Goal: Information Seeking & Learning: Learn about a topic

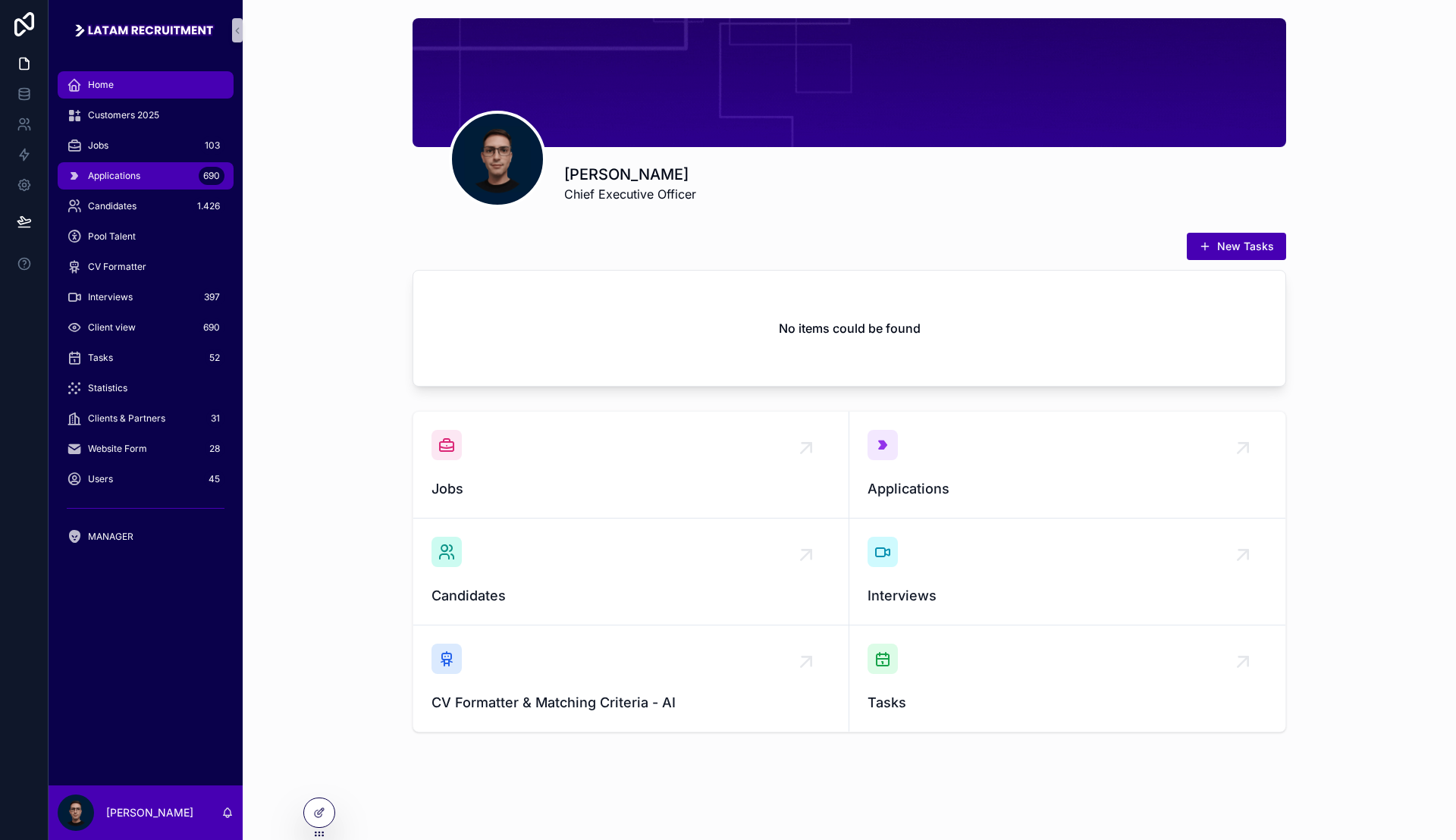
click at [144, 178] on div "Applications 690" at bounding box center [145, 176] width 158 height 25
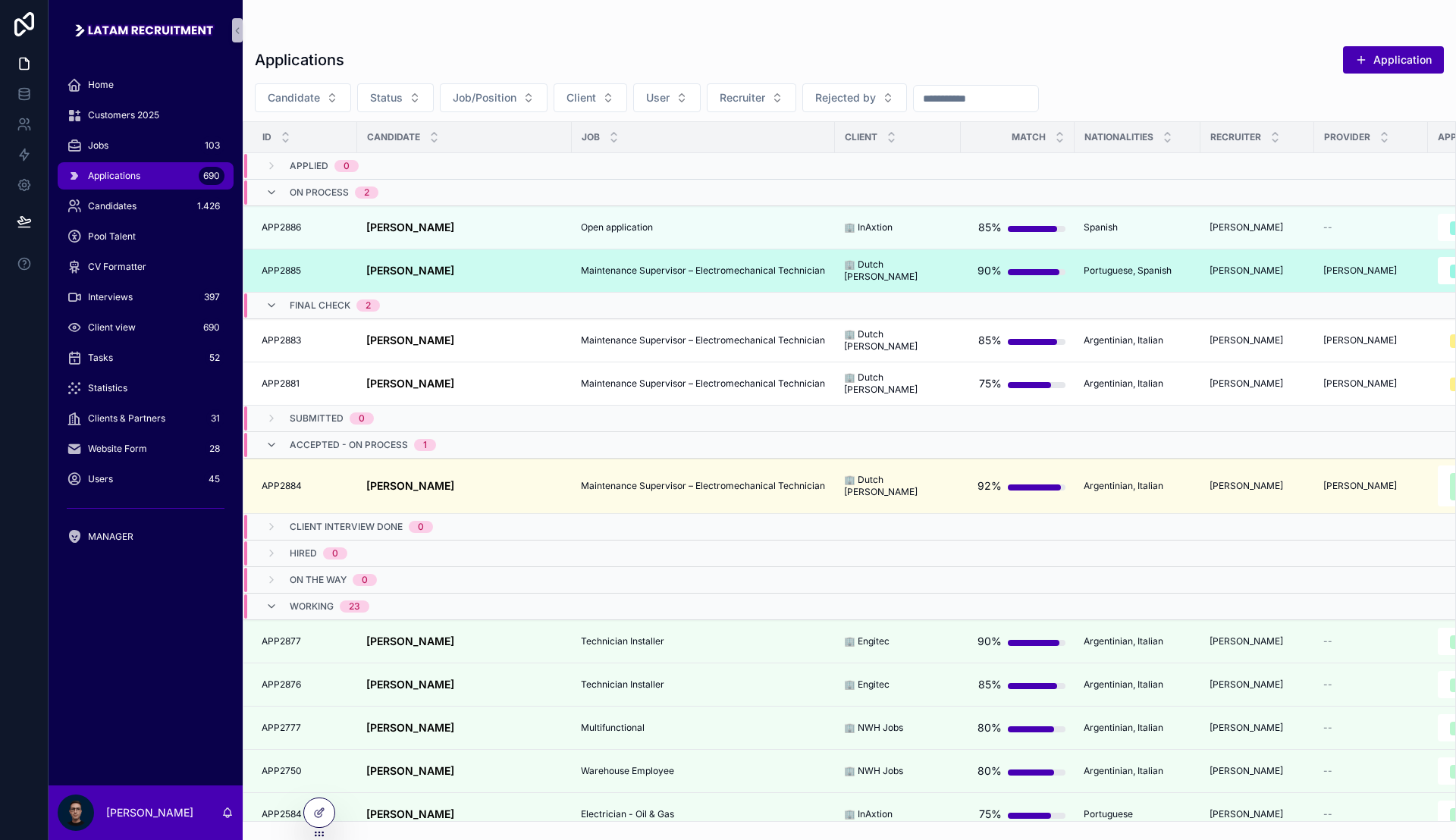
click at [454, 272] on strong "[PERSON_NAME]" at bounding box center [410, 271] width 88 height 13
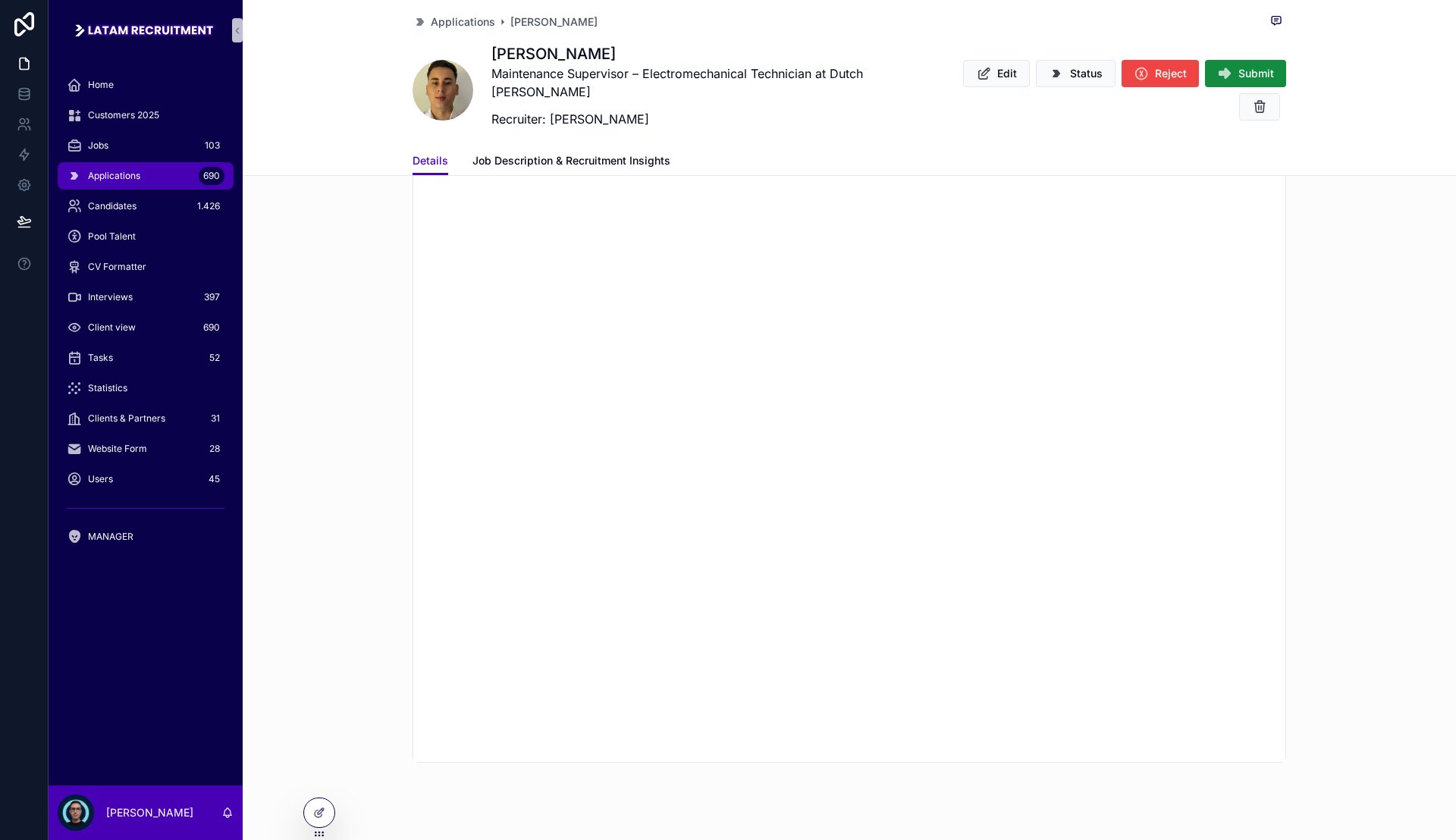
scroll to position [1891, 0]
click at [339, 398] on div "scrollable content" at bounding box center [849, 316] width 1213 height 852
click at [344, 388] on div "scrollable content" at bounding box center [849, 316] width 1213 height 852
click at [369, 405] on div "scrollable content" at bounding box center [849, 316] width 1213 height 852
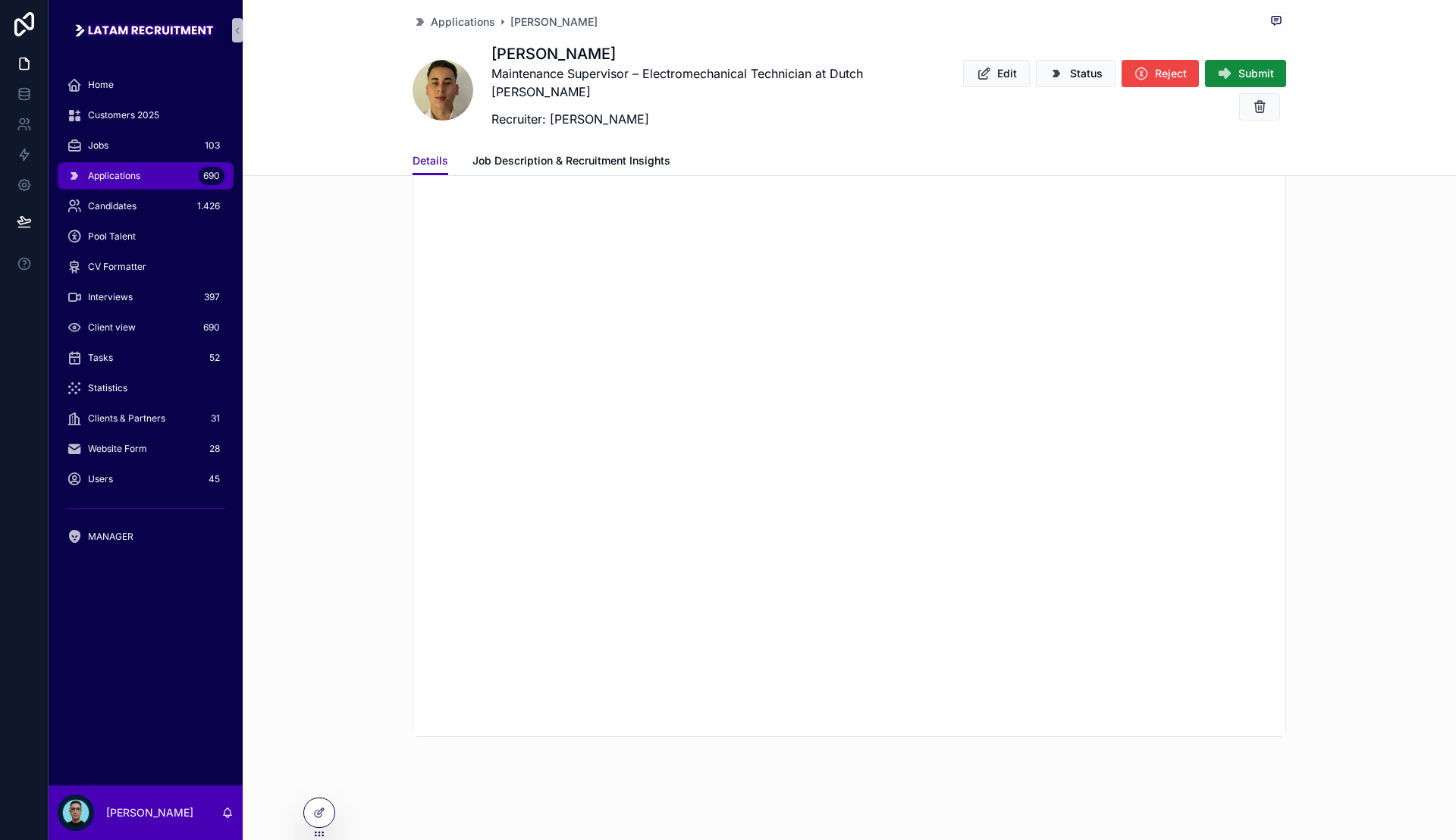
click at [366, 428] on div "scrollable content" at bounding box center [849, 316] width 1213 height 852
click at [365, 414] on div "scrollable content" at bounding box center [849, 316] width 1213 height 852
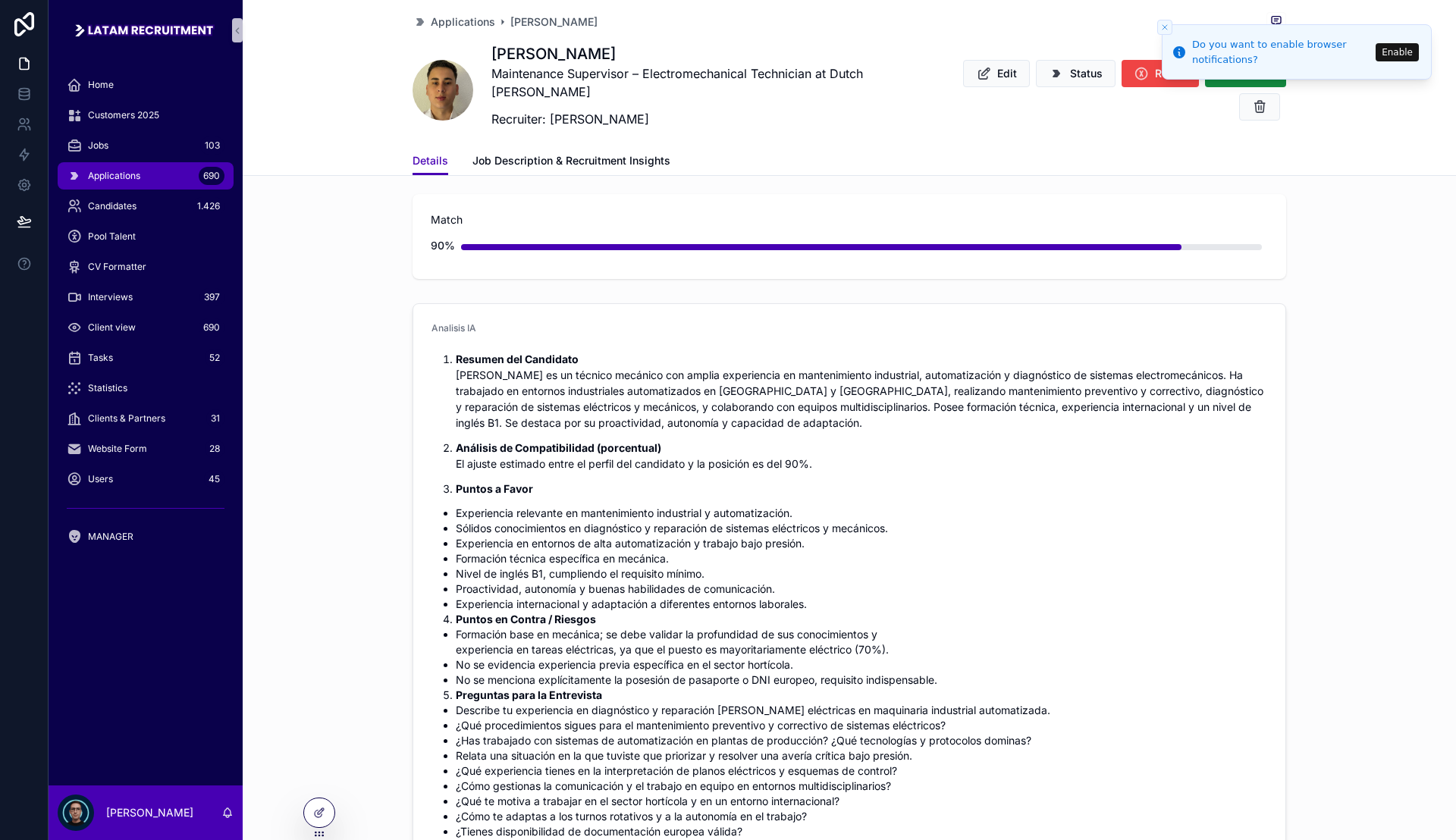
scroll to position [329, 0]
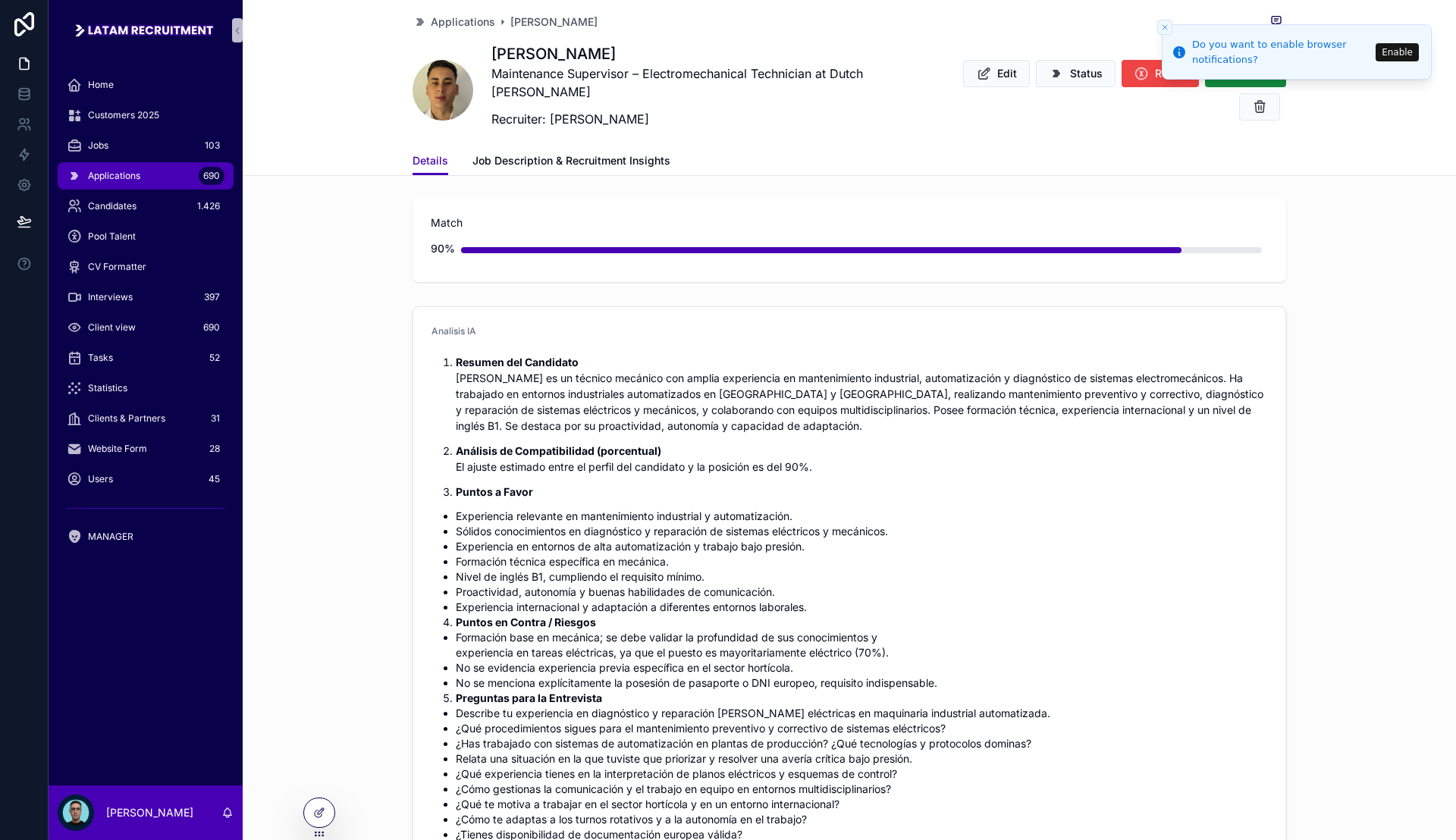
click at [1160, 27] on button "Close toast" at bounding box center [1164, 28] width 15 height 15
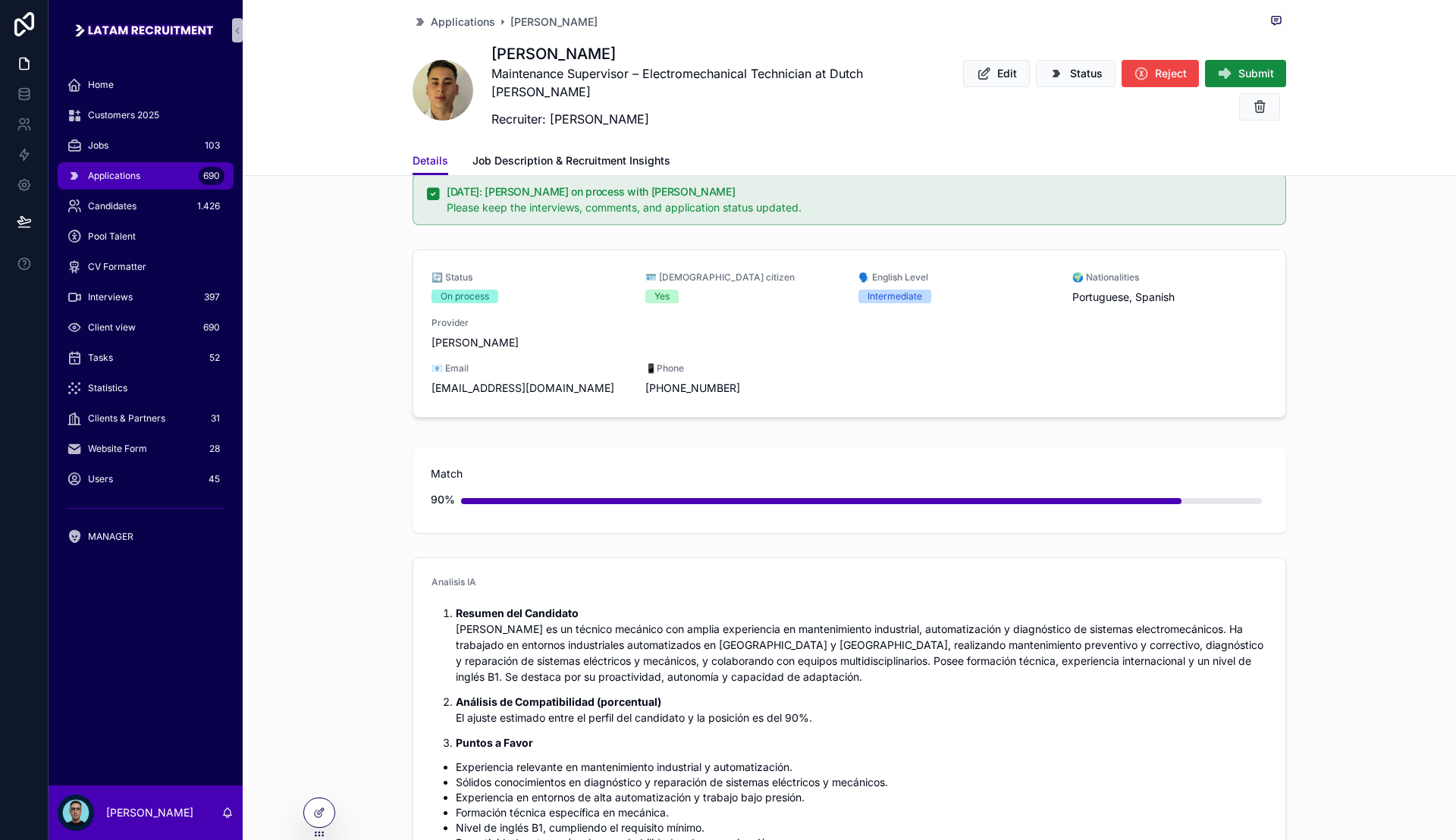
scroll to position [0, 0]
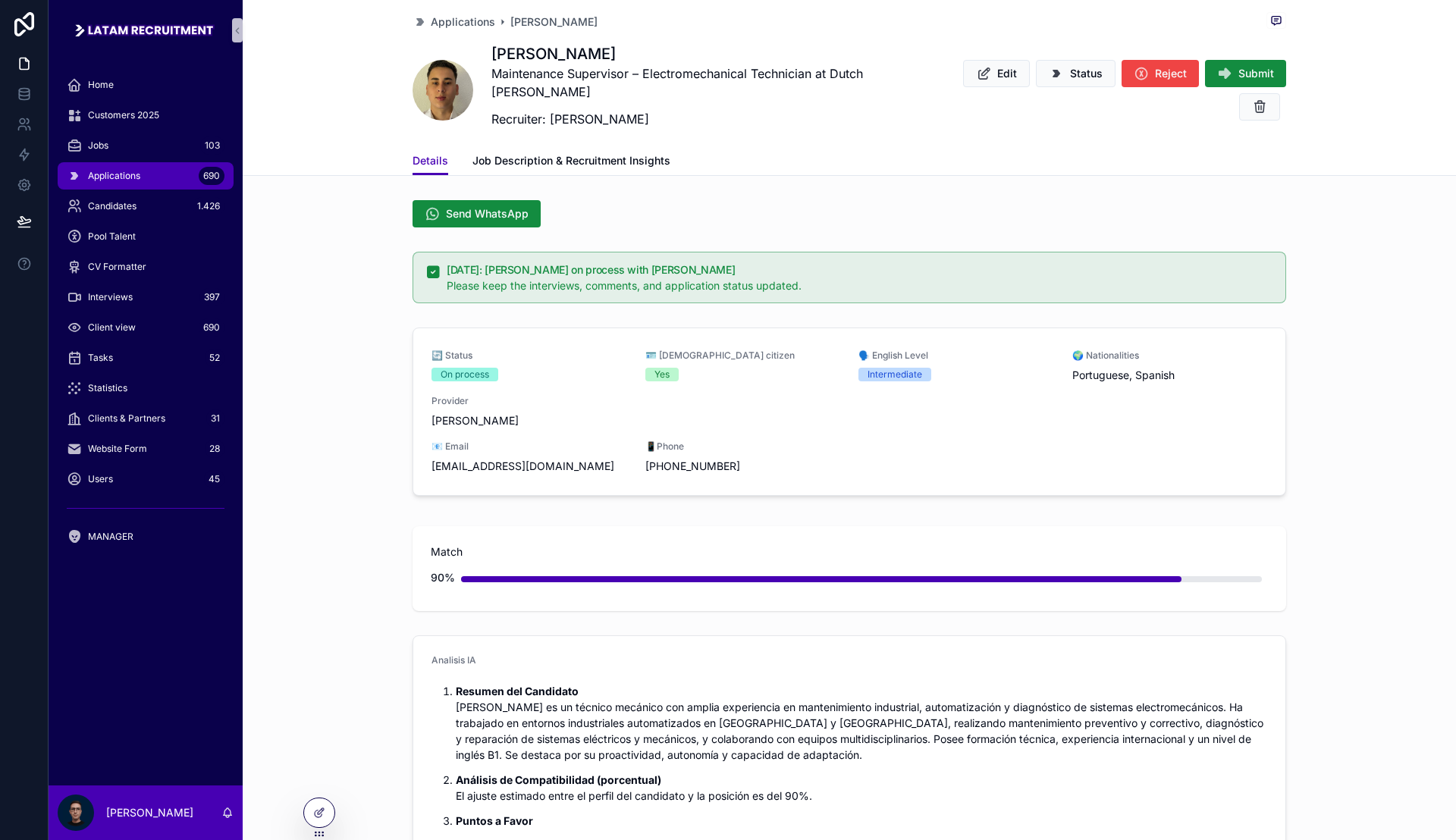
click at [336, 421] on div "🔄 Status On process 🪪 [DEMOGRAPHIC_DATA] citizen Yes 🗣️ English Level Intermedi…" at bounding box center [849, 414] width 1213 height 186
click at [335, 399] on div "🔄 Status On process 🪪 [DEMOGRAPHIC_DATA] citizen Yes 🗣️ English Level Intermedi…" at bounding box center [849, 414] width 1213 height 186
click at [370, 359] on div "🔄 Status On process 🪪 [DEMOGRAPHIC_DATA] citizen Yes 🗣️ English Level Intermedi…" at bounding box center [849, 414] width 1213 height 186
click at [370, 276] on div "[DATE]: [PERSON_NAME] on process with [PERSON_NAME] Please keep the interviews,…" at bounding box center [849, 277] width 1213 height 64
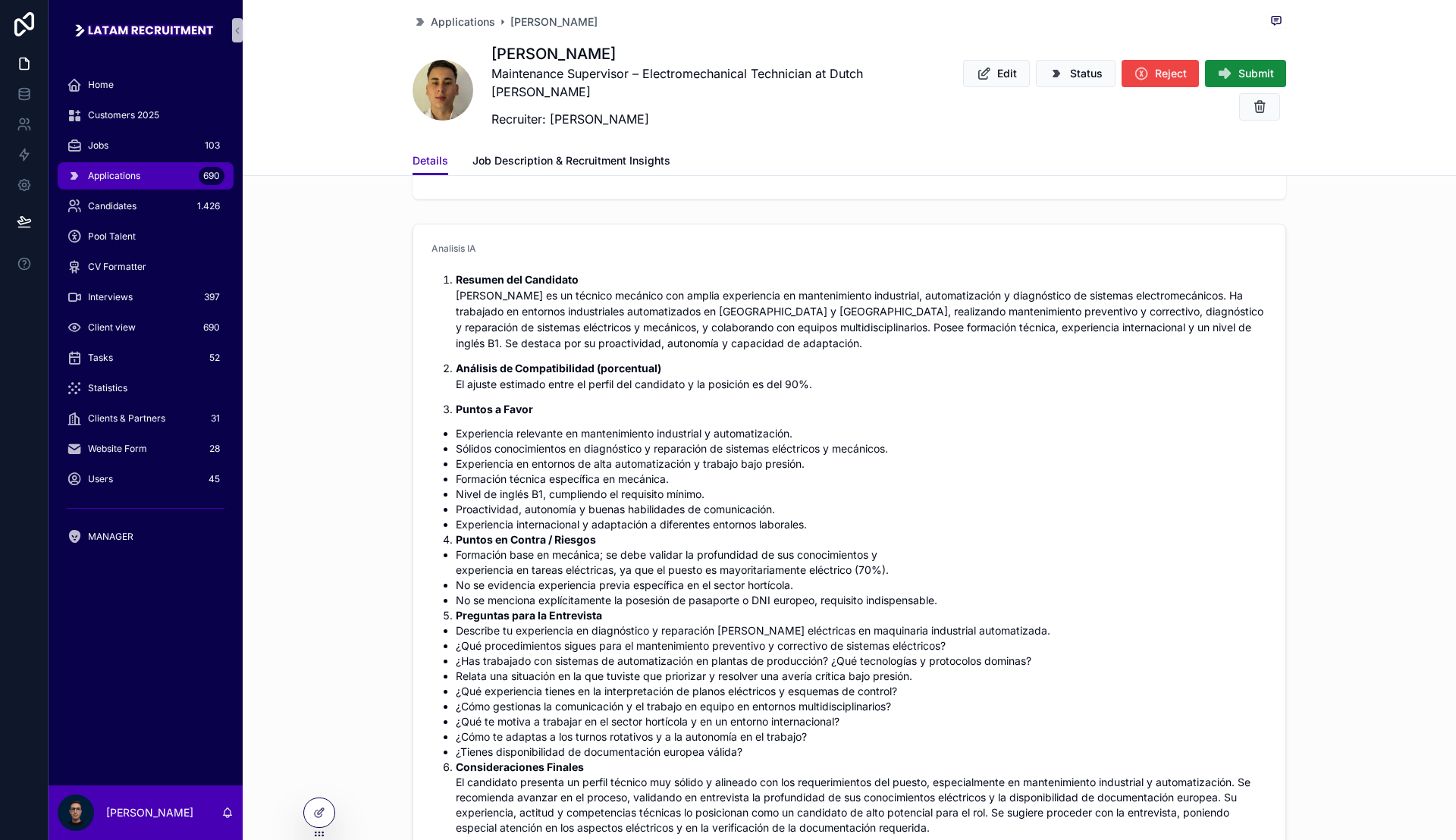
scroll to position [663, 0]
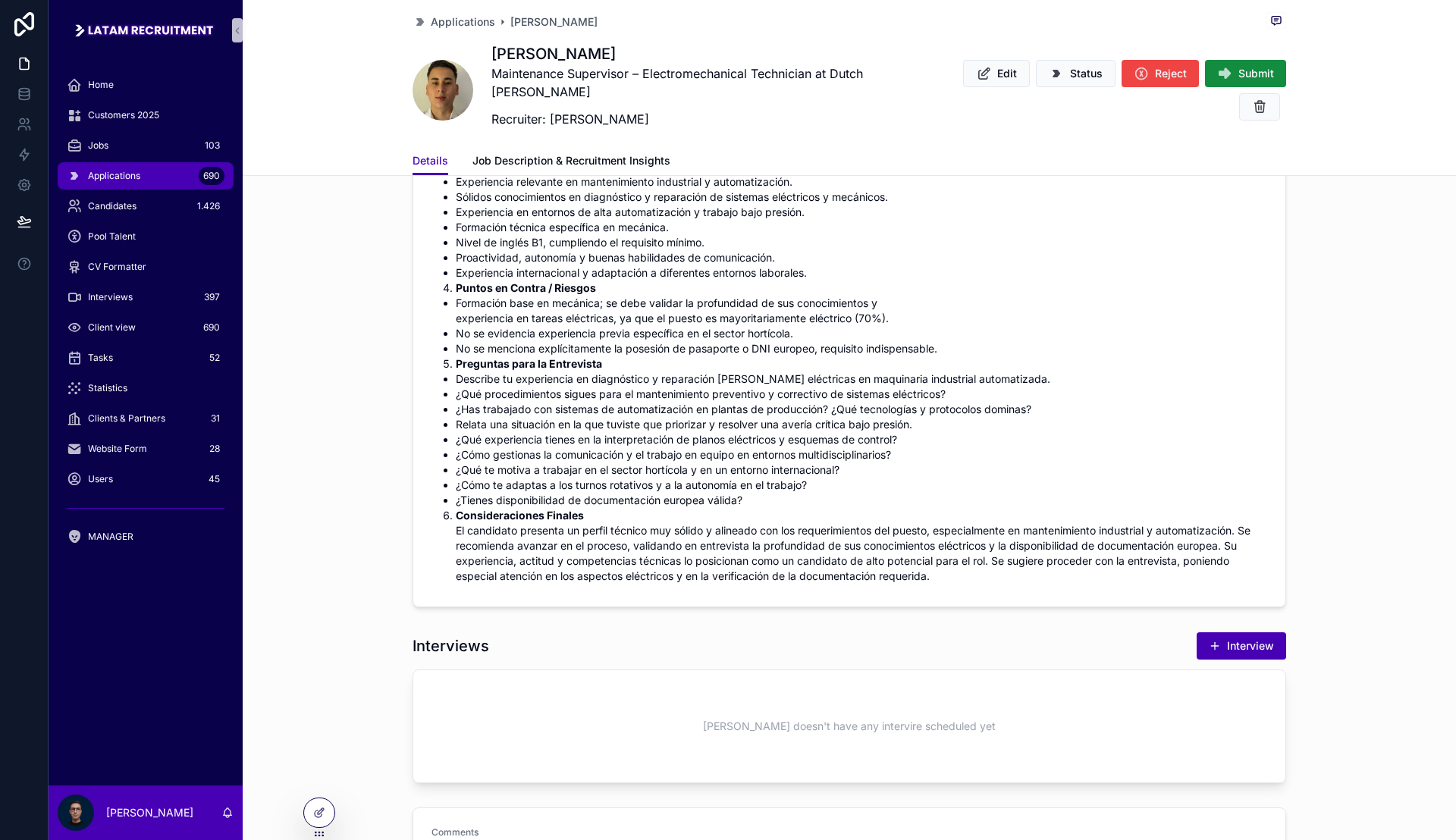
click at [384, 418] on div "Analisis IA Resumen del Candidato [PERSON_NAME] es un técnico mecánico con ampl…" at bounding box center [849, 289] width 1213 height 647
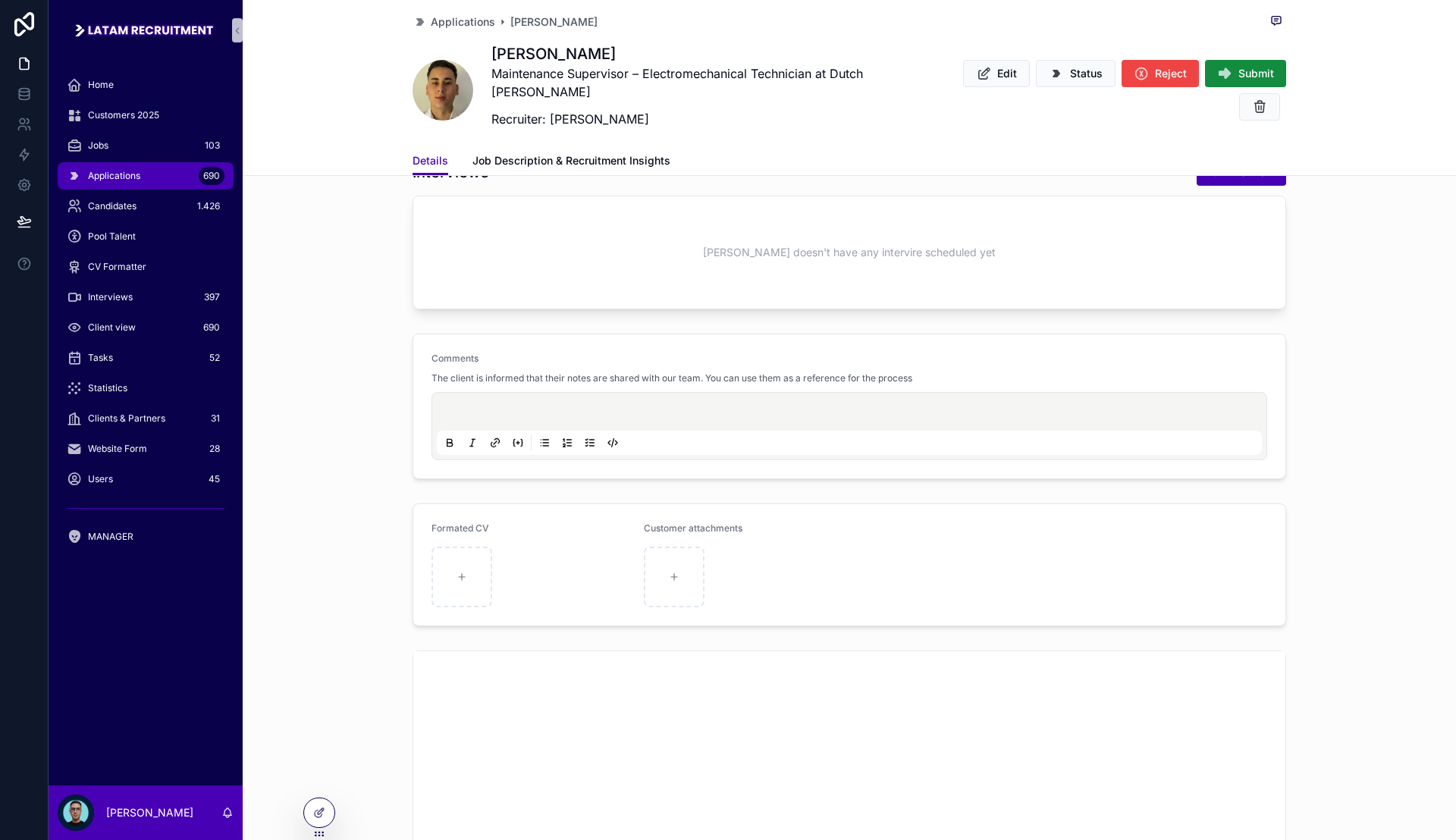
scroll to position [1611, 0]
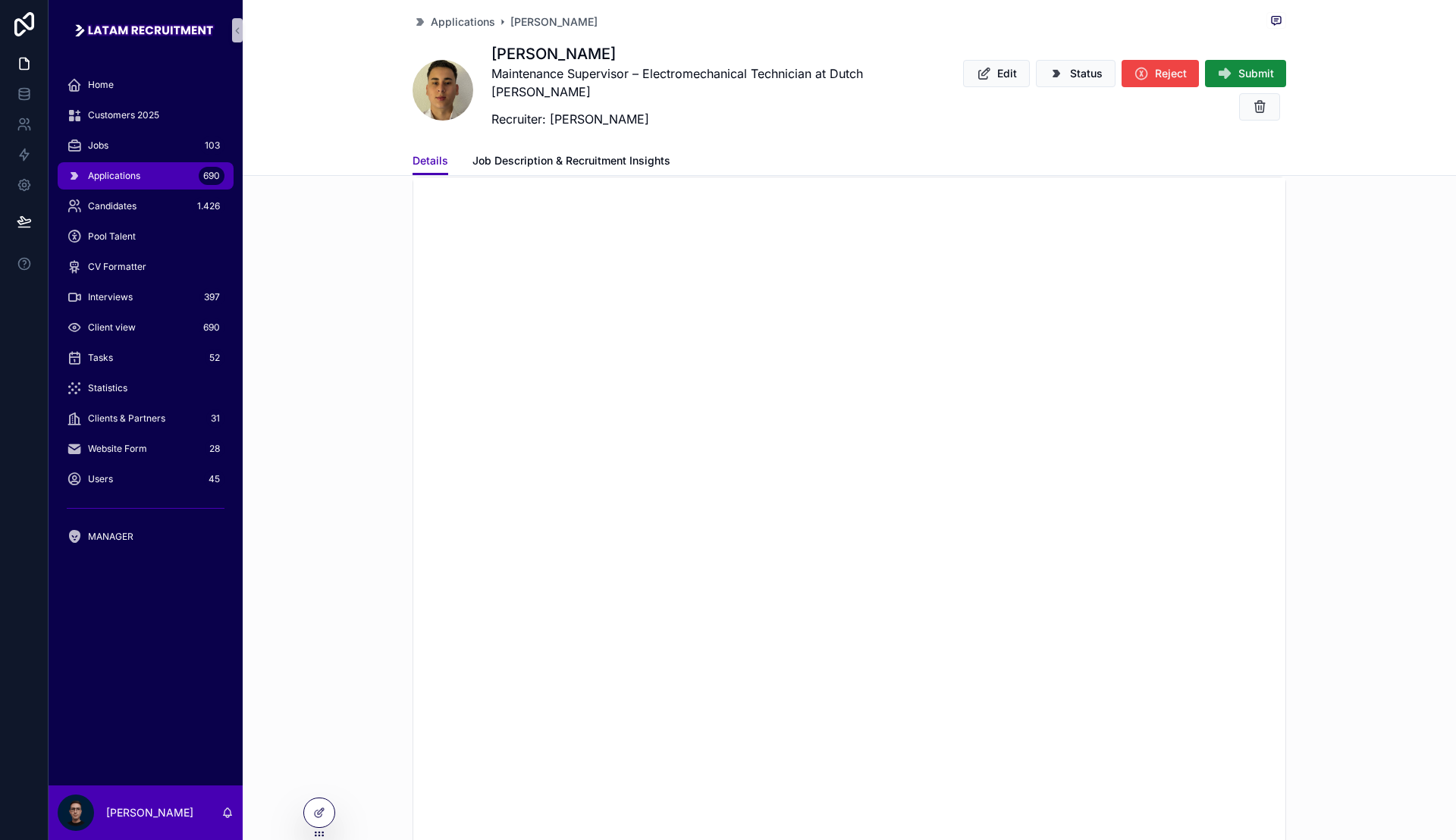
click at [343, 422] on div "scrollable content" at bounding box center [849, 596] width 1213 height 852
click at [347, 387] on div "scrollable content" at bounding box center [849, 596] width 1213 height 852
click at [347, 385] on div "scrollable content" at bounding box center [849, 596] width 1213 height 852
click at [1319, 451] on div "scrollable content" at bounding box center [849, 316] width 1213 height 852
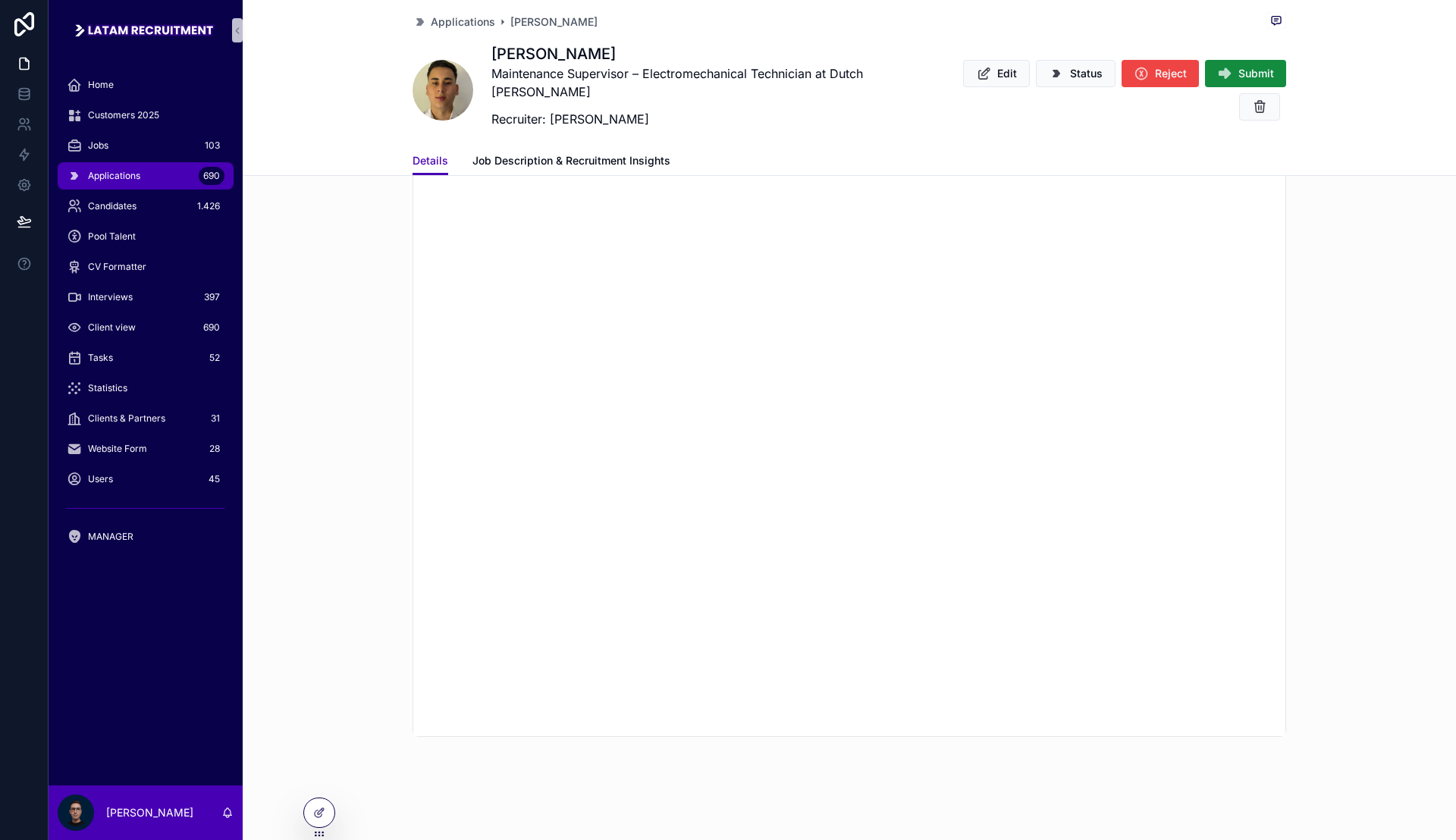
click at [1340, 454] on div "scrollable content" at bounding box center [849, 316] width 1213 height 852
click at [450, 21] on span "Applications" at bounding box center [463, 22] width 65 height 15
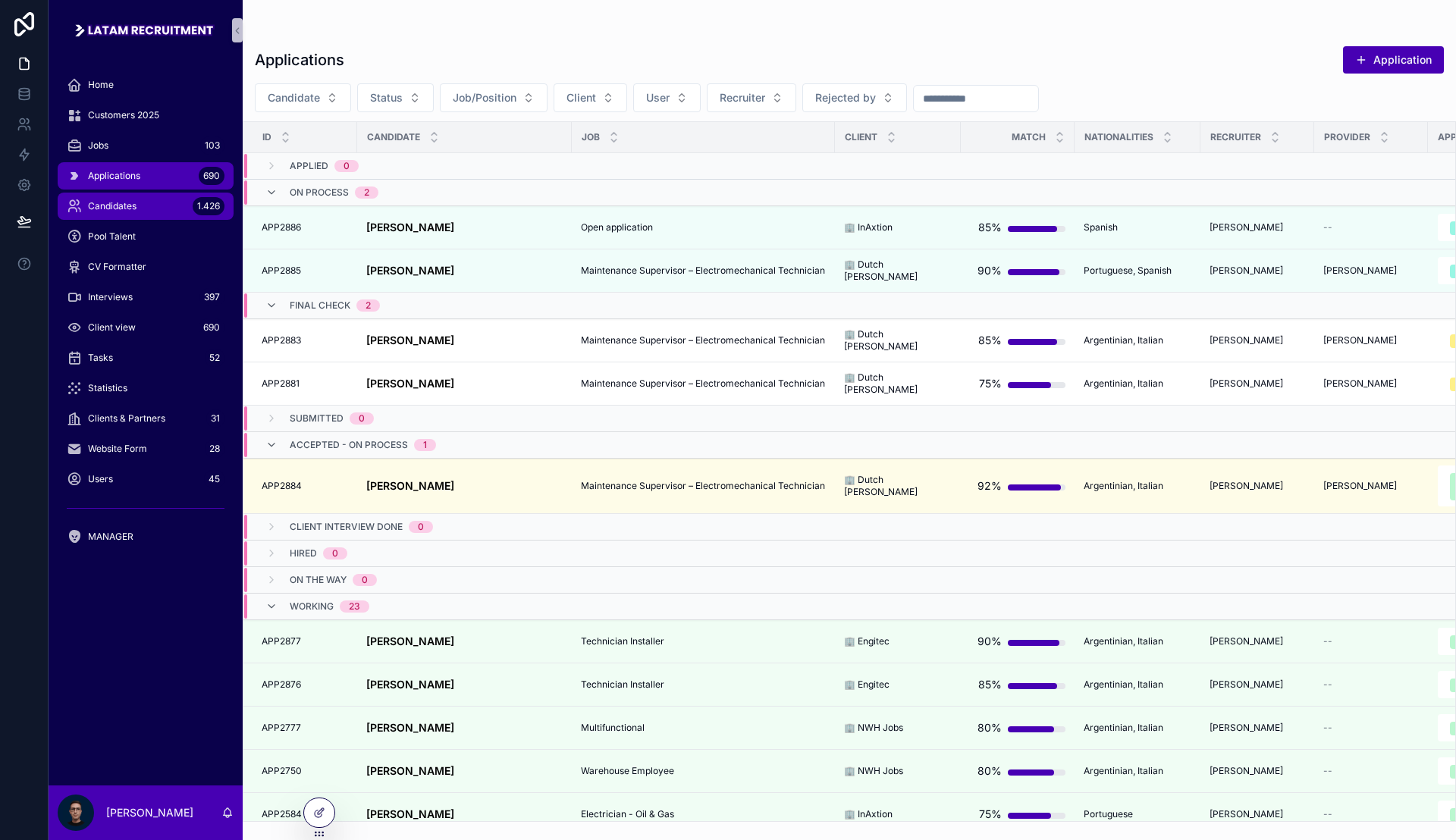
click at [119, 197] on div "Candidates 1.426" at bounding box center [145, 206] width 158 height 25
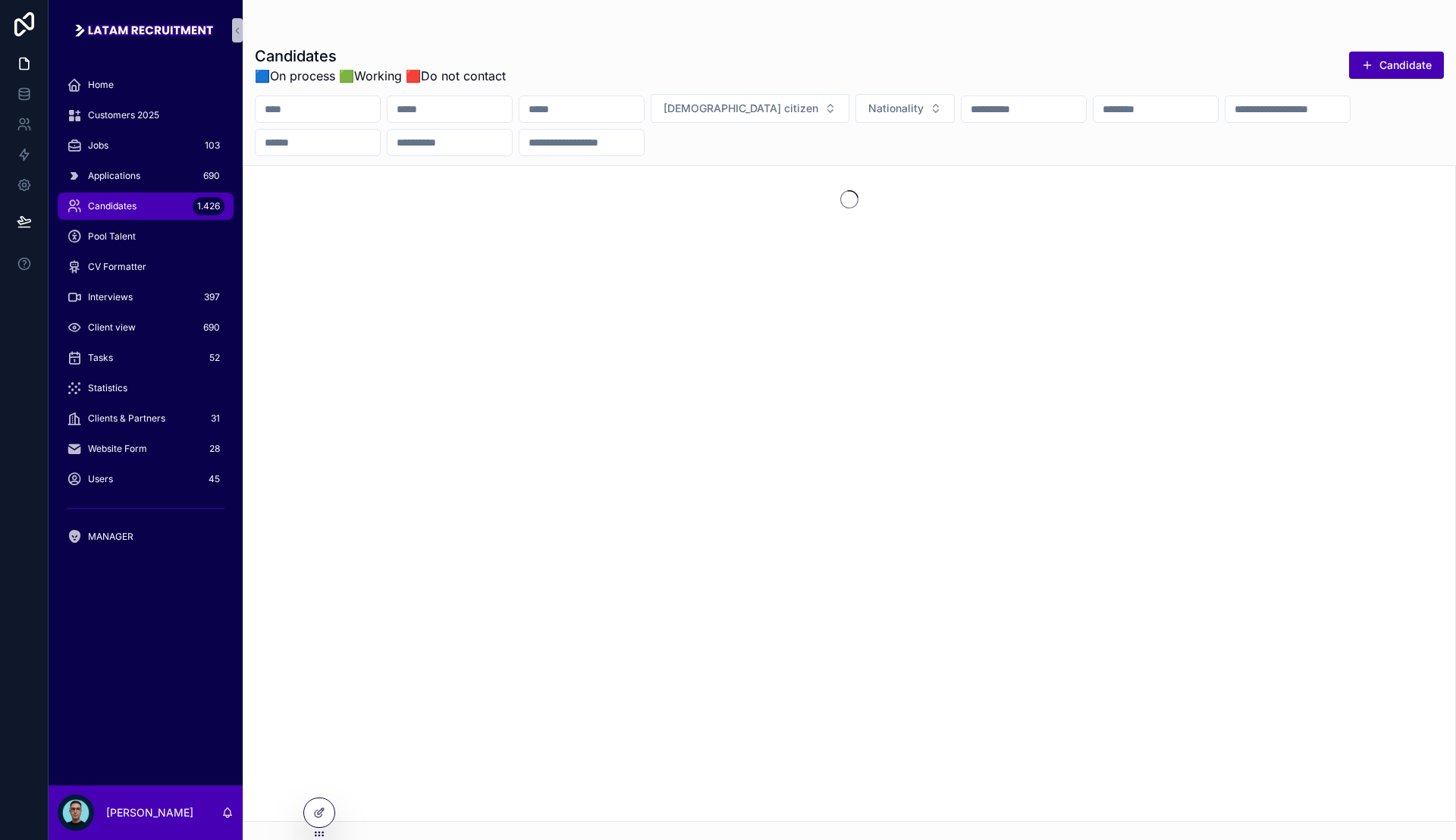
click at [380, 139] on input "scrollable content" at bounding box center [317, 143] width 125 height 21
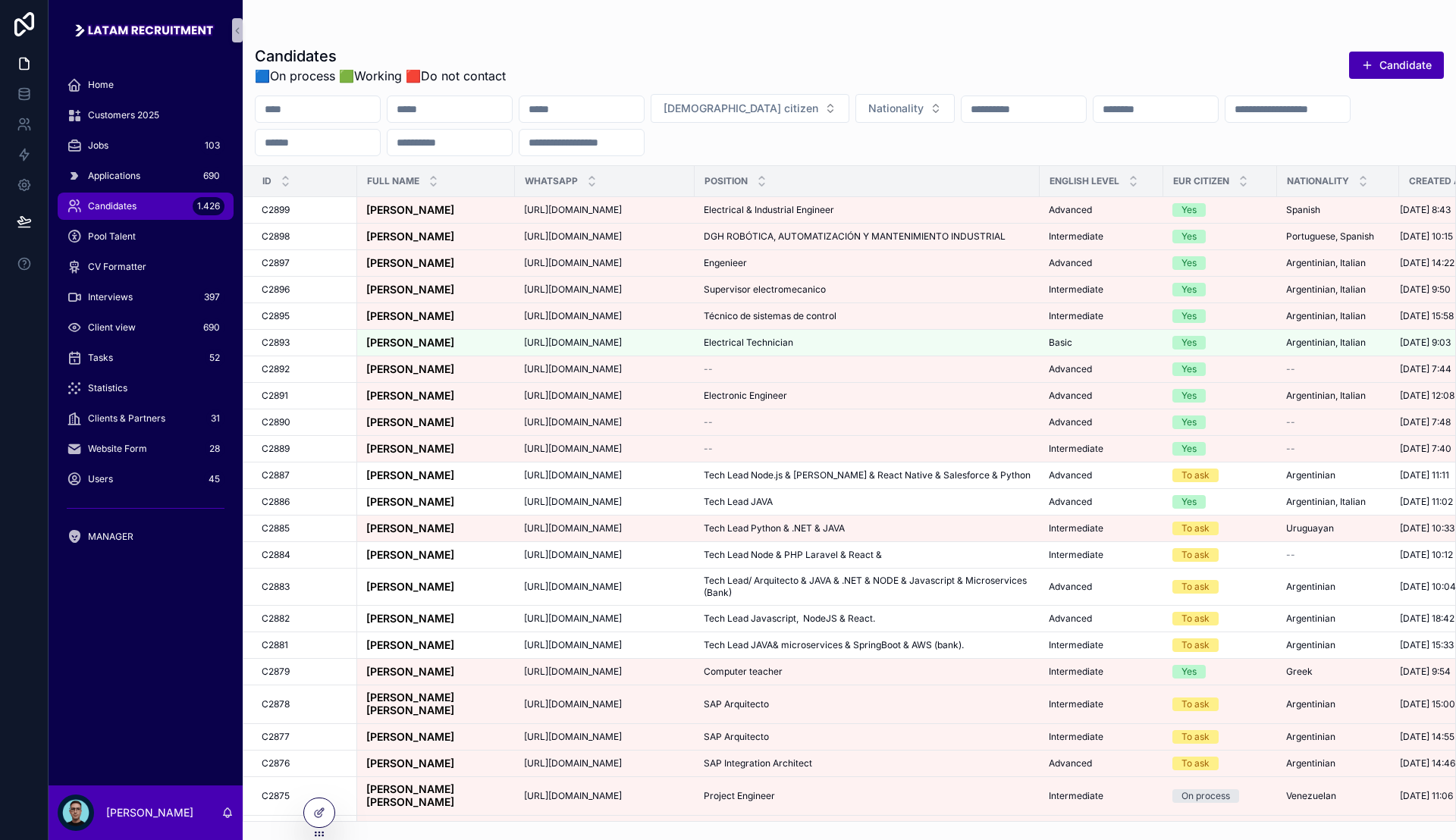
click at [1189, 101] on input "scrollable content" at bounding box center [1155, 109] width 125 height 21
type input "********"
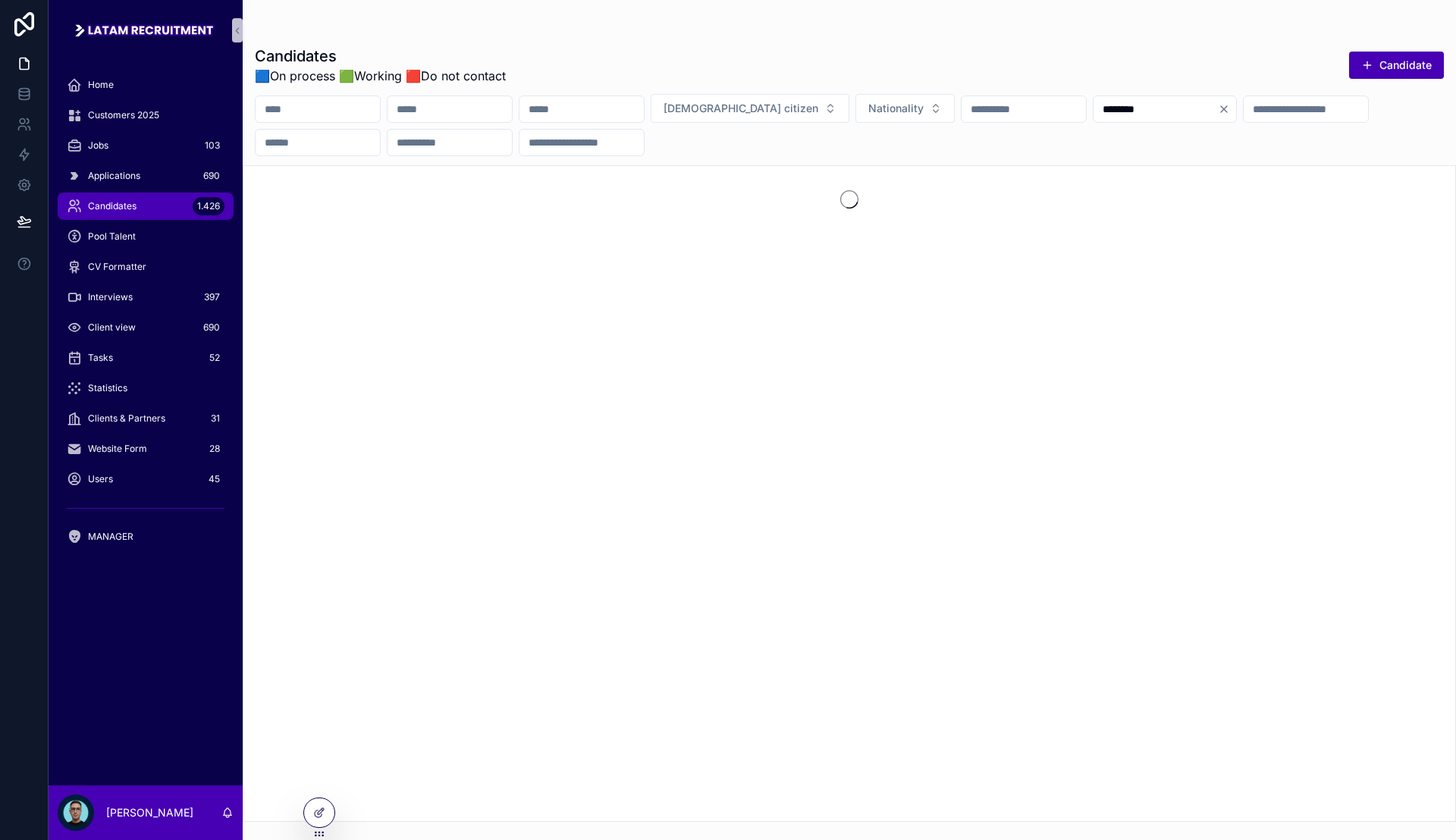
click at [1237, 65] on div "Candidates 🟦On process 🟩Working 🟥Do not contact Candidate" at bounding box center [849, 65] width 1189 height 39
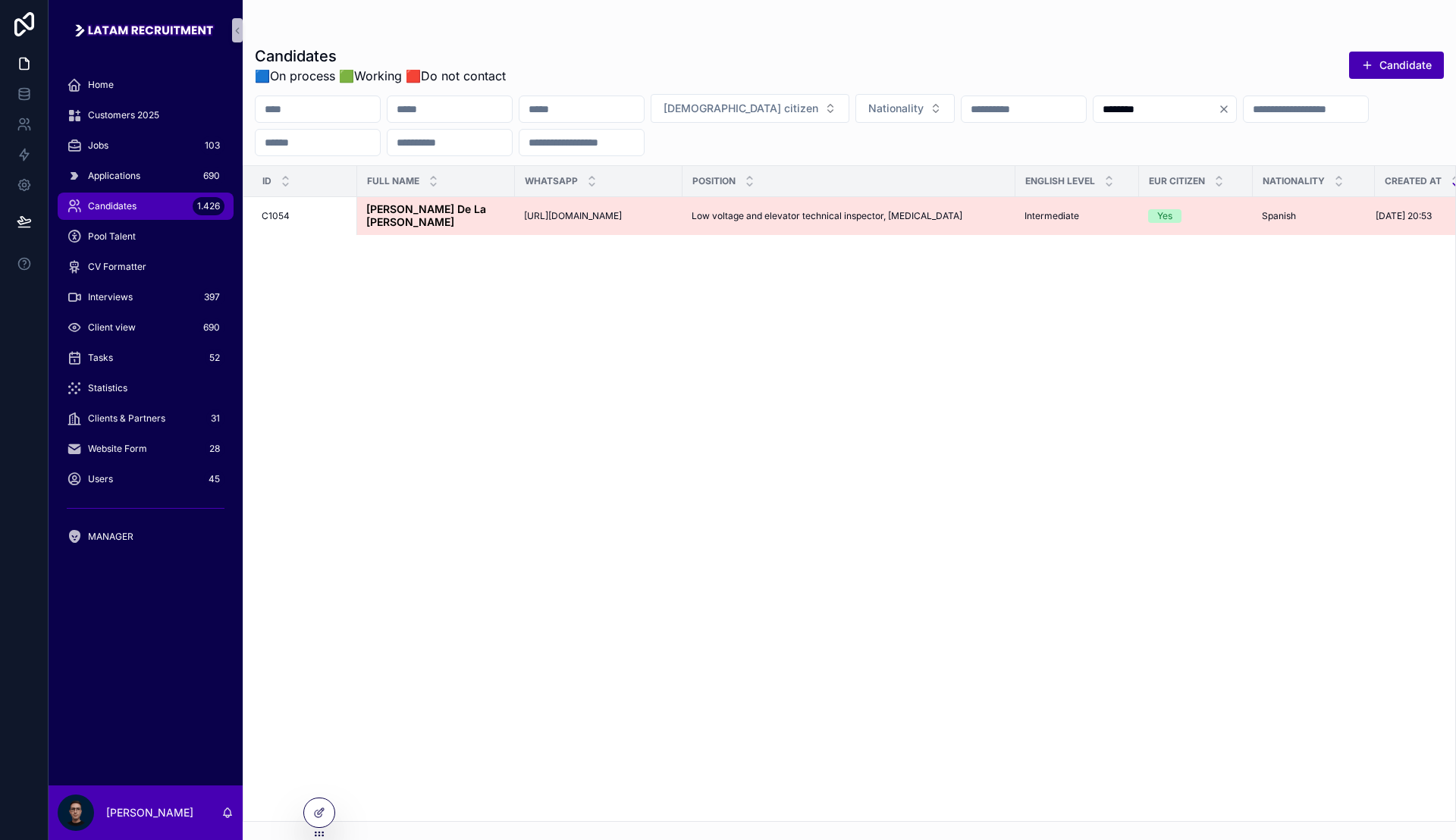
click at [718, 218] on span "Low voltage and elevator technical inspector, [MEDICAL_DATA]" at bounding box center [827, 216] width 271 height 12
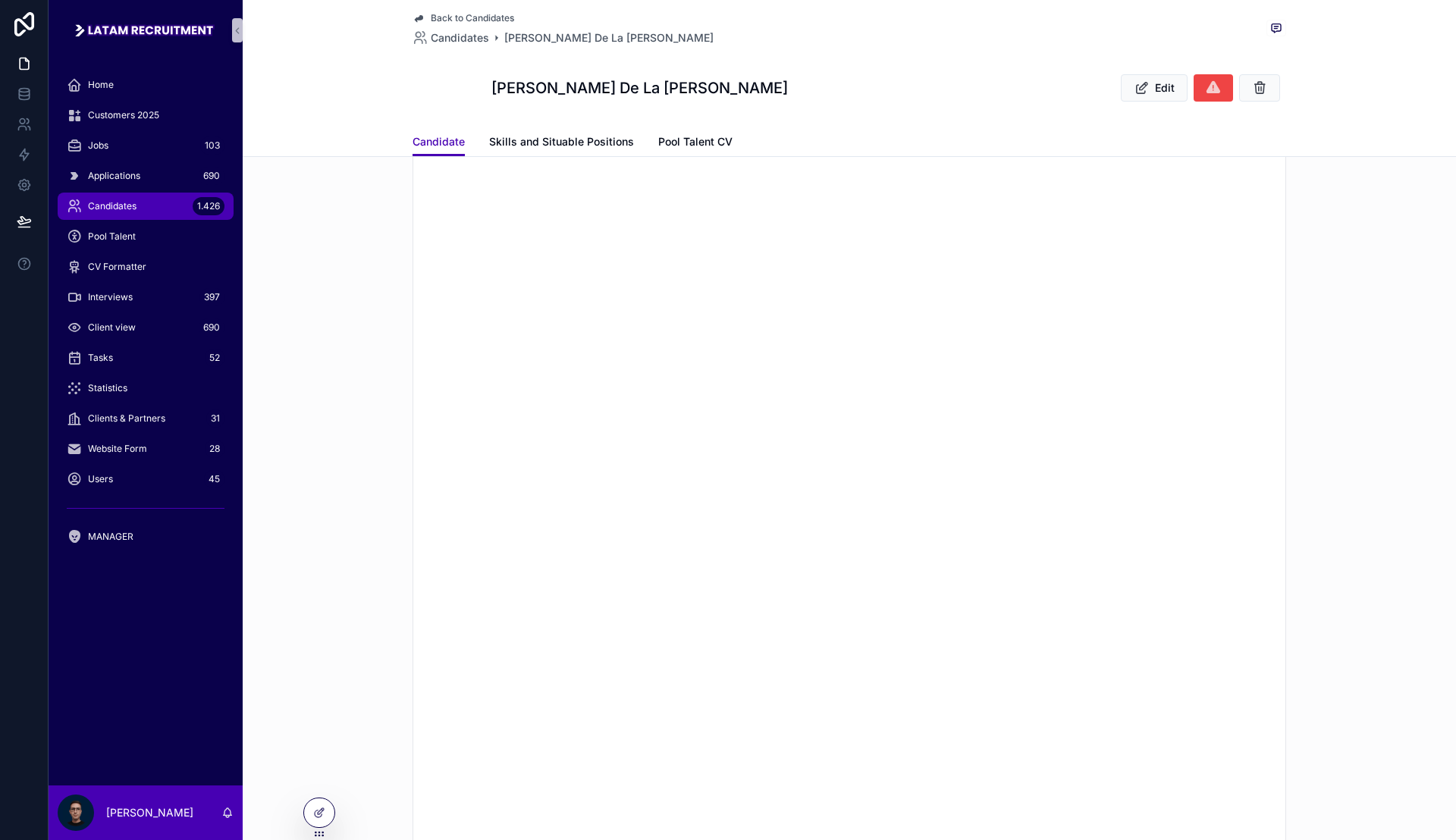
scroll to position [1197, 0]
click at [433, 34] on span "Candidates" at bounding box center [459, 38] width 58 height 15
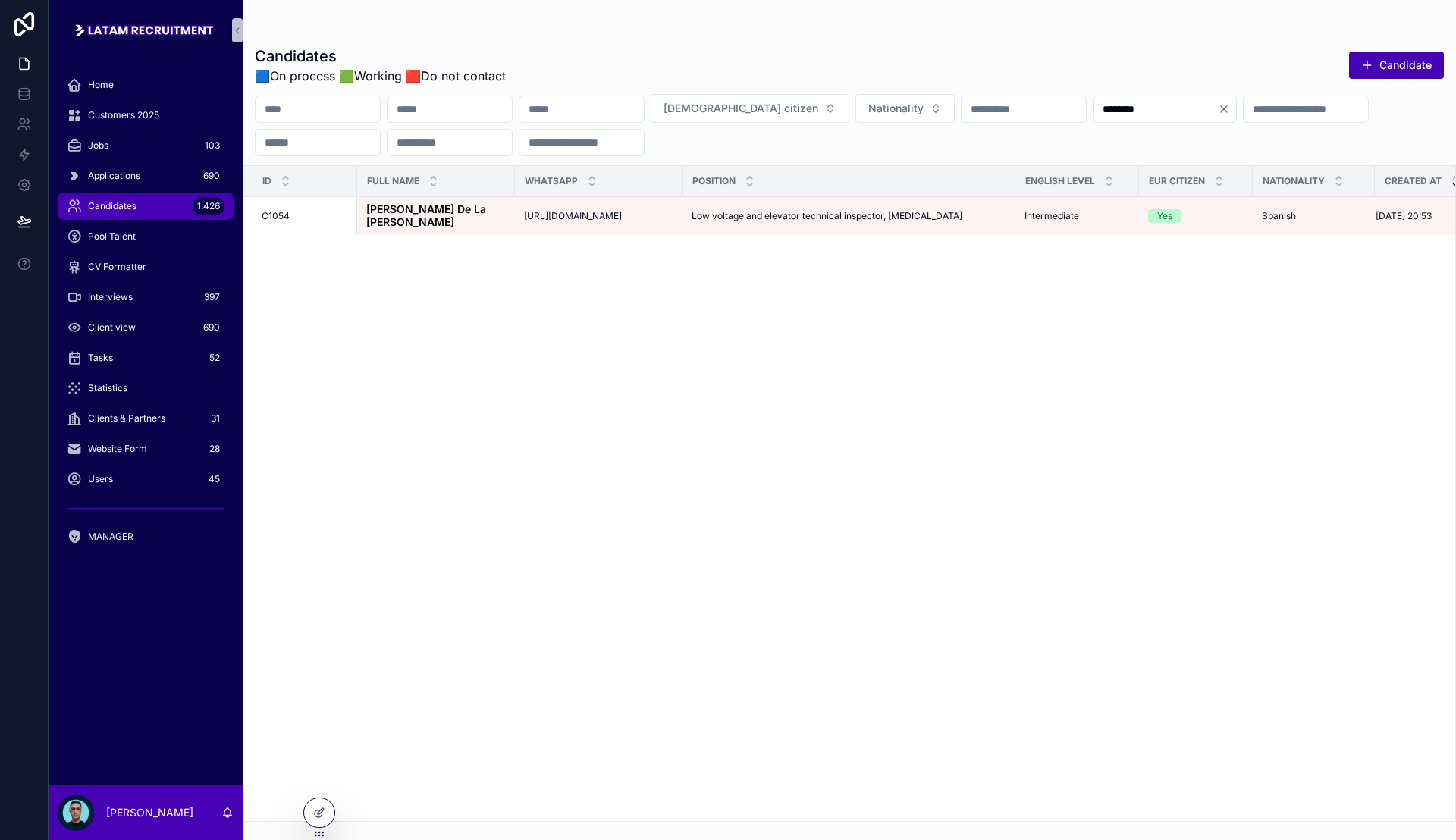
click at [1217, 117] on input "********" at bounding box center [1155, 109] width 125 height 21
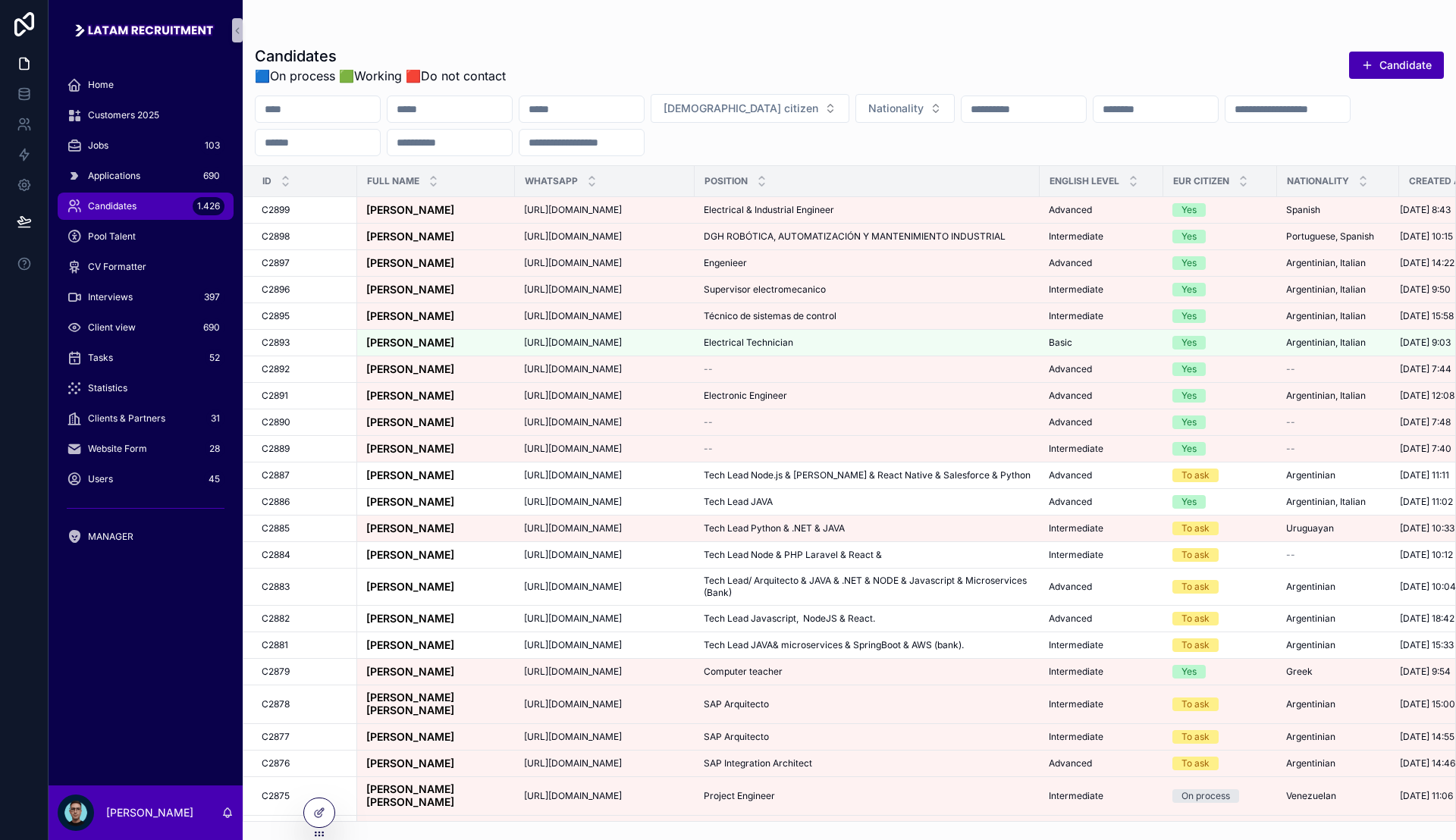
click at [117, 216] on div "Candidates 1.426" at bounding box center [145, 206] width 158 height 25
click at [1124, 37] on div "Candidates 🟦On process 🟩Working 🟥Do not contact Candidate [DEMOGRAPHIC_DATA] ci…" at bounding box center [849, 429] width 1213 height 785
click at [321, 811] on icon at bounding box center [320, 811] width 6 height 6
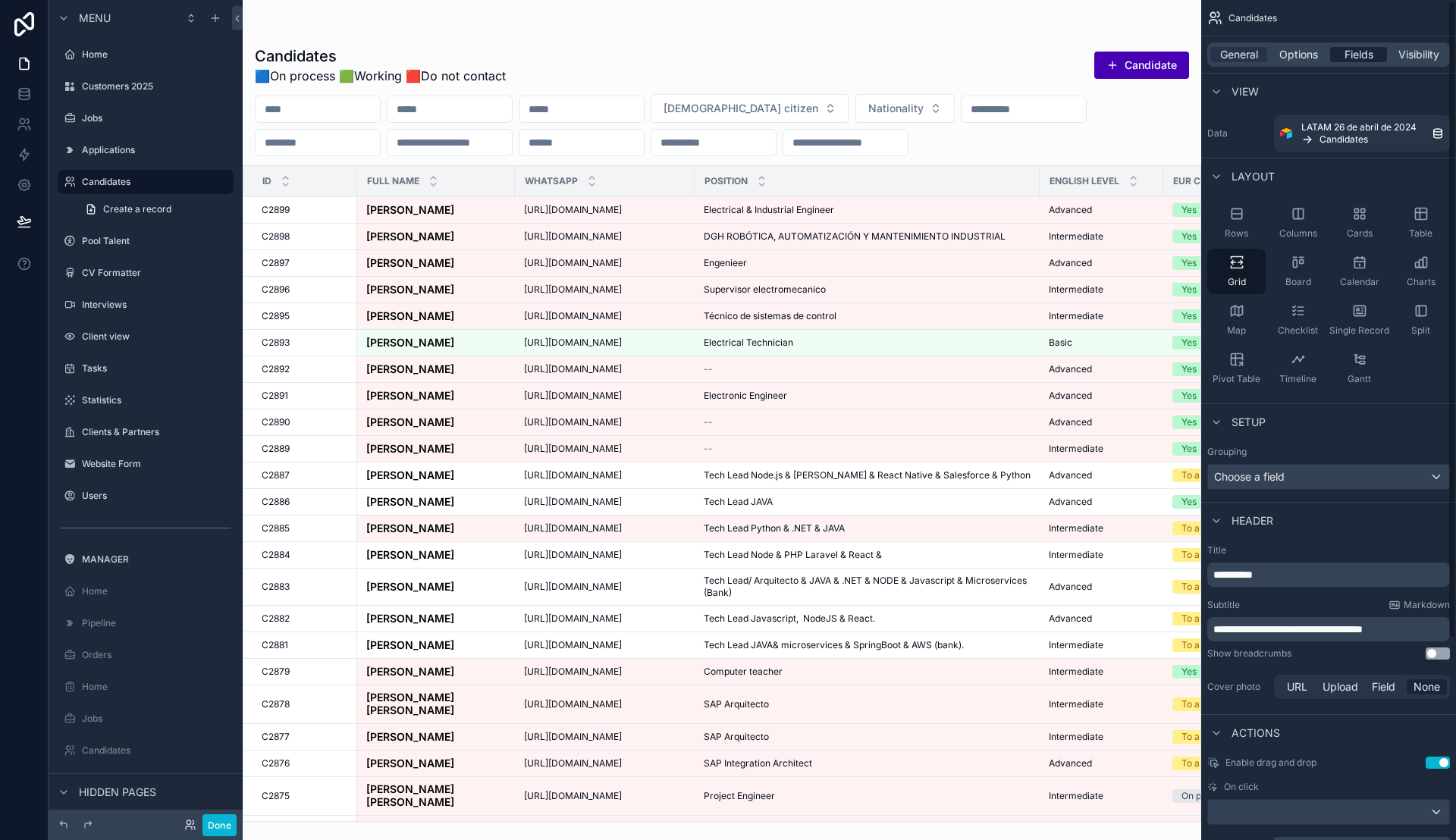
drag, startPoint x: 1307, startPoint y: 57, endPoint x: 1352, endPoint y: 49, distance: 45.7
click at [1307, 57] on span "Options" at bounding box center [1298, 54] width 39 height 15
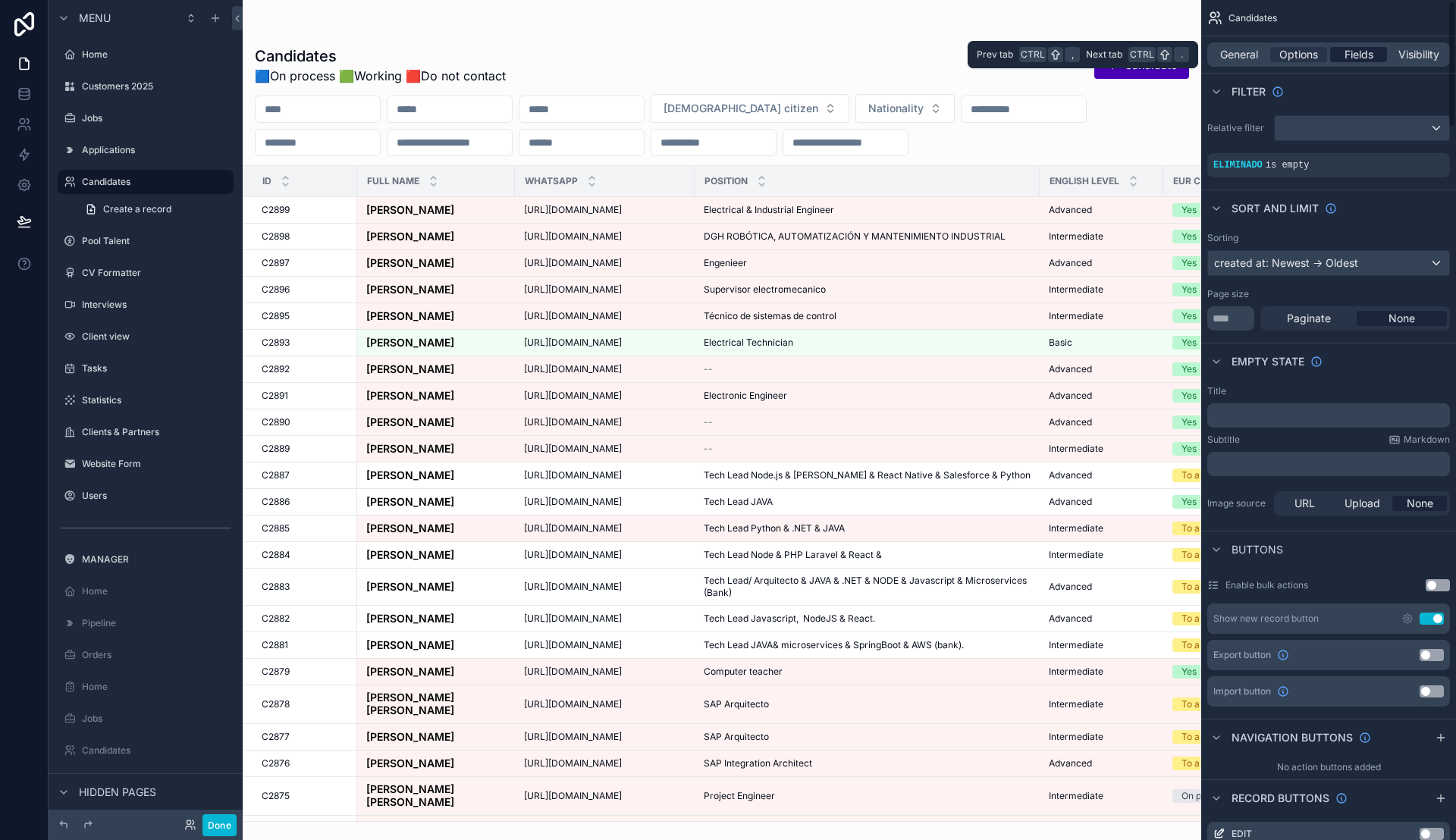
click at [1358, 49] on span "Fields" at bounding box center [1358, 54] width 29 height 15
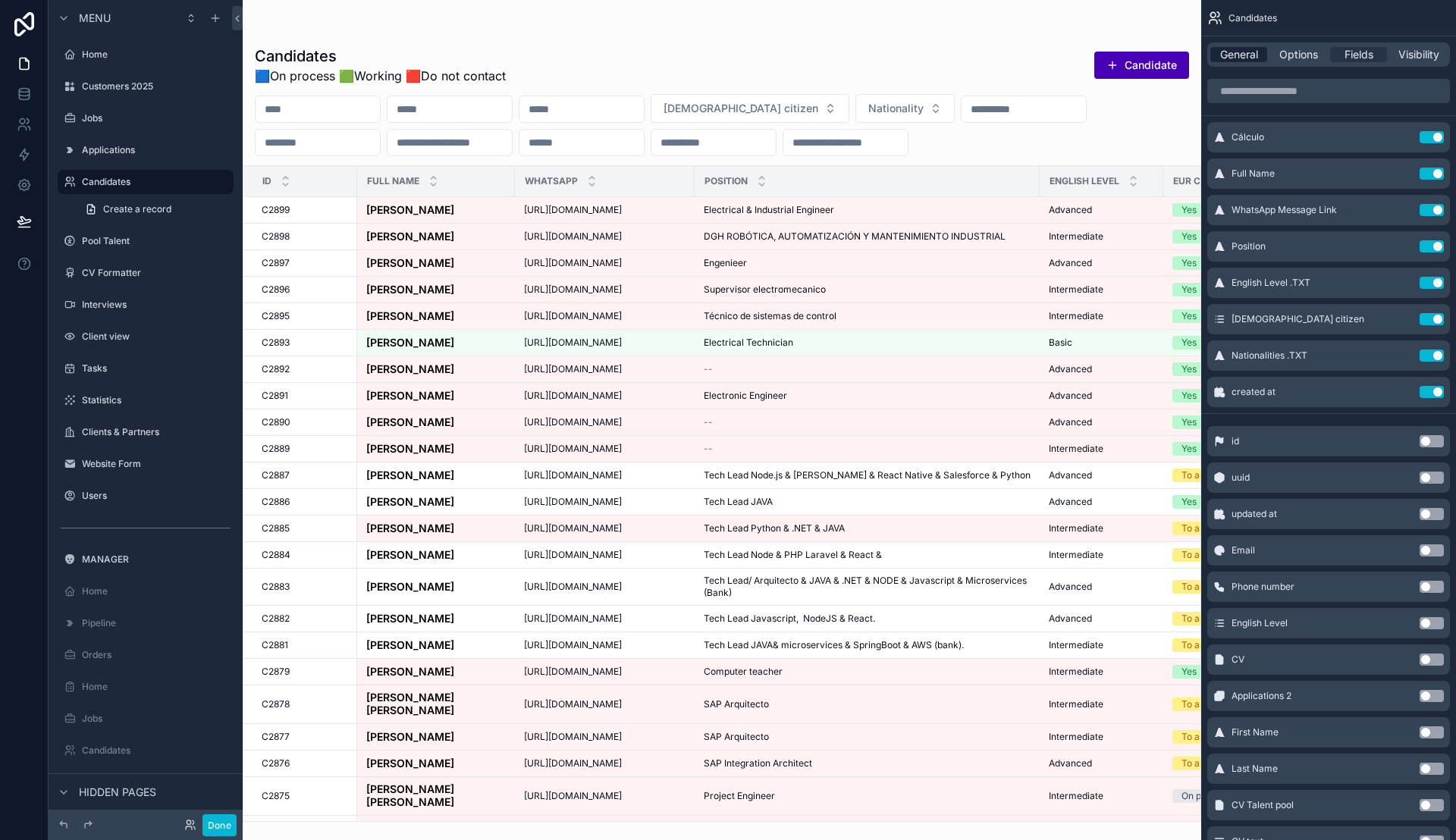
click at [1241, 47] on span "General" at bounding box center [1239, 54] width 38 height 15
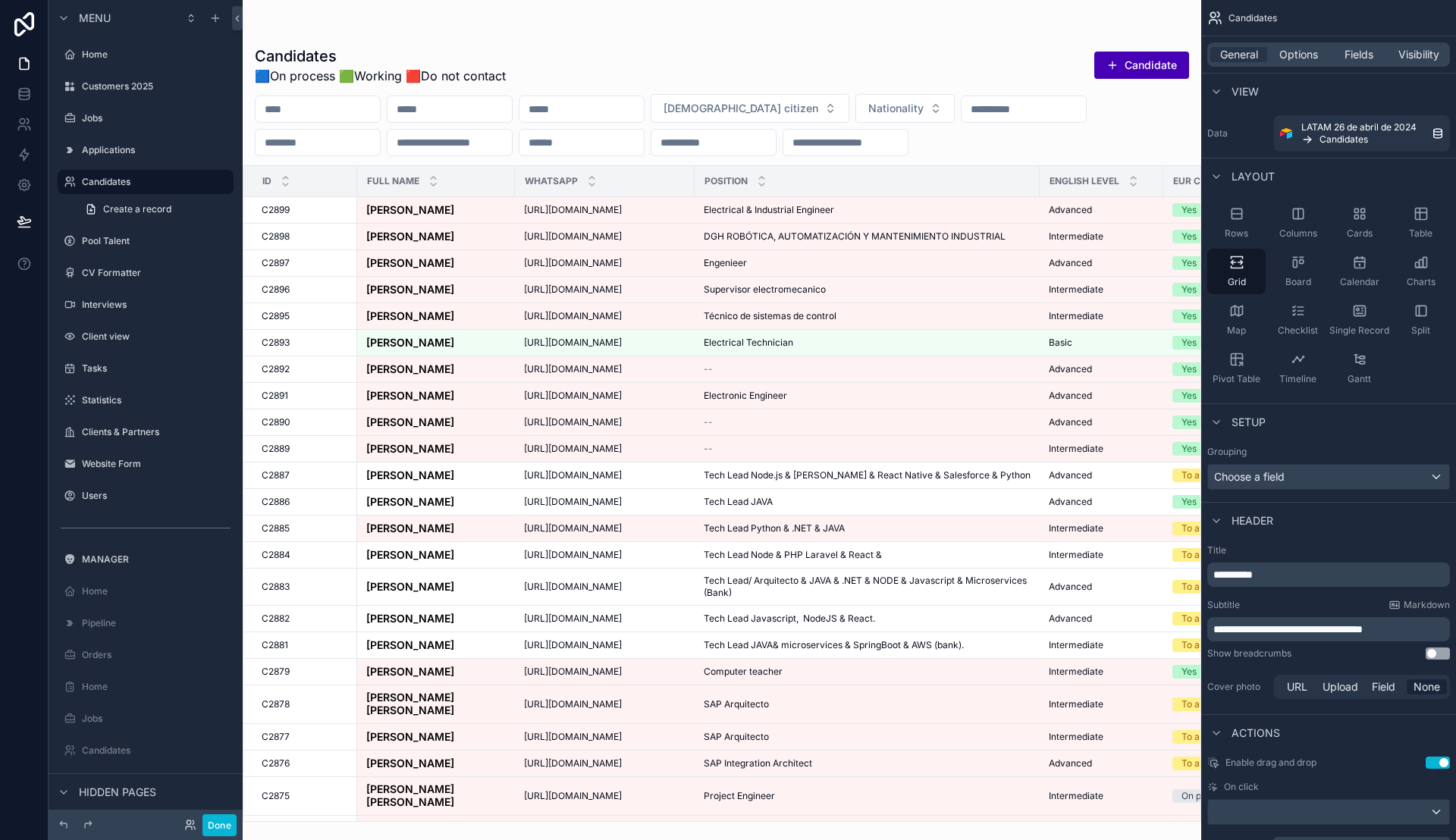
click at [1334, 628] on span "**********" at bounding box center [1287, 629] width 149 height 10
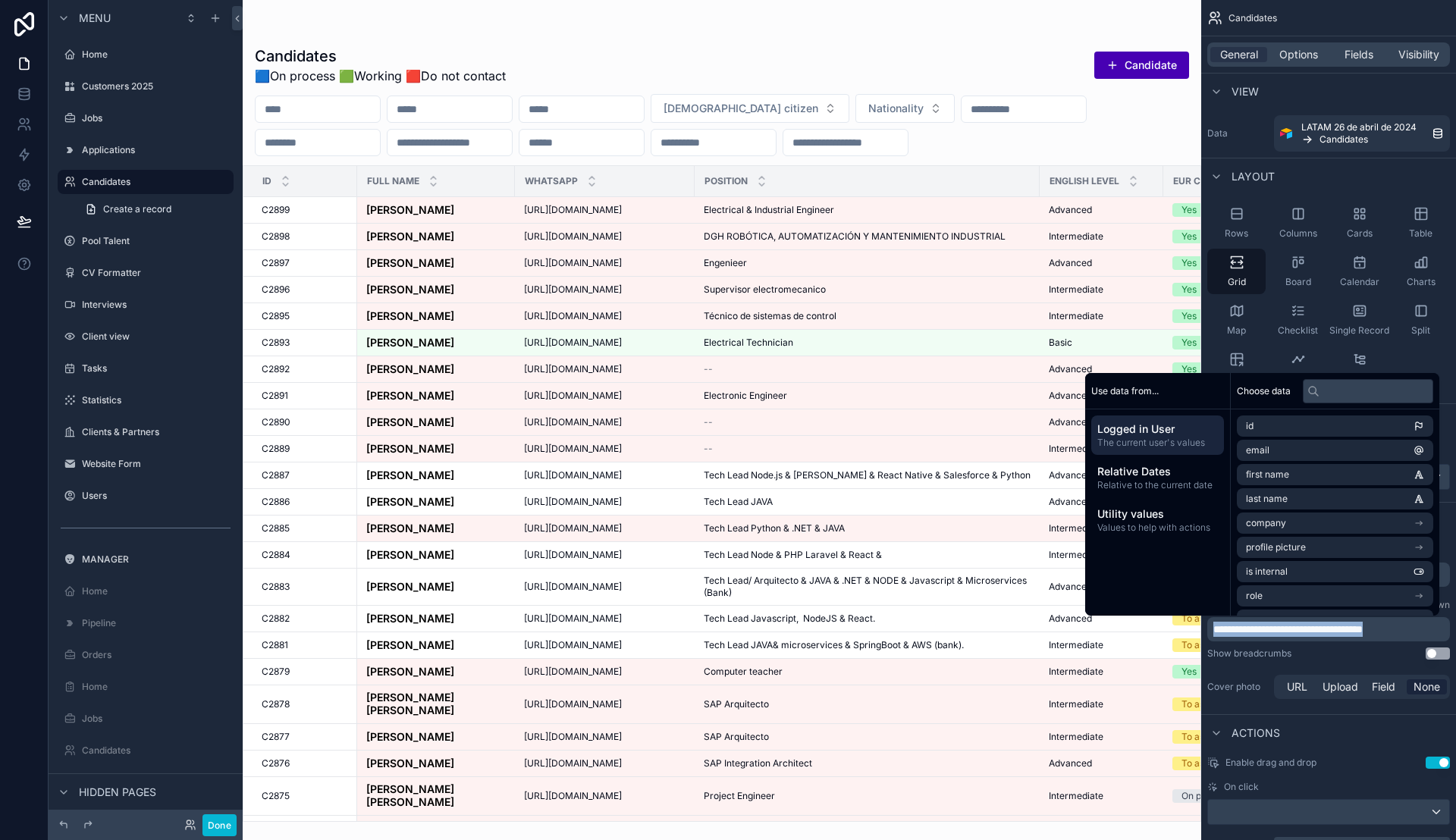
click at [1363, 624] on span "**********" at bounding box center [1287, 629] width 149 height 10
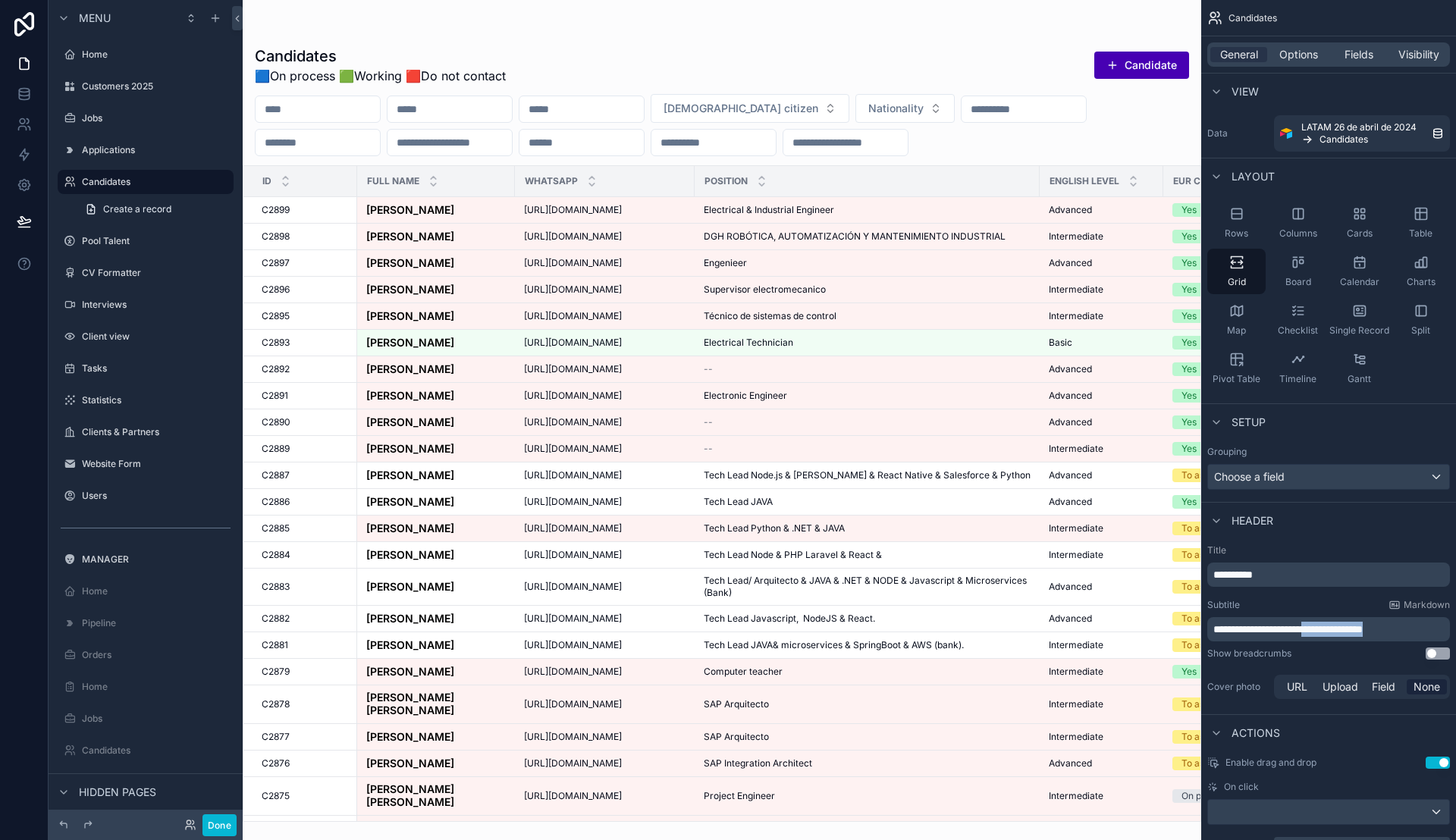
drag, startPoint x: 1348, startPoint y: 632, endPoint x: 1439, endPoint y: 624, distance: 91.4
click at [1439, 624] on p "**********" at bounding box center [1330, 629] width 234 height 15
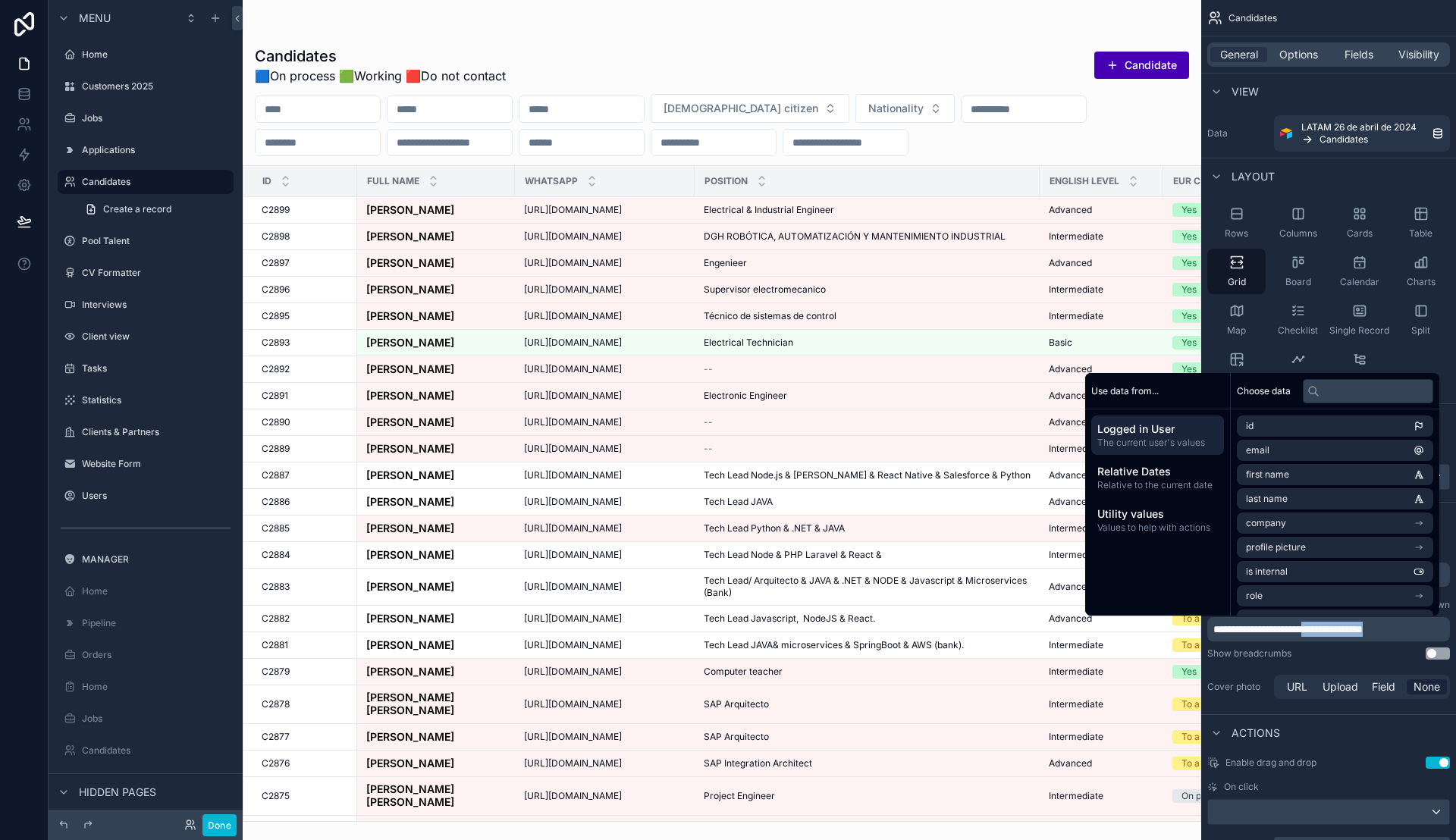
click at [1363, 627] on span "**********" at bounding box center [1287, 629] width 149 height 10
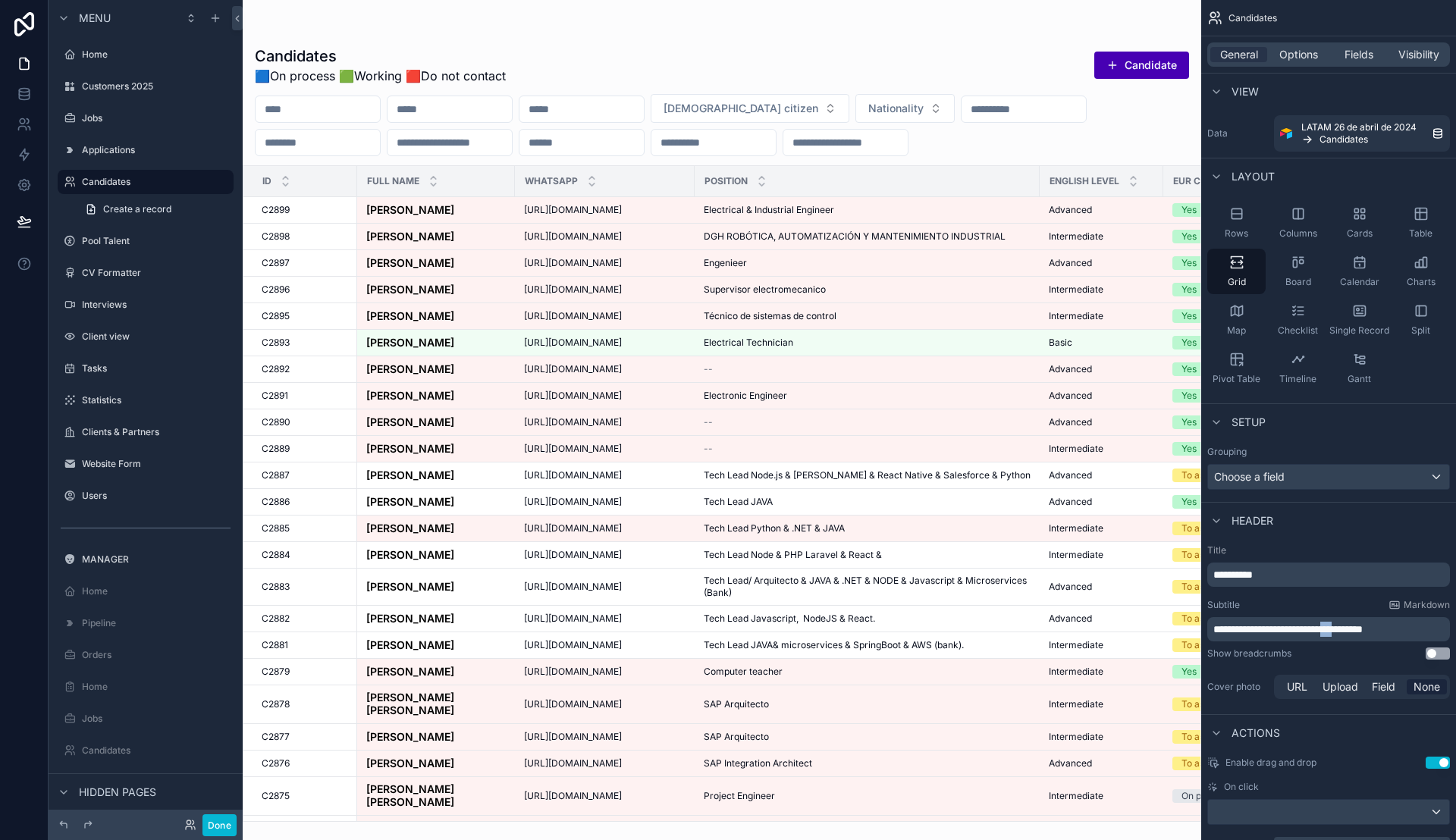
click at [1363, 627] on span "**********" at bounding box center [1287, 629] width 149 height 10
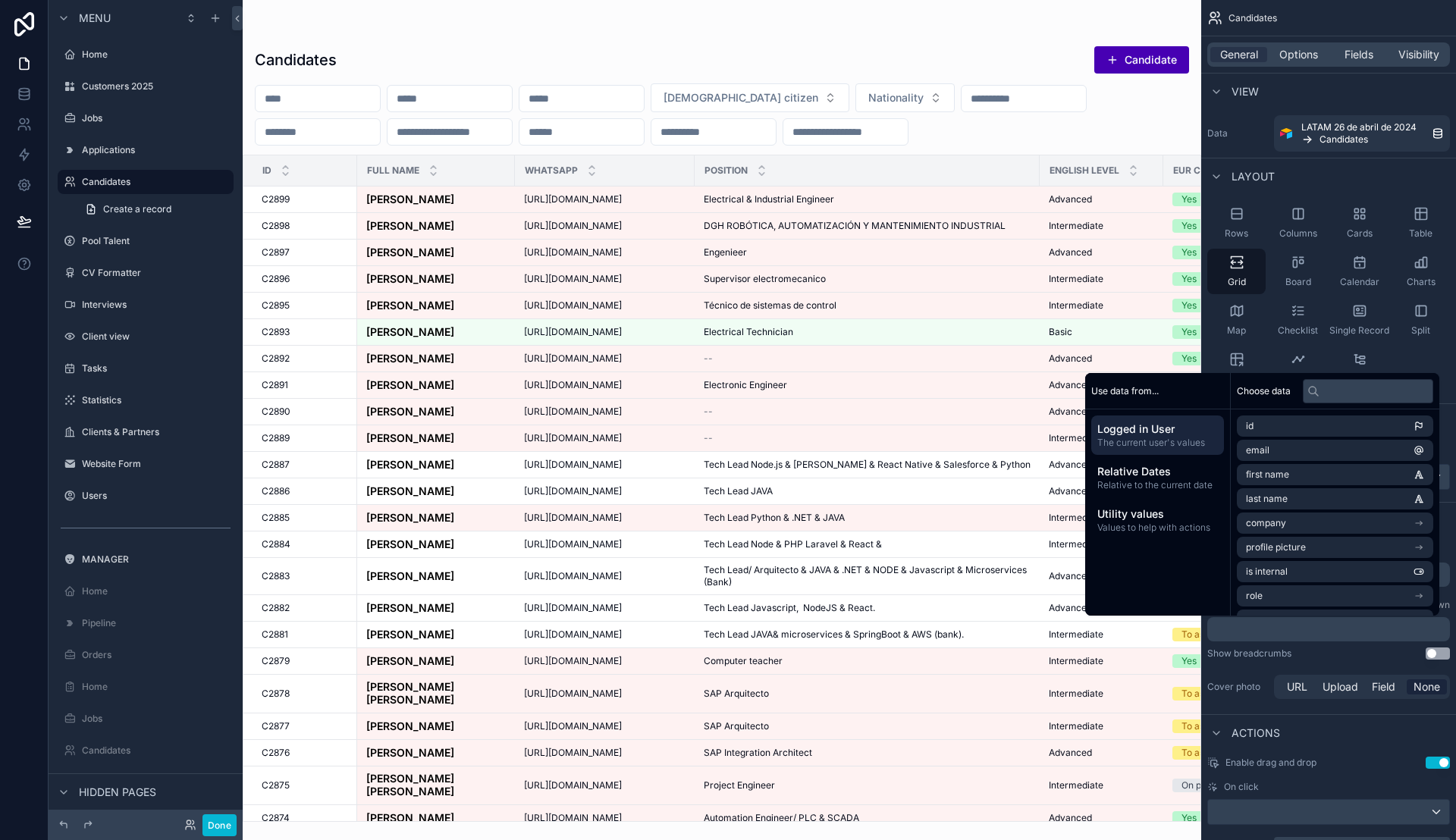
click at [1325, 77] on div "View" at bounding box center [1329, 91] width 255 height 36
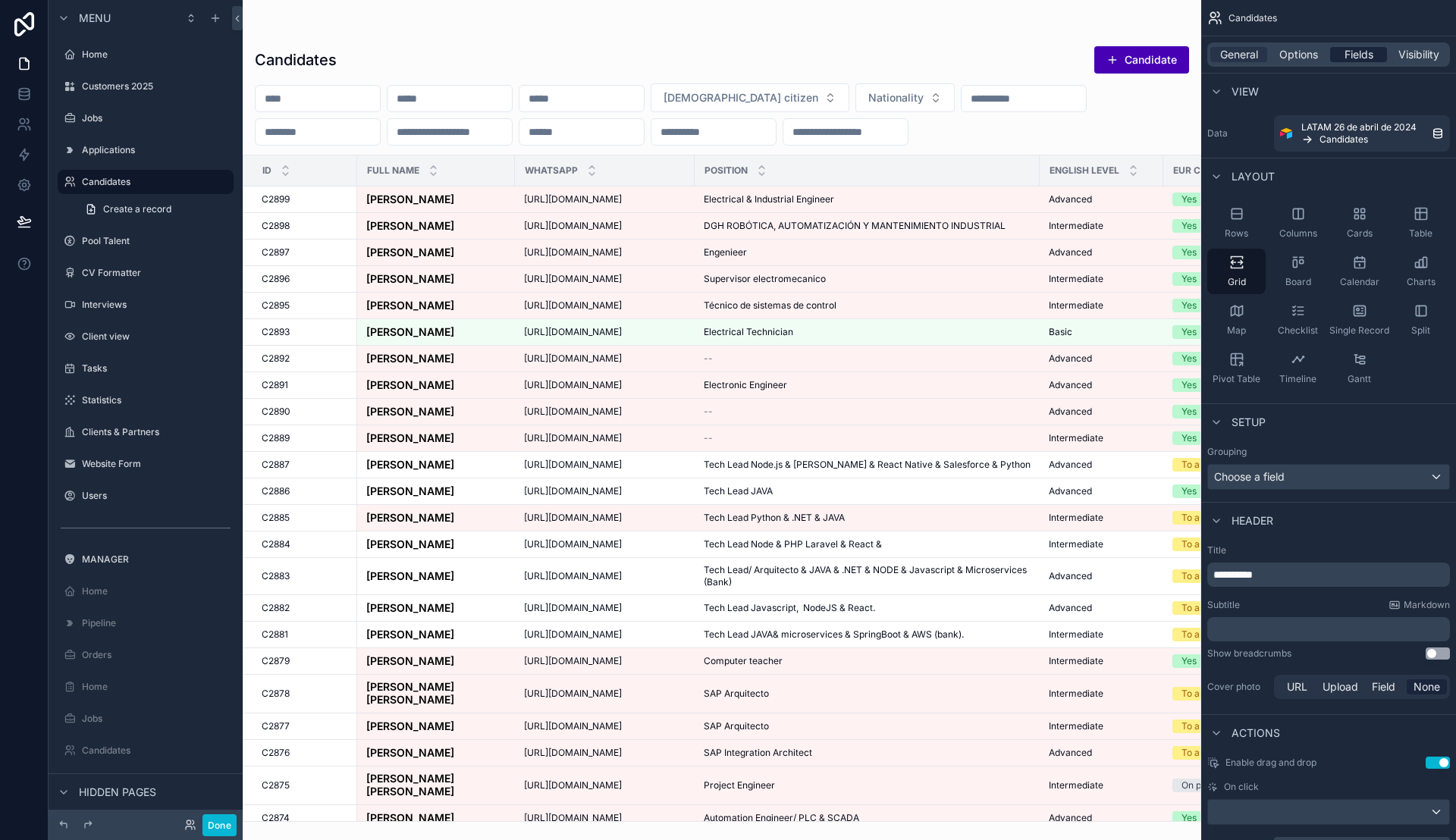
click at [1358, 56] on span "Fields" at bounding box center [1358, 54] width 29 height 15
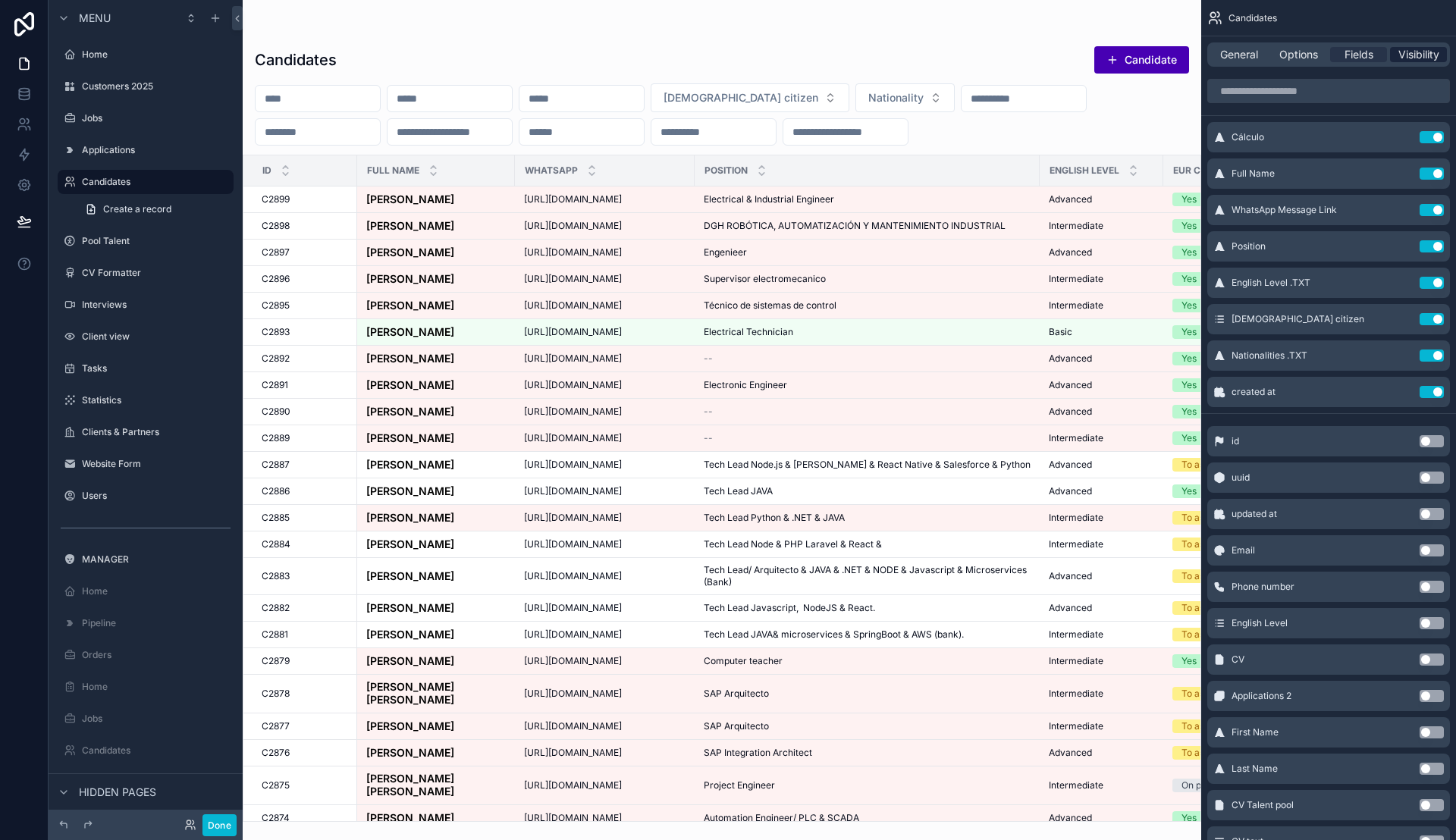
click at [1427, 62] on span "Visibility" at bounding box center [1418, 54] width 41 height 15
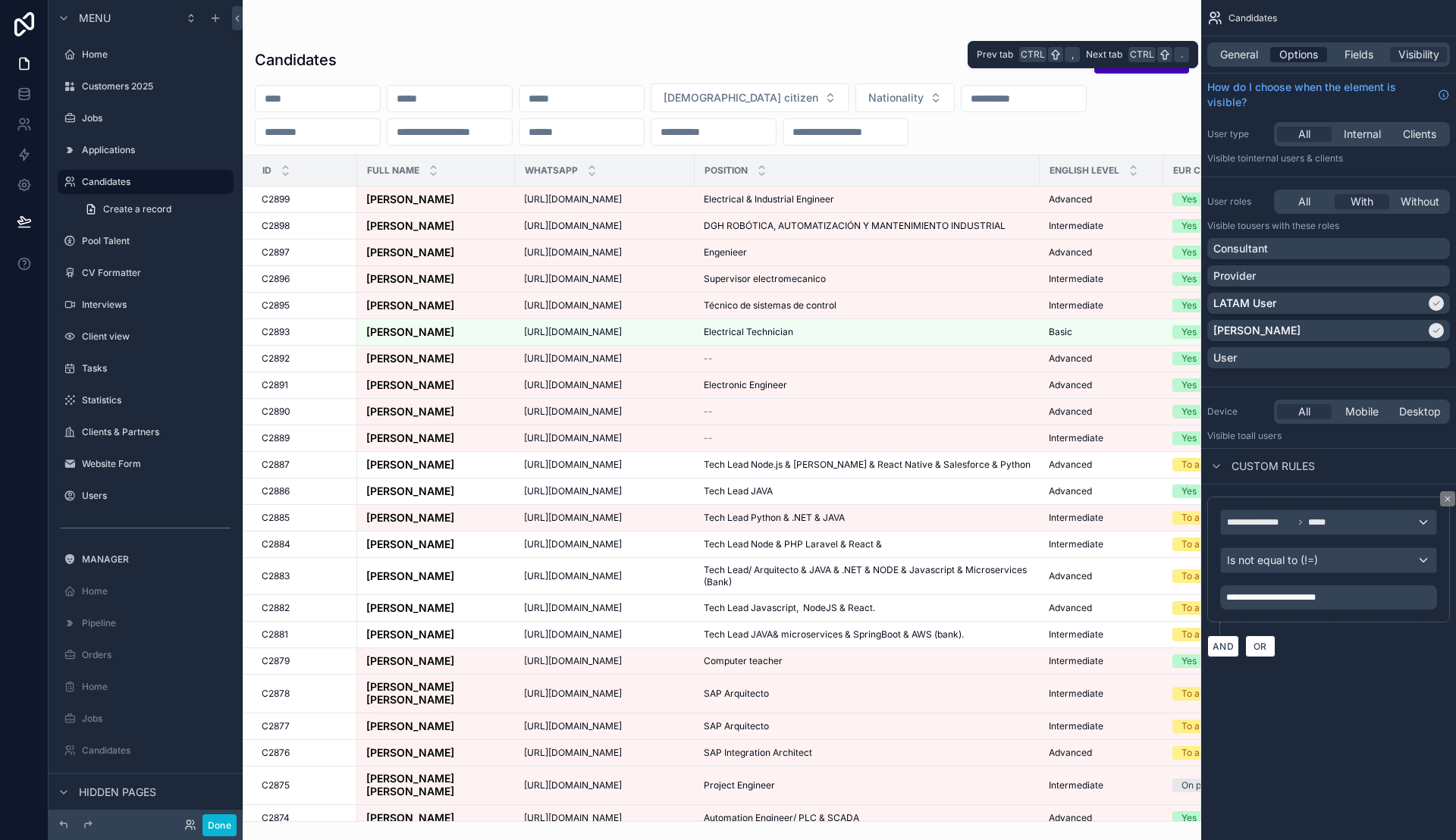
click at [1274, 55] on div "Options" at bounding box center [1298, 54] width 57 height 15
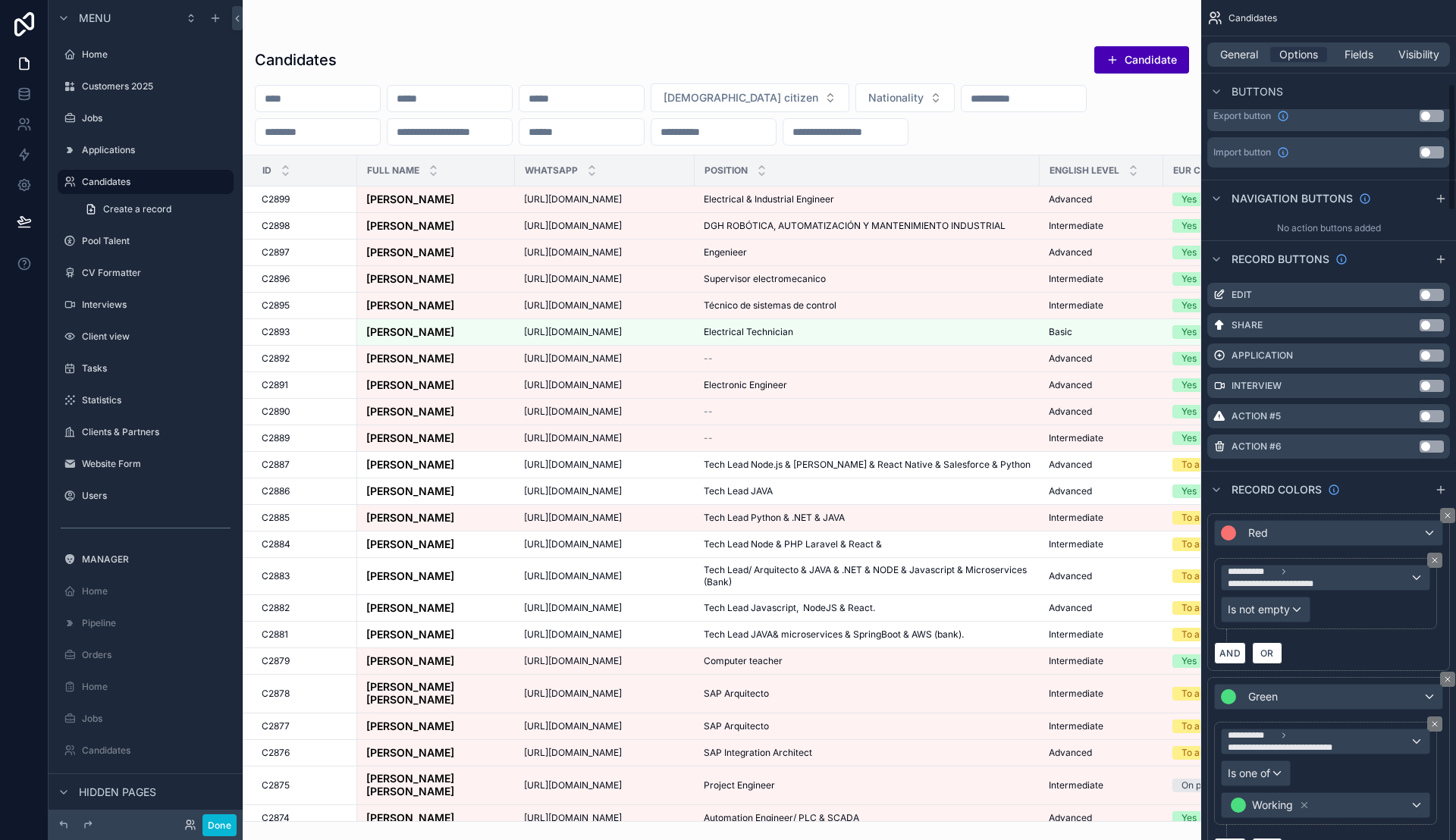
scroll to position [568, 0]
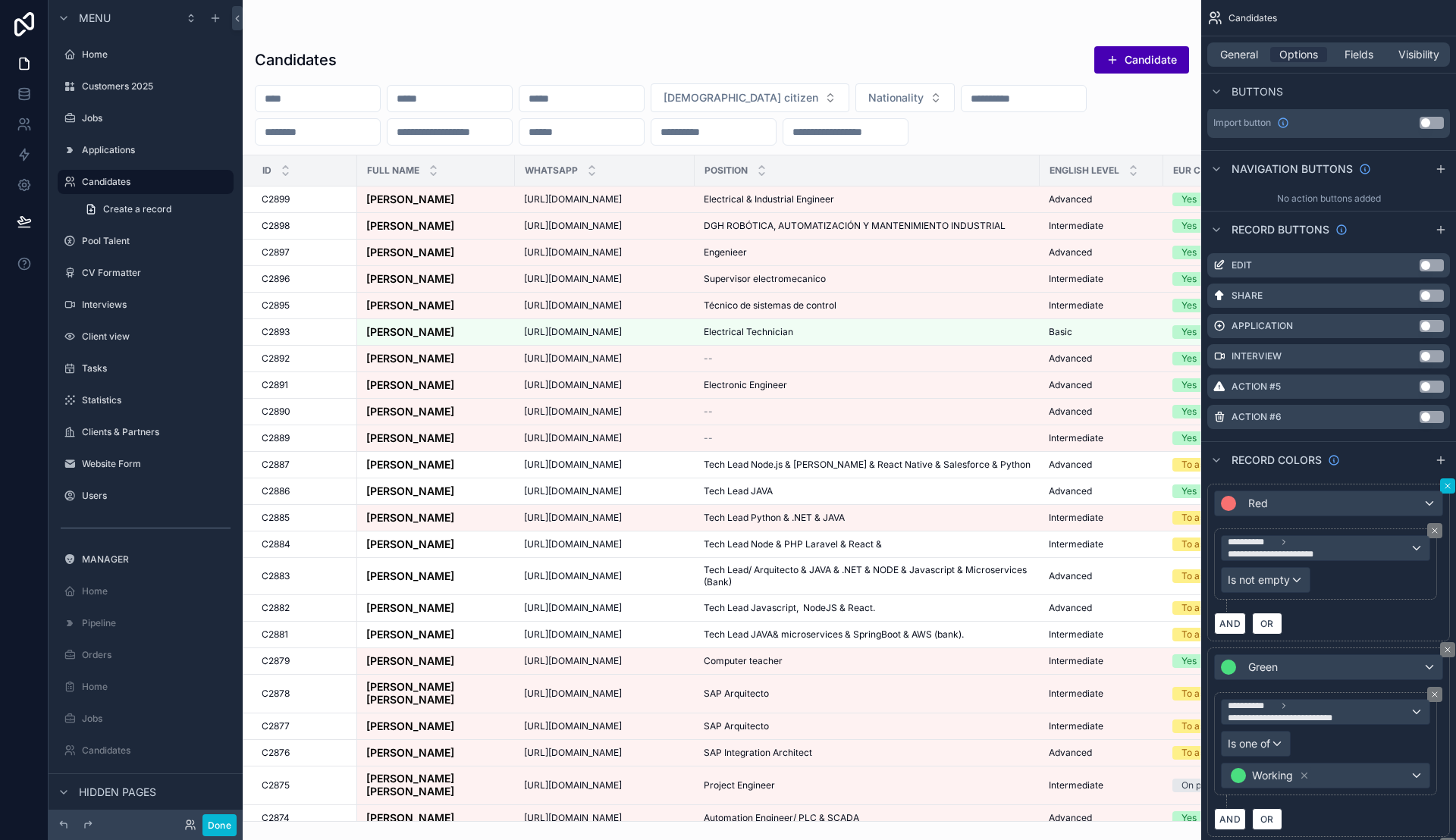
click at [1442, 482] on button "scrollable content" at bounding box center [1447, 486] width 15 height 15
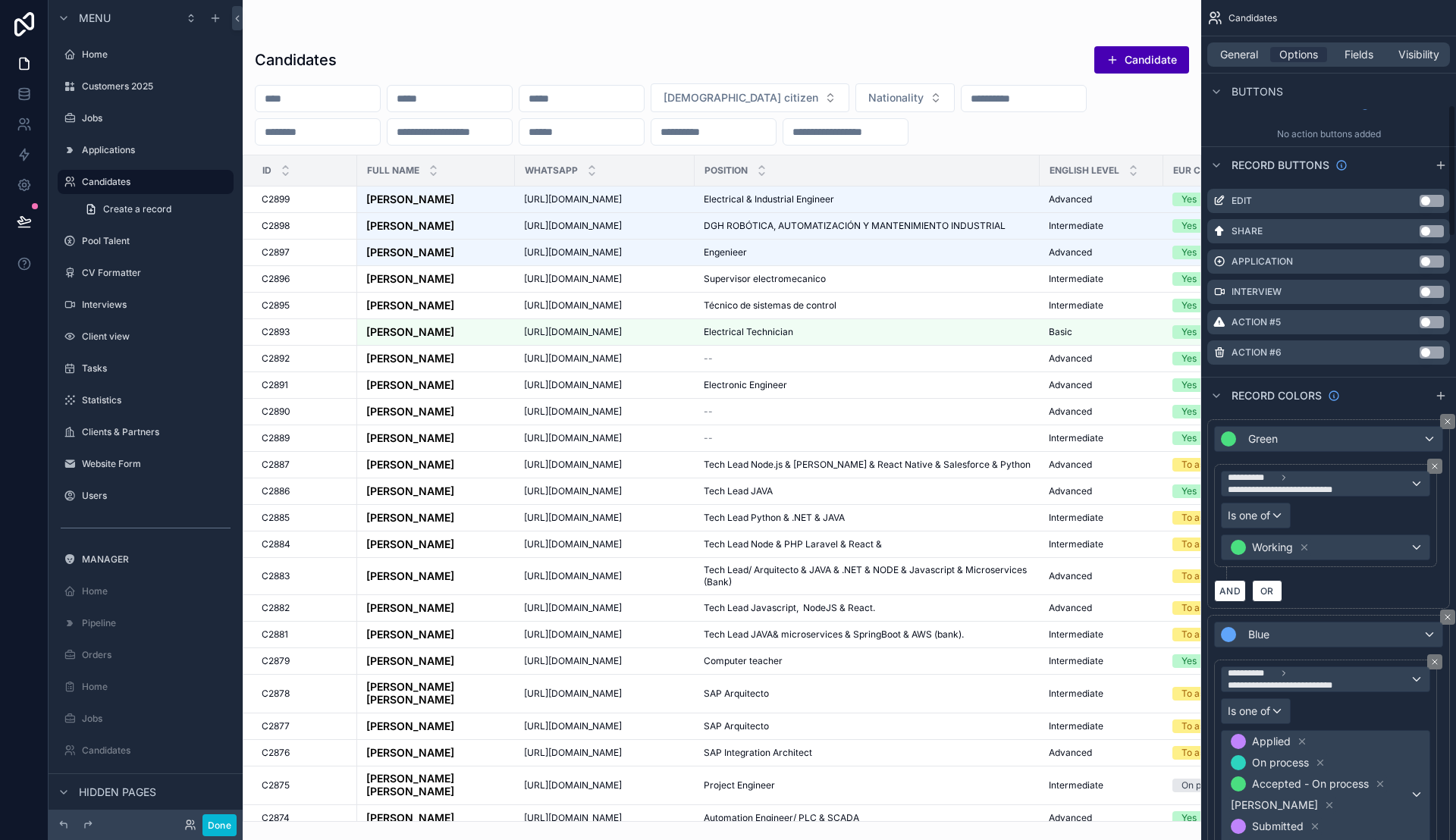
scroll to position [758, 0]
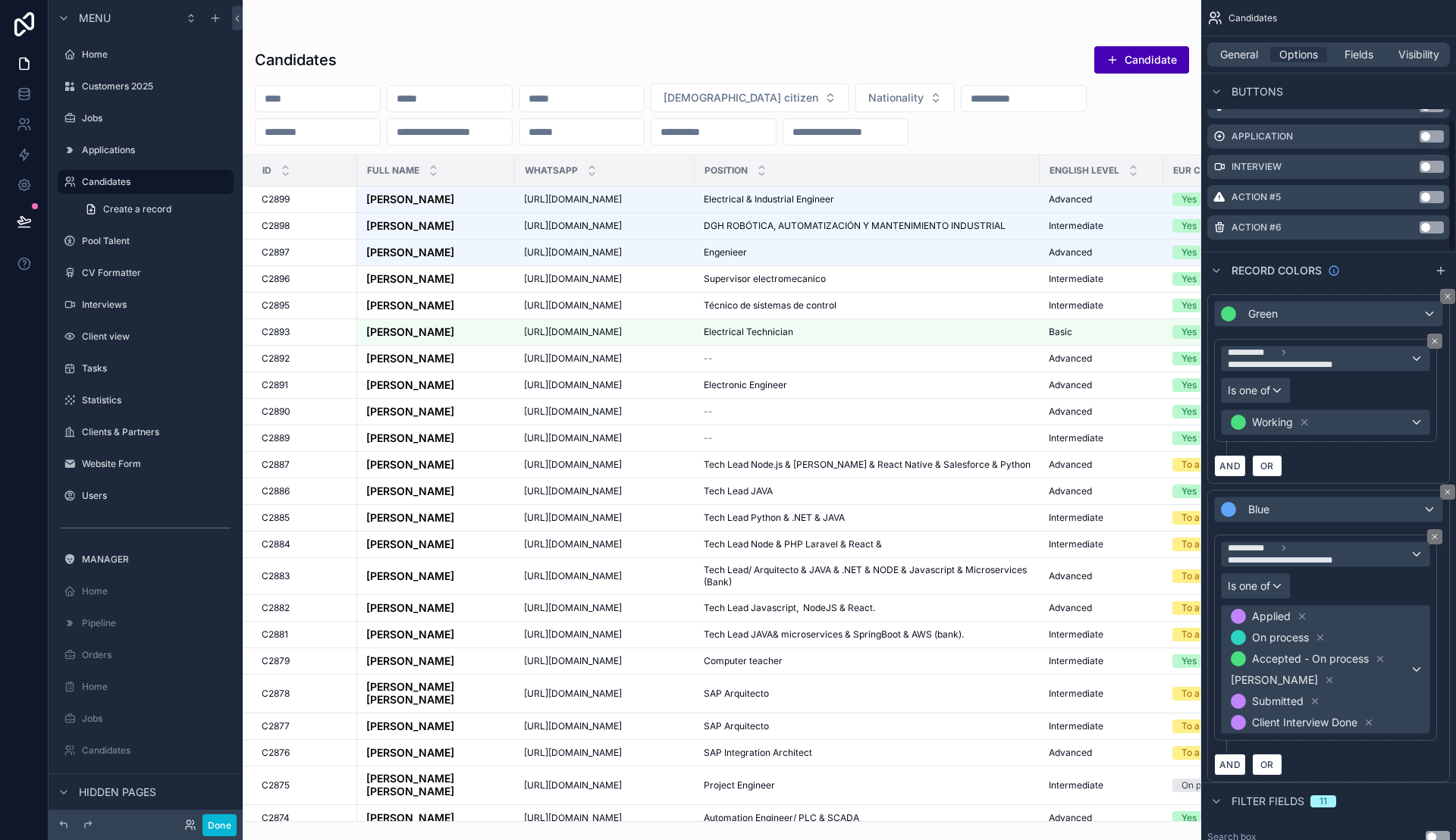
click at [1194, 184] on div "scrollable content" at bounding box center [721, 420] width 958 height 840
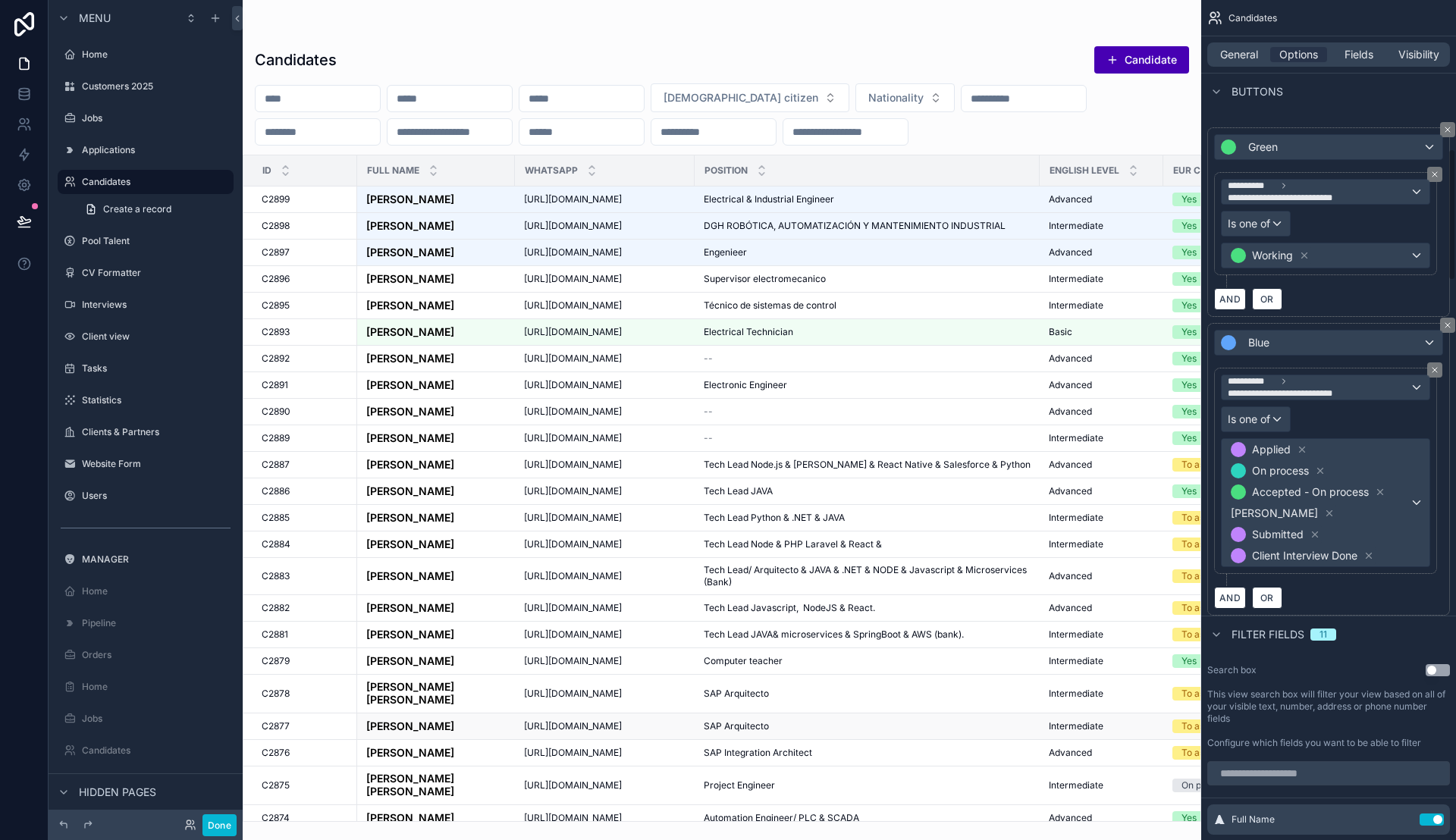
scroll to position [947, 0]
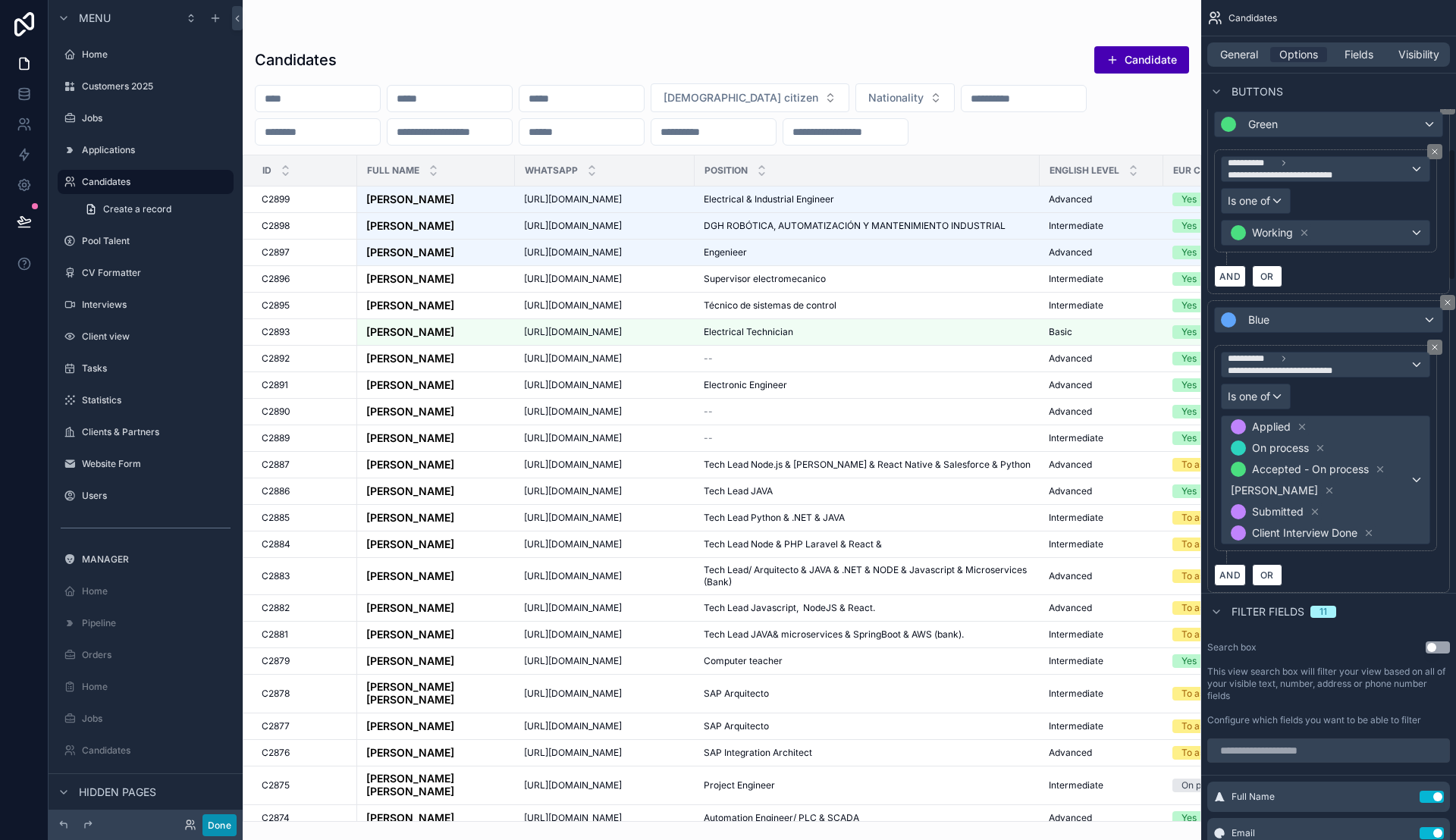
click at [222, 822] on button "Done" at bounding box center [220, 825] width 34 height 22
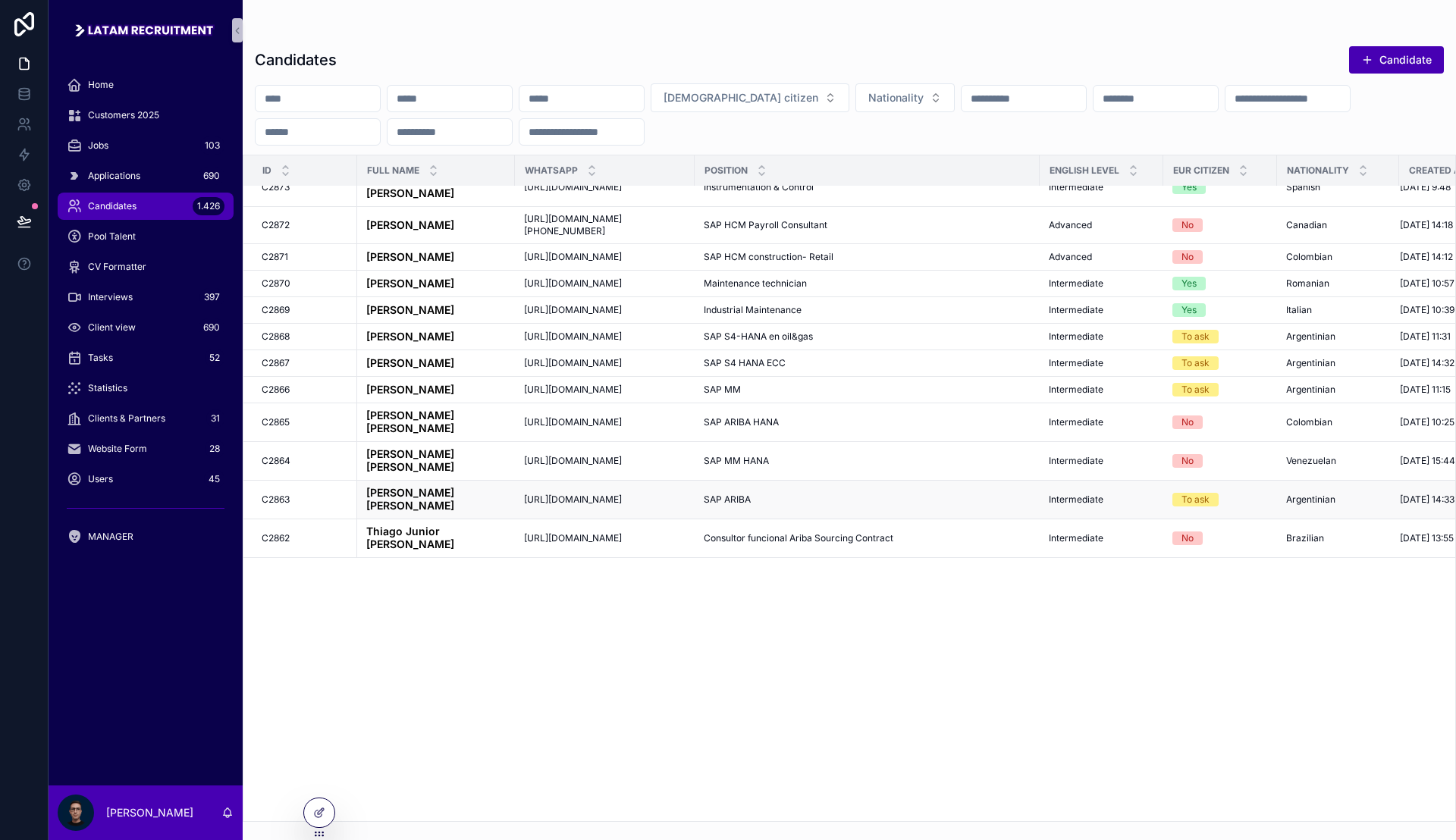
scroll to position [0, 0]
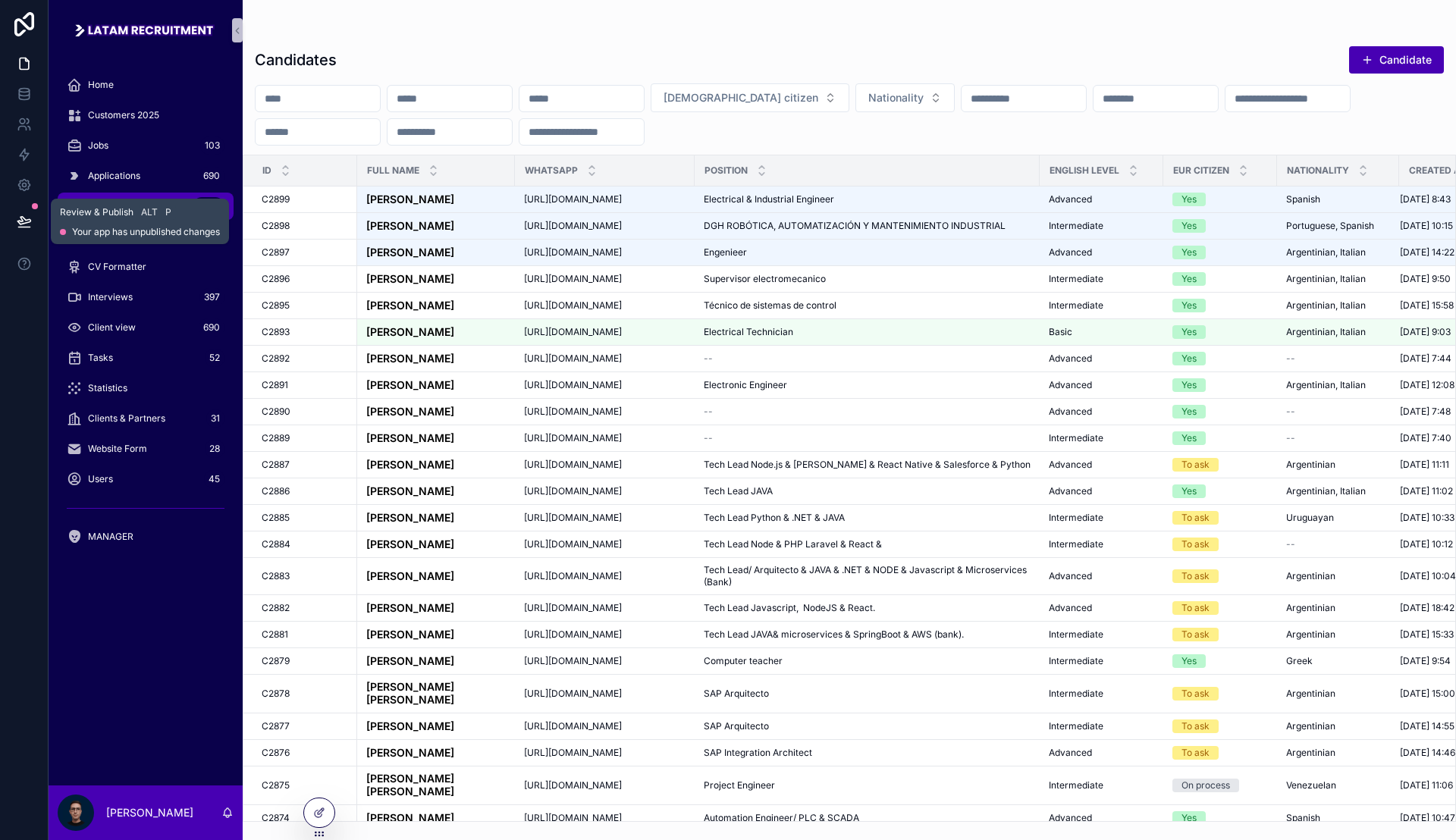
click at [32, 227] on button at bounding box center [24, 221] width 33 height 43
click at [27, 217] on icon at bounding box center [25, 221] width 15 height 15
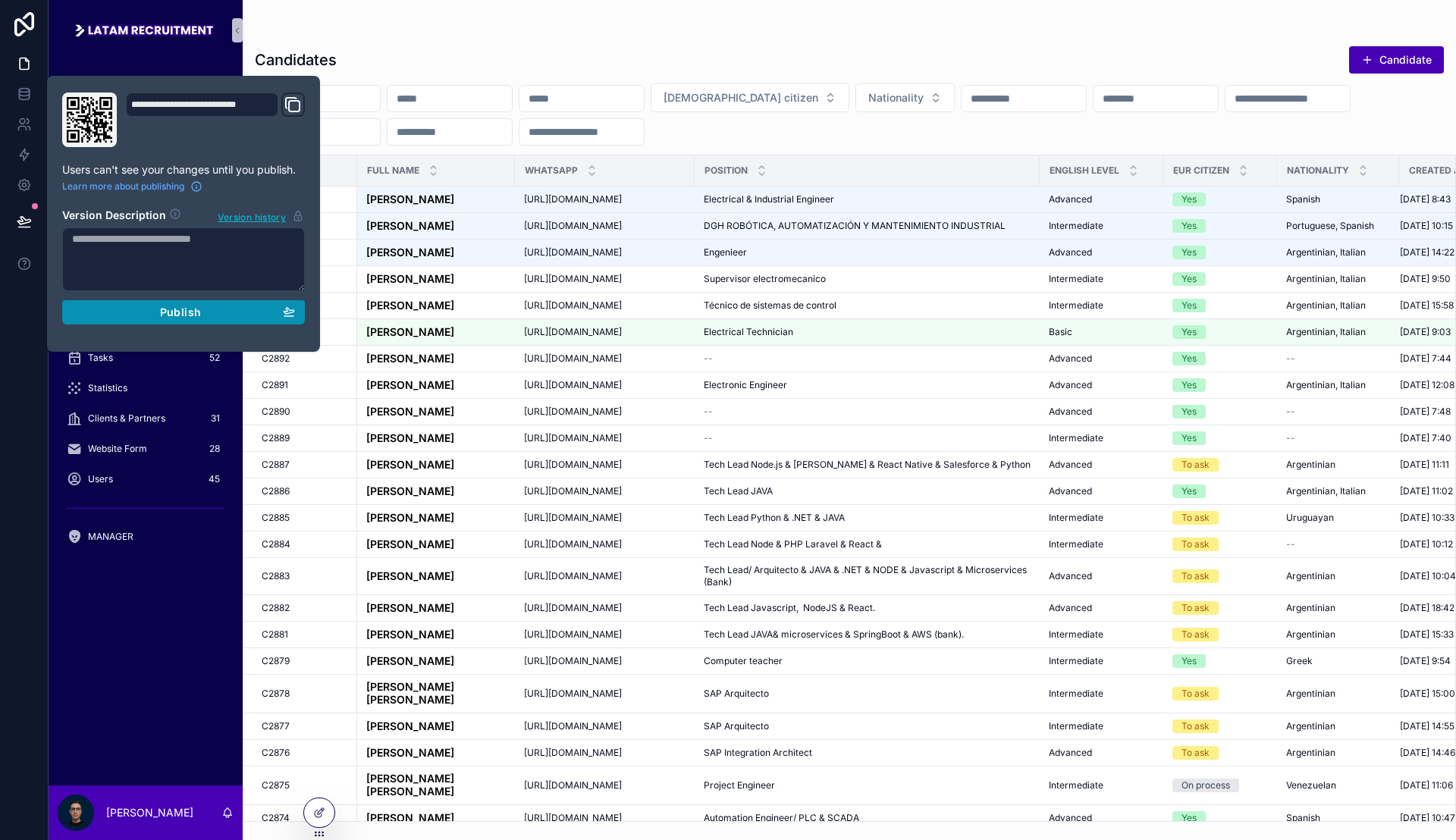
click at [192, 316] on span "Publish" at bounding box center [180, 312] width 41 height 13
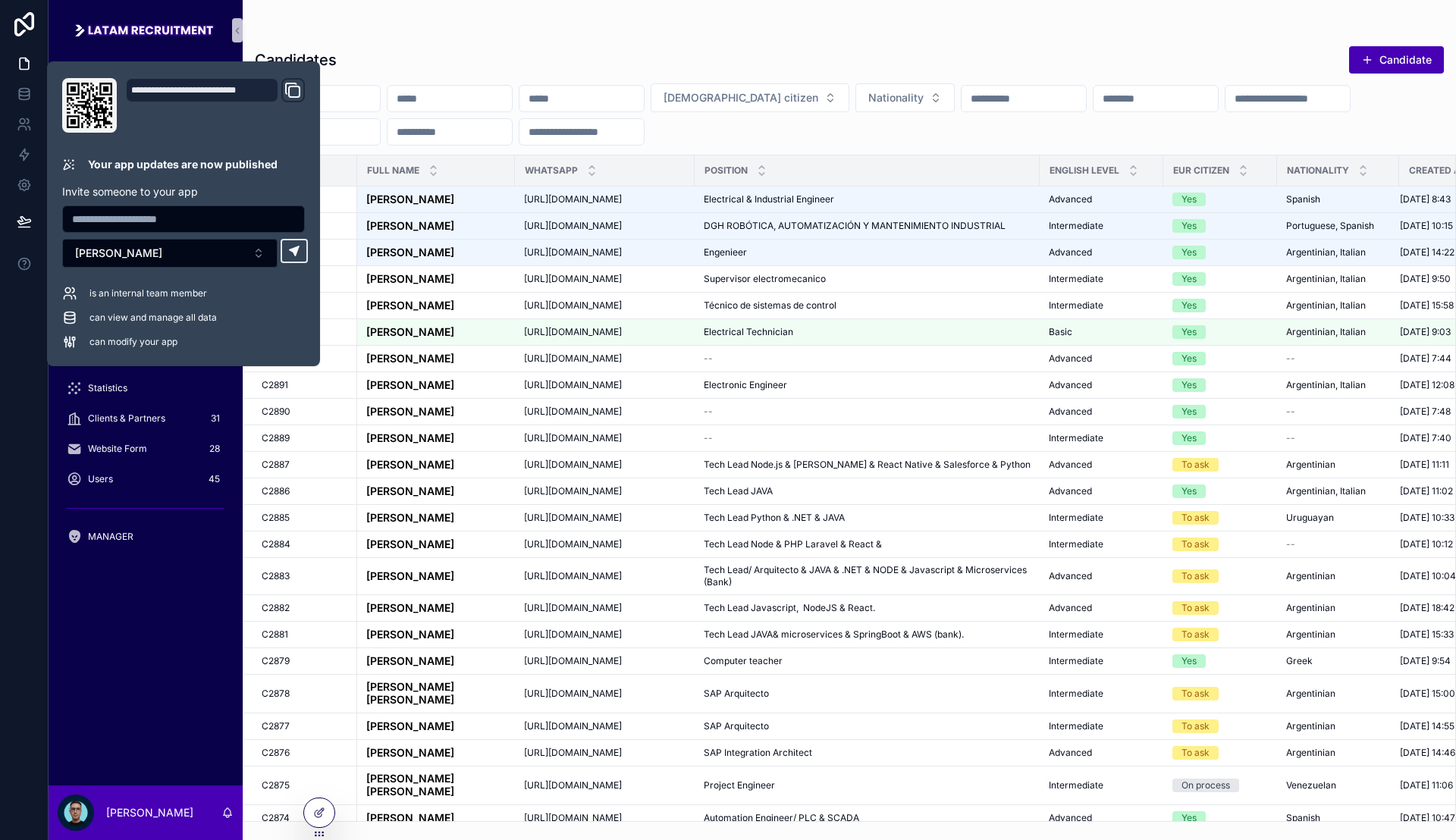
click at [380, 91] on input "scrollable content" at bounding box center [317, 99] width 125 height 21
click at [370, 97] on input "scrollable content" at bounding box center [317, 99] width 125 height 21
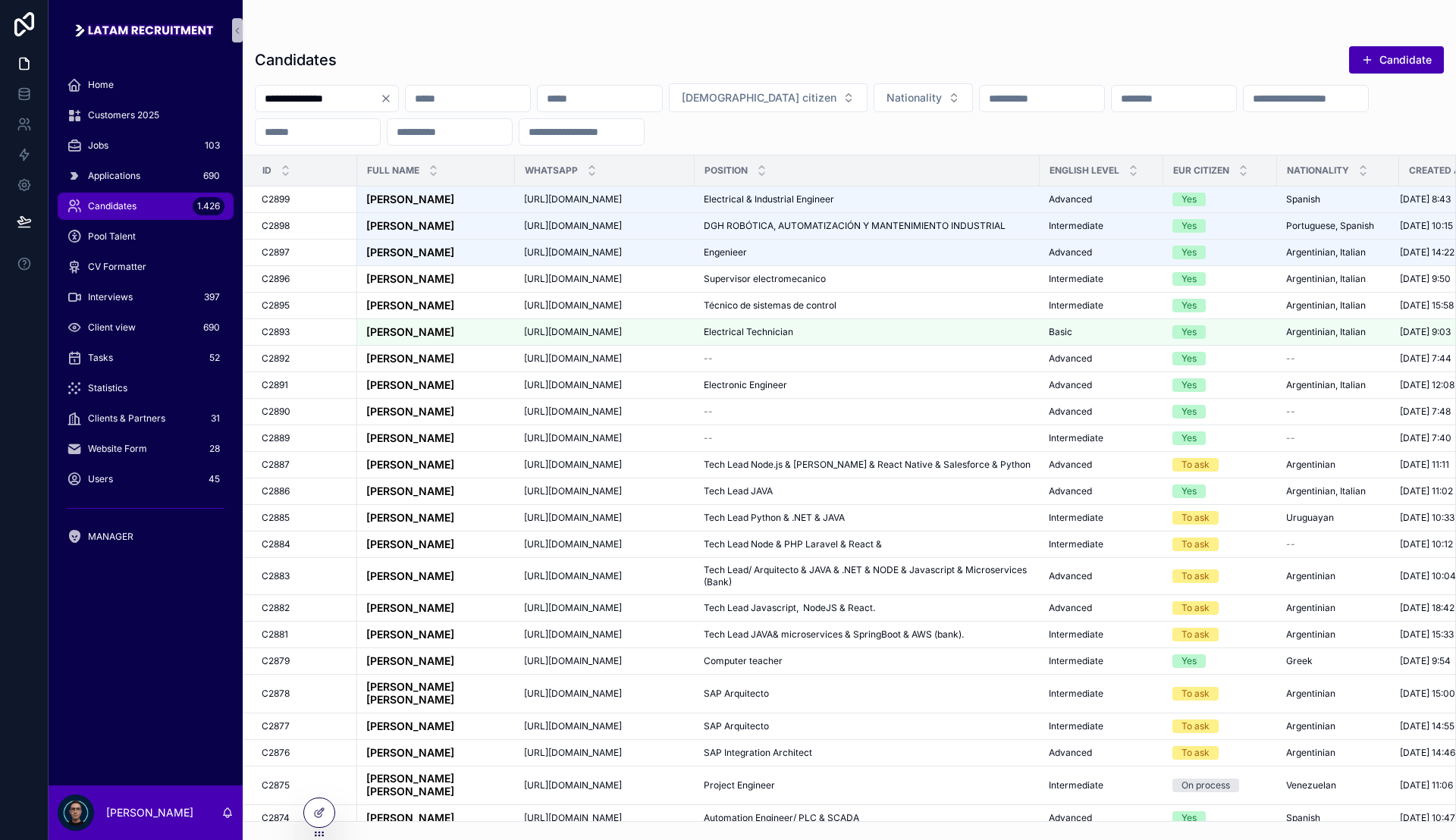
type input "**********"
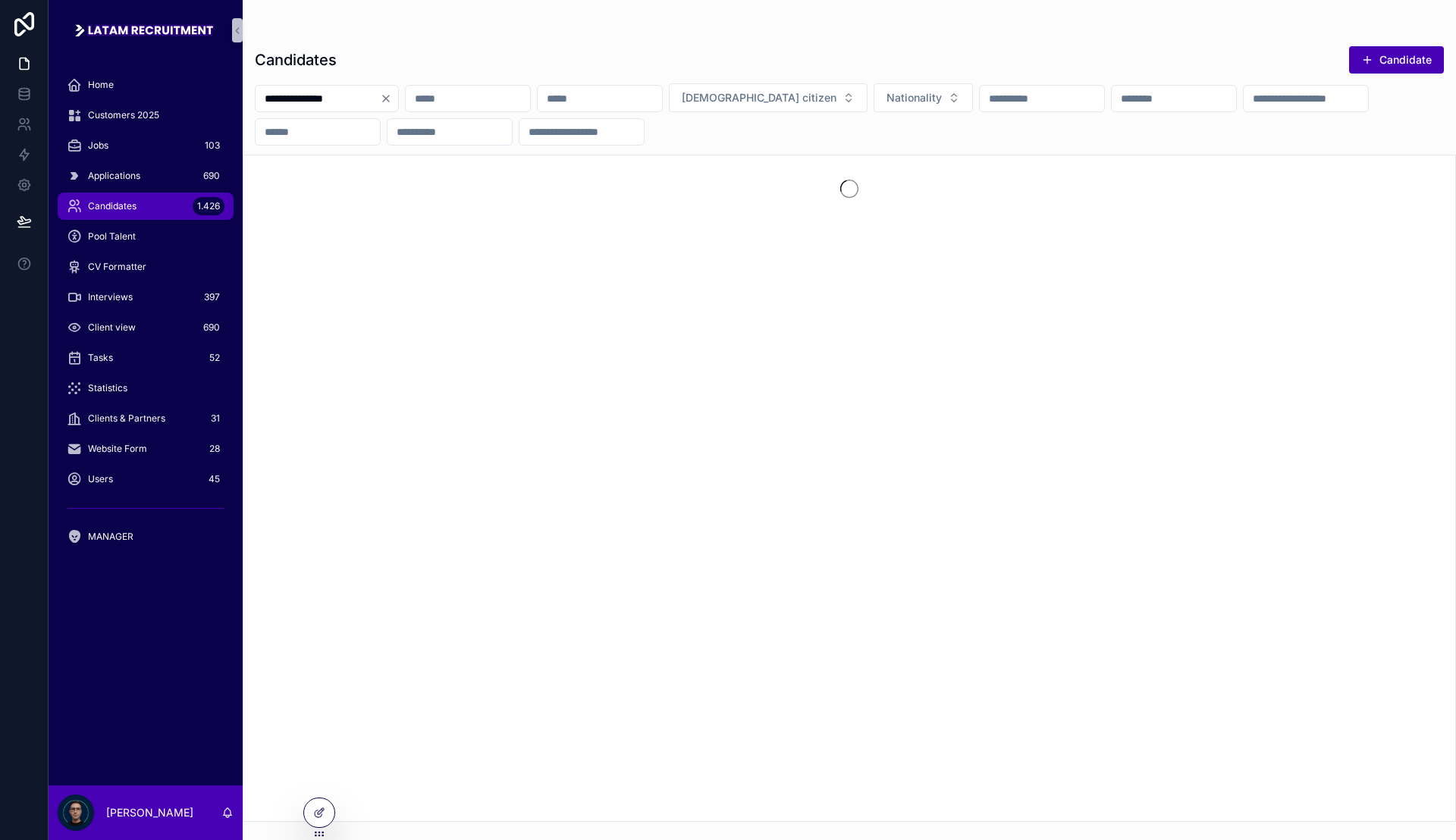
click at [428, 48] on div "Candidates Candidate" at bounding box center [849, 60] width 1189 height 29
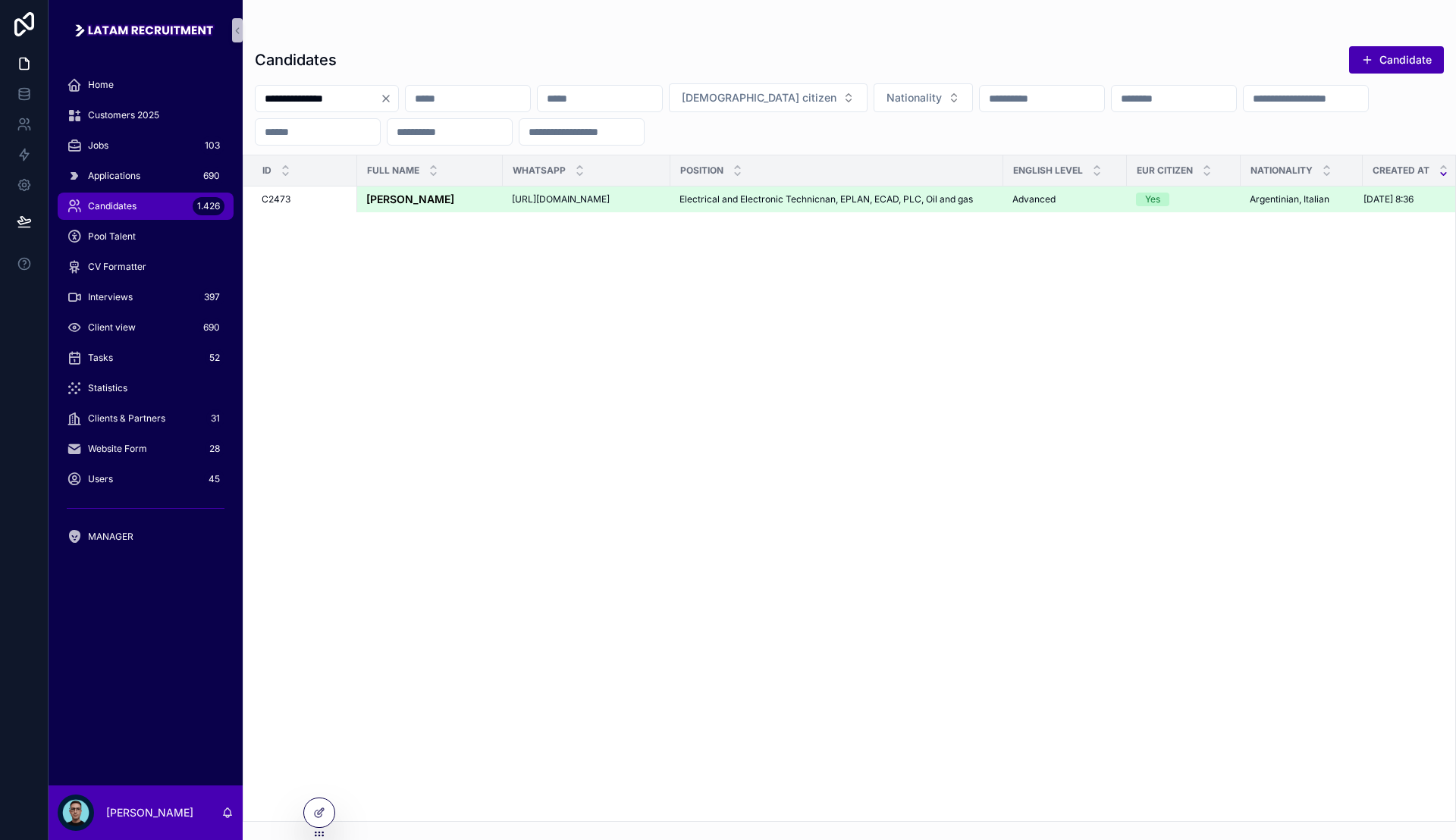
click at [515, 193] on span "[URL][DOMAIN_NAME]" at bounding box center [560, 199] width 98 height 12
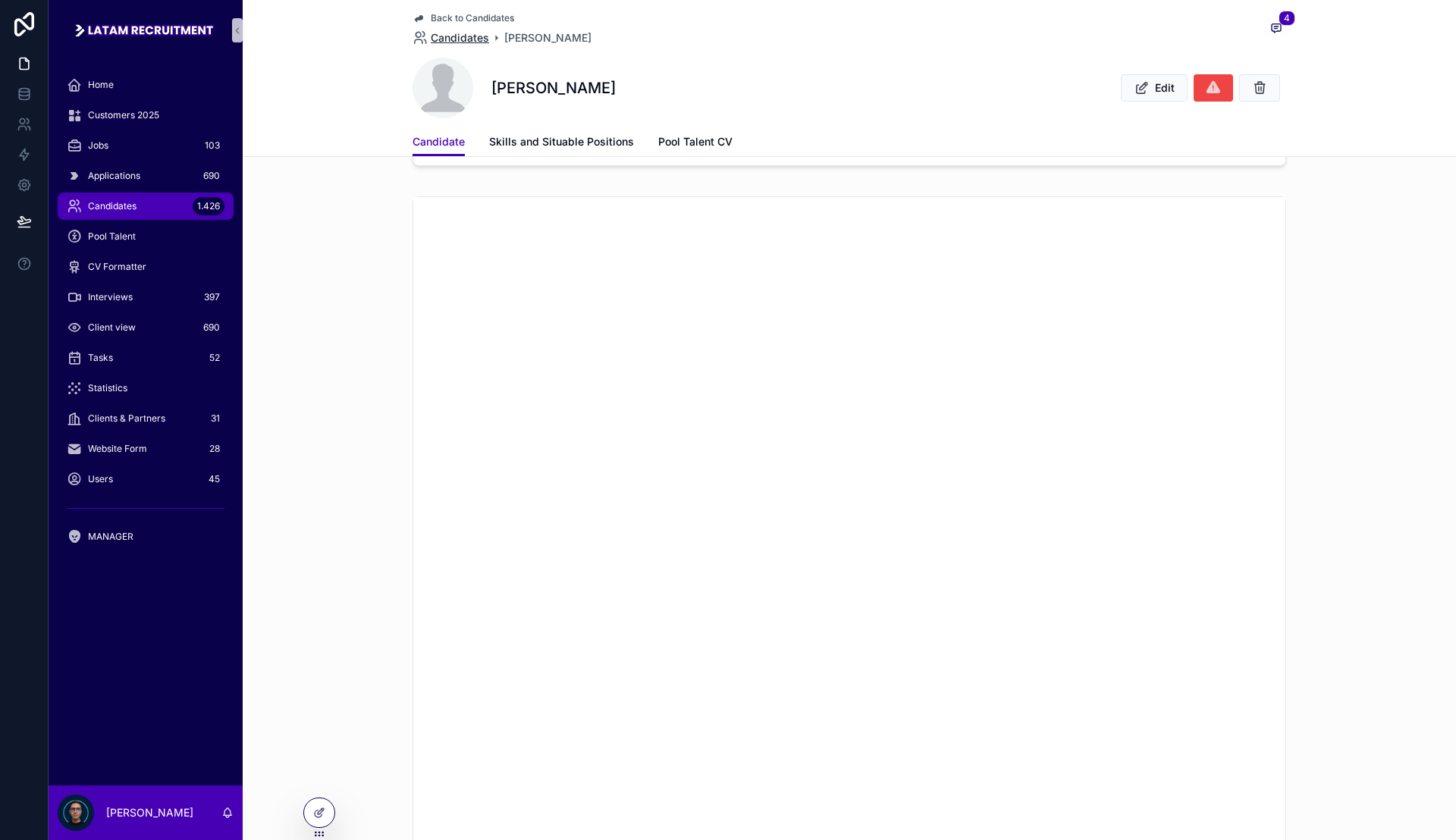
scroll to position [938, 0]
click at [444, 38] on span "Candidates" at bounding box center [459, 38] width 58 height 15
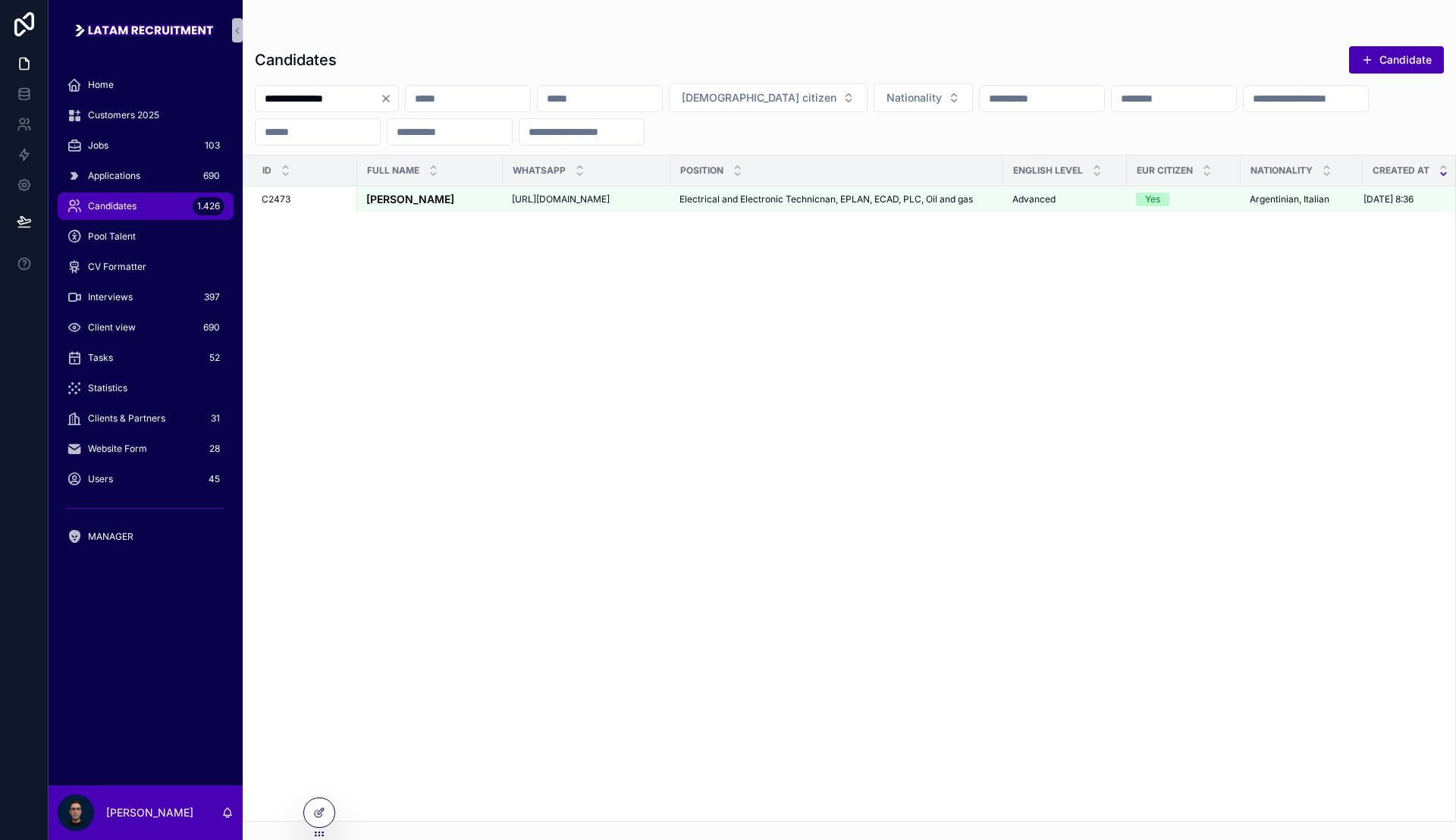
click at [297, 95] on input "**********" at bounding box center [317, 99] width 125 height 21
click at [341, 104] on input "**********" at bounding box center [317, 99] width 125 height 21
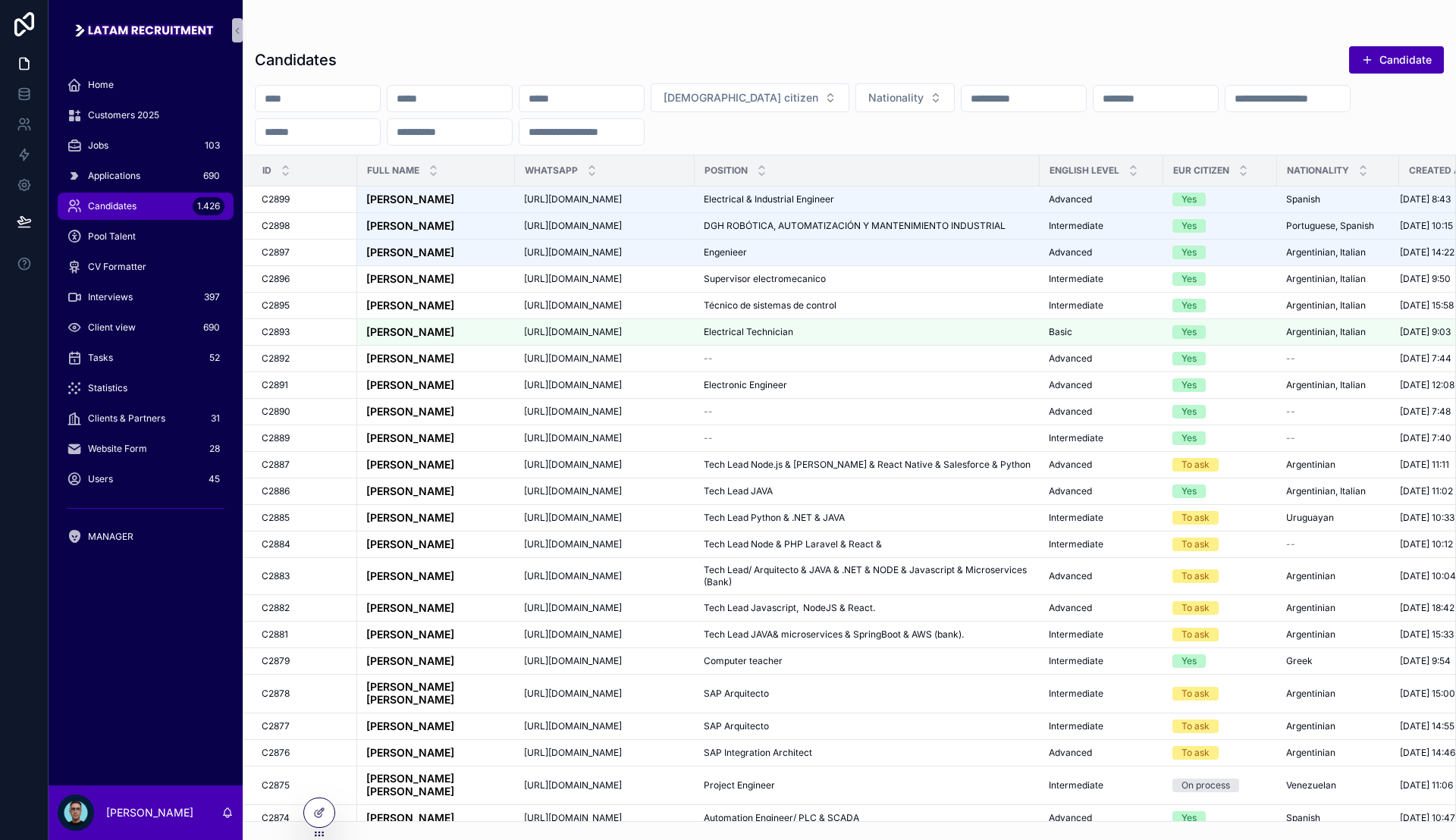
click at [341, 104] on input "scrollable content" at bounding box center [317, 99] width 125 height 21
type input "**********"
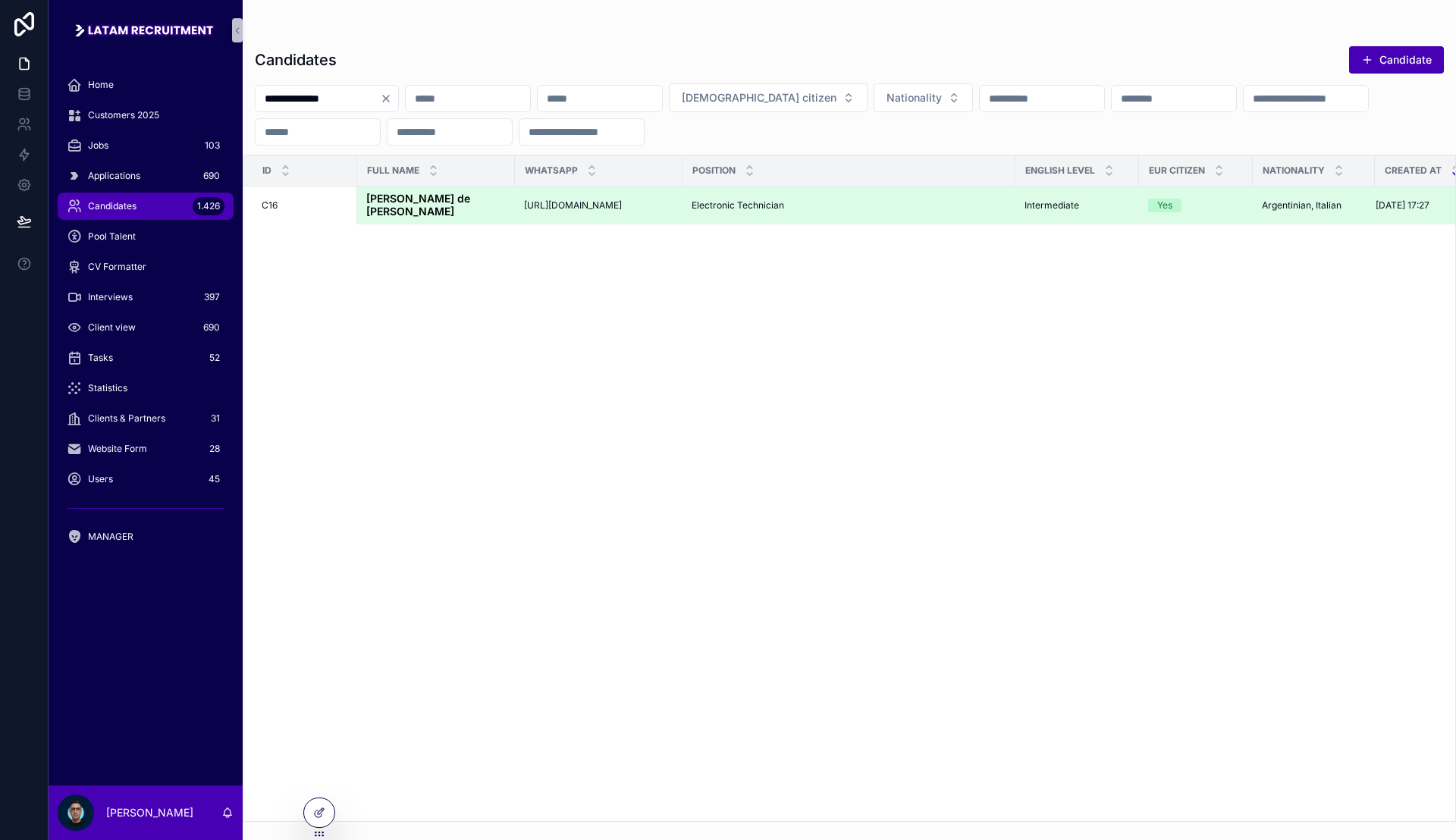
click at [443, 191] on td "[PERSON_NAME] de [PERSON_NAME] [PERSON_NAME] de [PERSON_NAME]" at bounding box center [436, 205] width 158 height 39
click at [443, 196] on strong "[PERSON_NAME] de [PERSON_NAME]" at bounding box center [419, 204] width 106 height 26
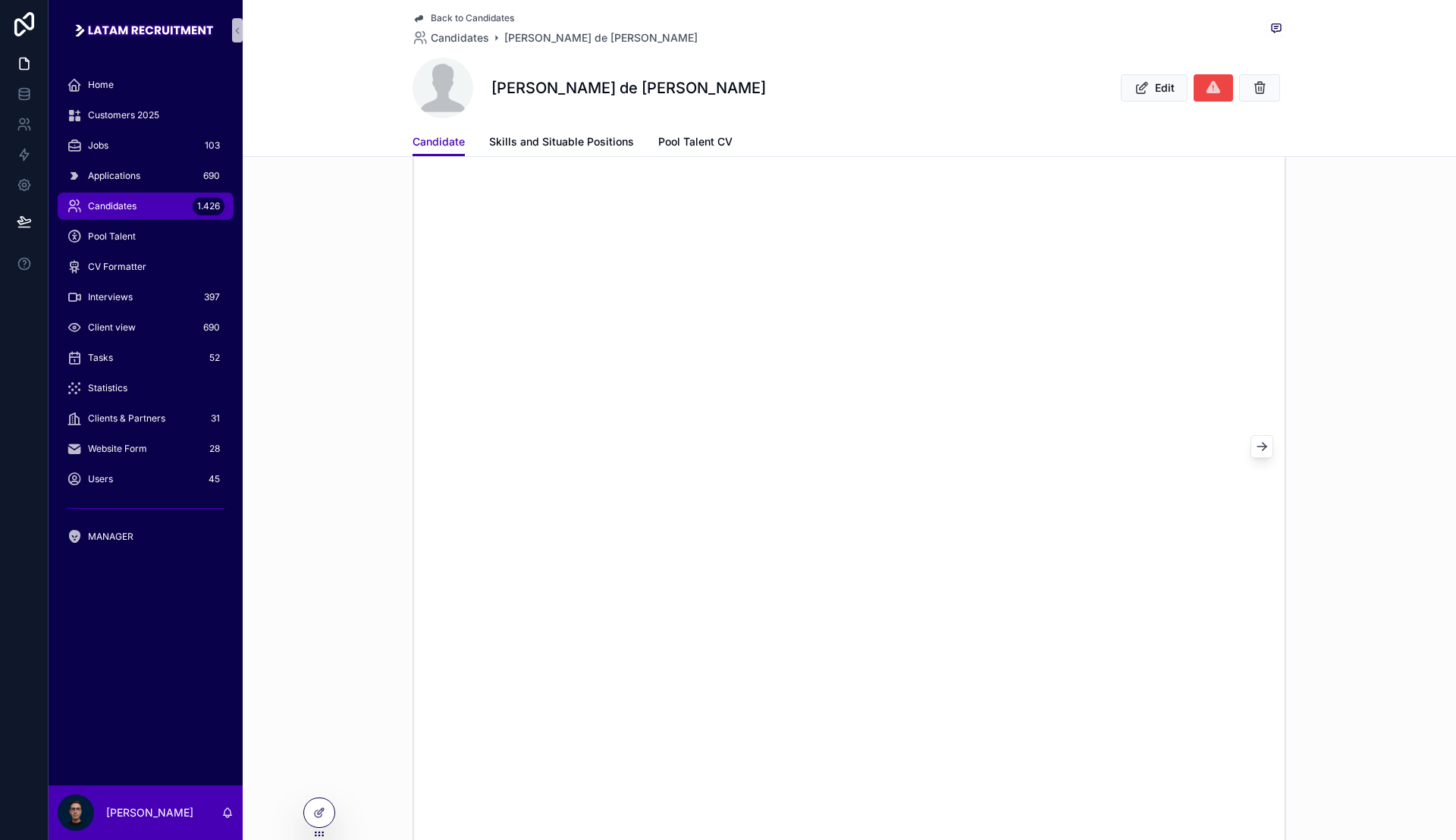
scroll to position [1137, 0]
click at [141, 180] on div "Applications 690" at bounding box center [145, 176] width 158 height 25
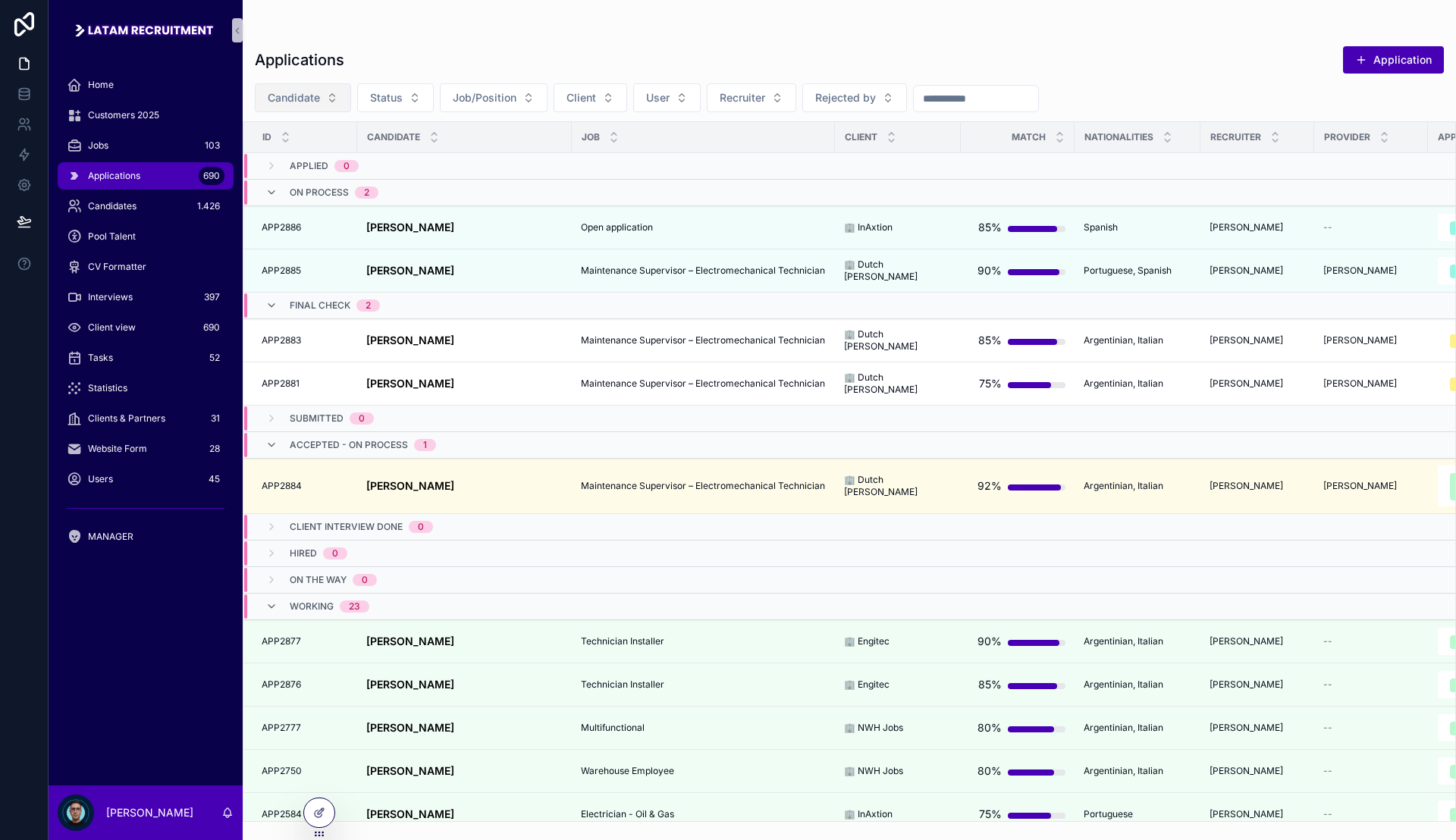
click at [319, 98] on span "Candidate" at bounding box center [294, 98] width 52 height 15
click at [295, 127] on input "scrollable content" at bounding box center [312, 129] width 152 height 28
type input "********"
click at [296, 178] on span "[PERSON_NAME] de [PERSON_NAME]" at bounding box center [294, 183] width 152 height 15
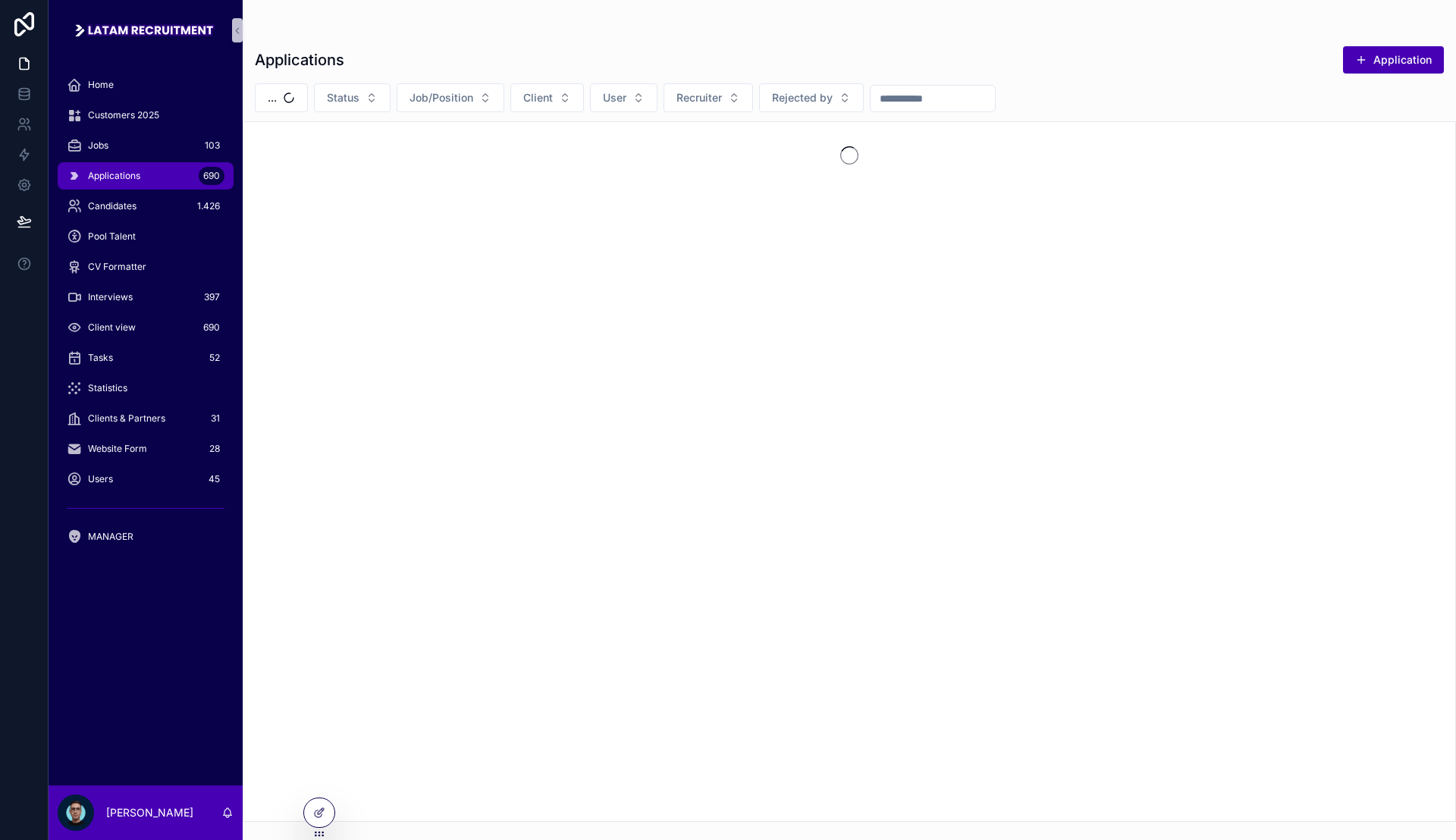
click at [481, 47] on div "Applications Application" at bounding box center [849, 60] width 1189 height 29
click at [513, 43] on div "Applications Application [PERSON_NAME] de [PERSON_NAME] Status Job/Position Cli…" at bounding box center [849, 429] width 1213 height 785
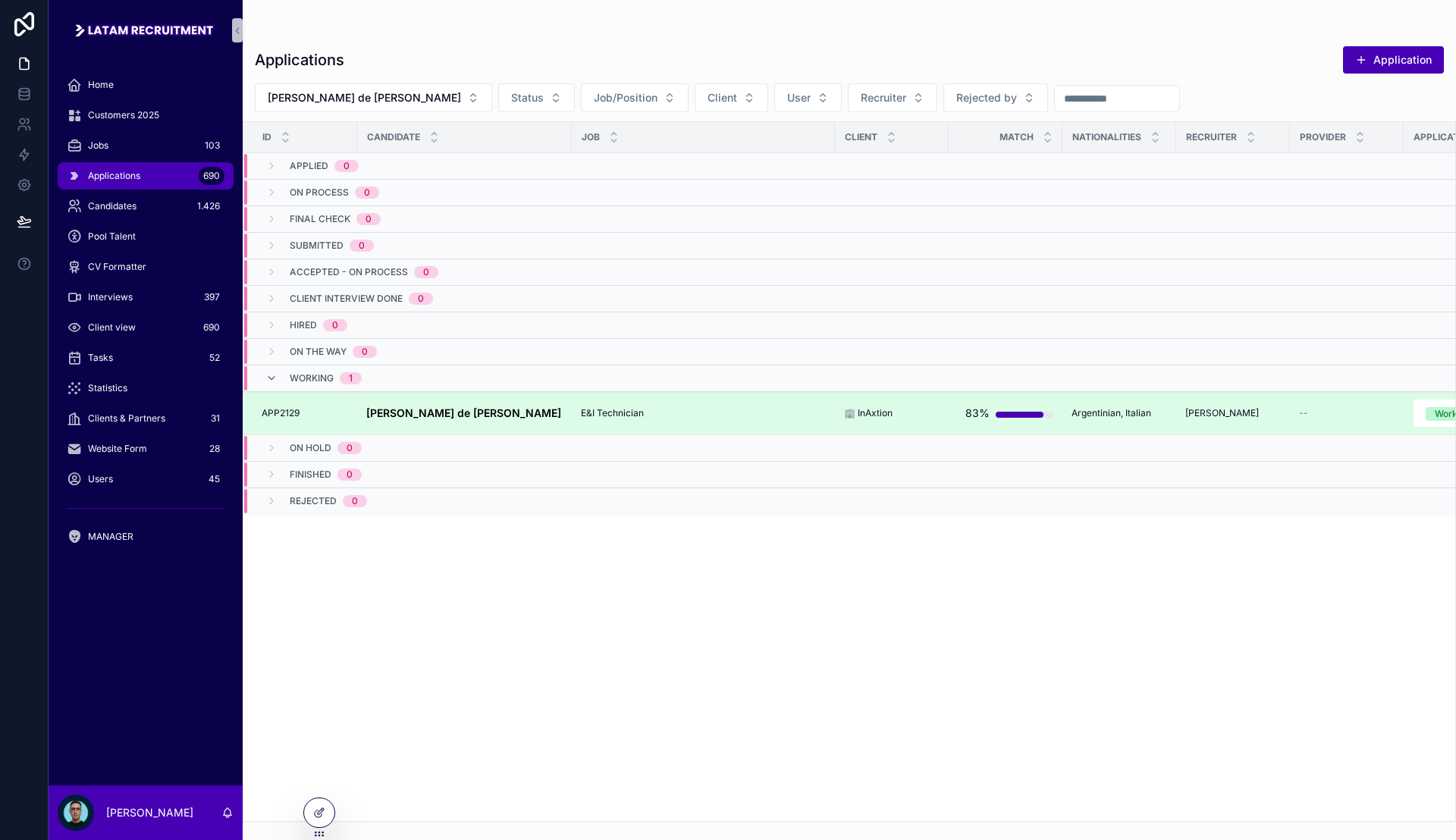
click at [480, 411] on strong "[PERSON_NAME] de [PERSON_NAME]" at bounding box center [463, 413] width 195 height 13
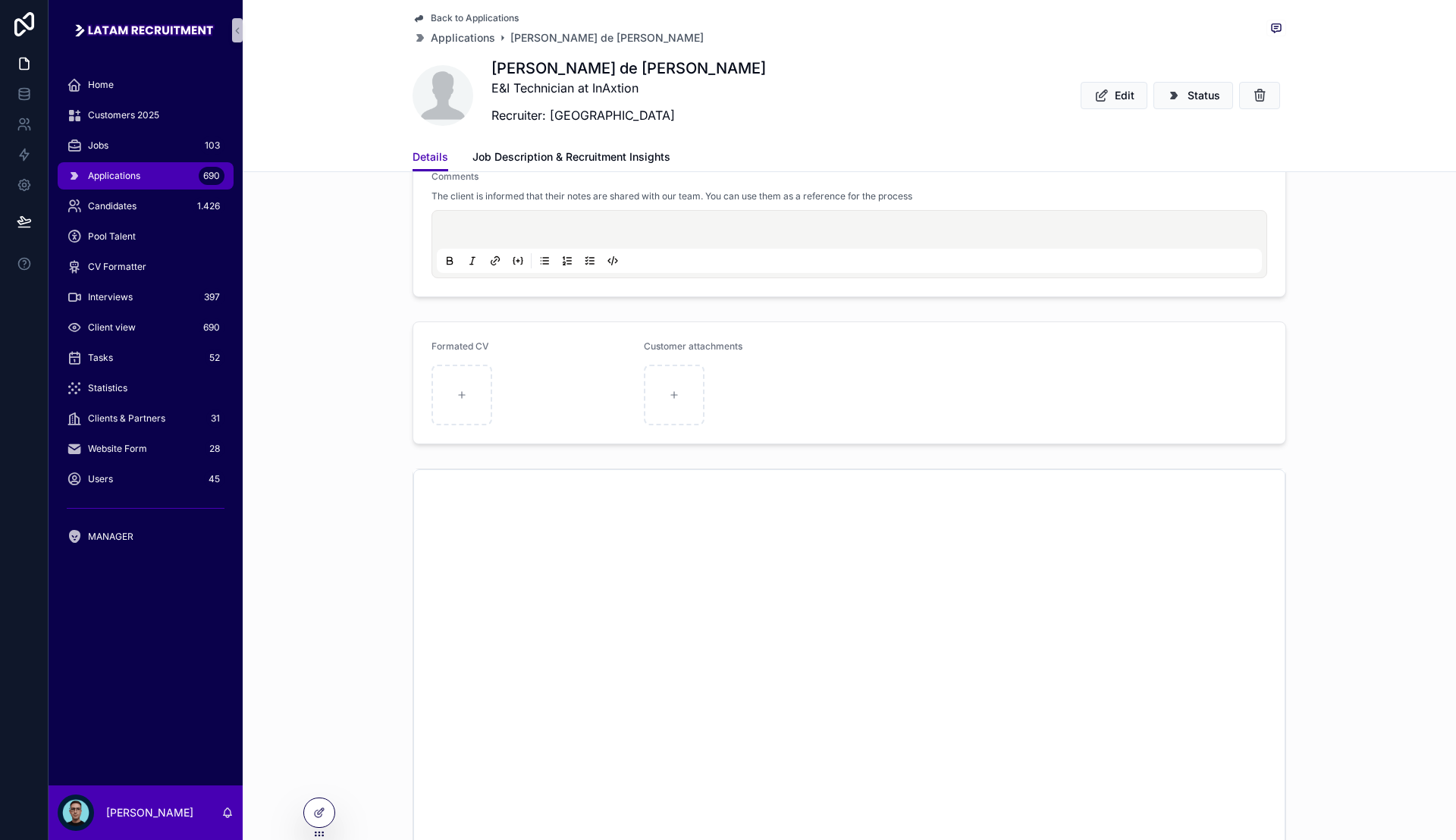
scroll to position [1375, 0]
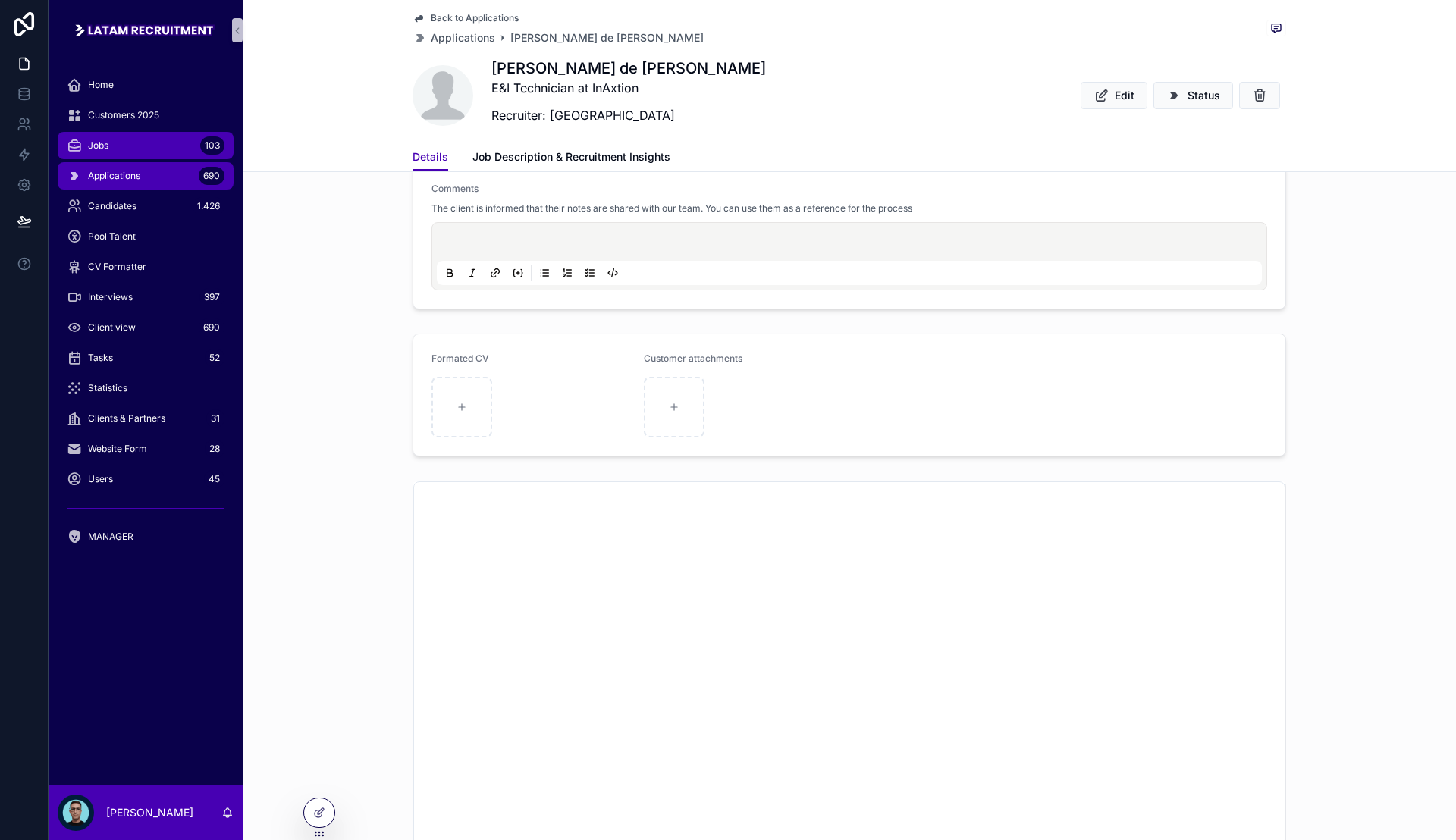
click at [96, 145] on span "Jobs" at bounding box center [99, 145] width 21 height 12
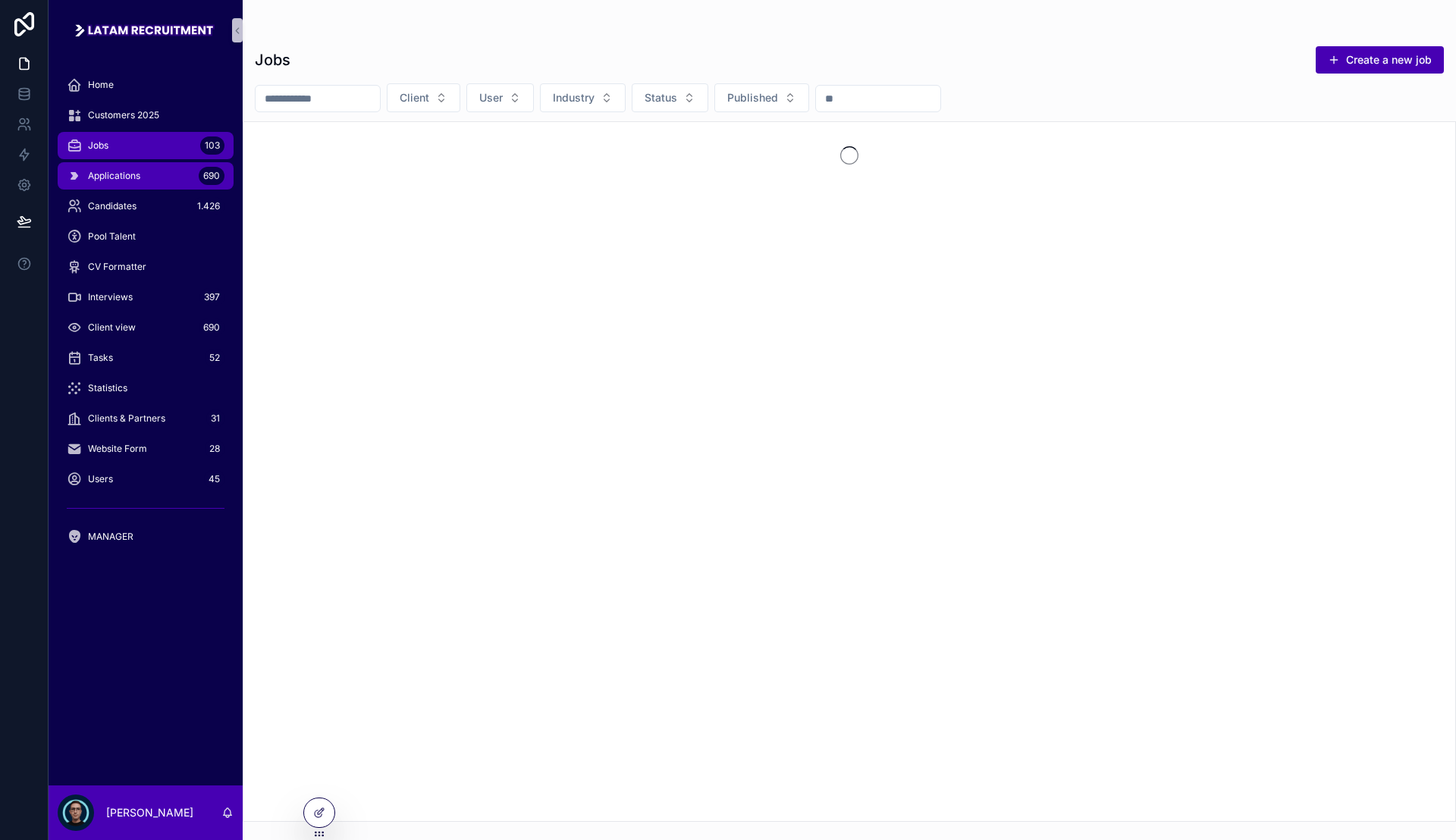
click at [136, 168] on div "Applications 690" at bounding box center [145, 176] width 158 height 25
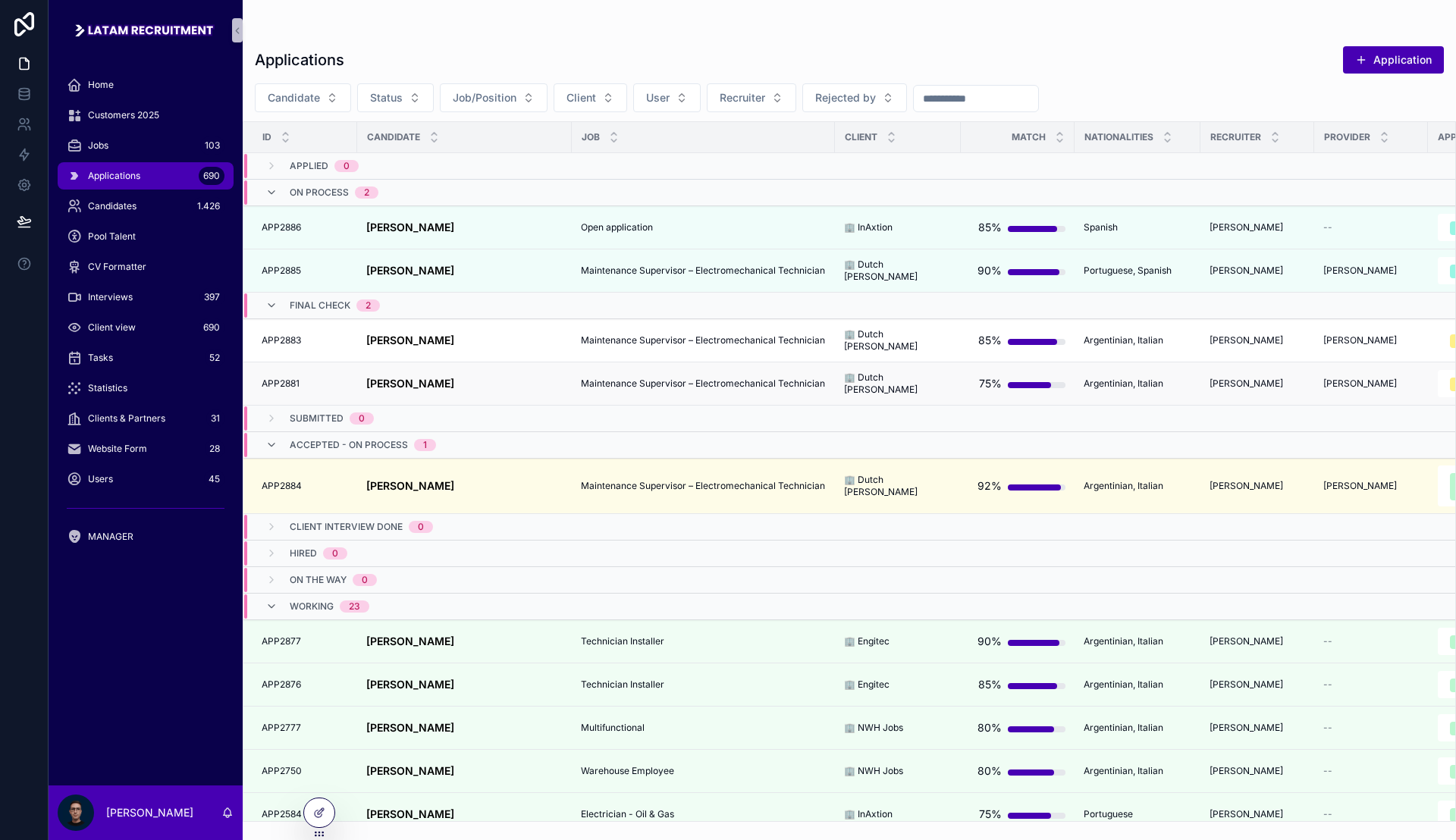
click at [483, 383] on div "[PERSON_NAME] [PERSON_NAME]" at bounding box center [464, 384] width 197 height 13
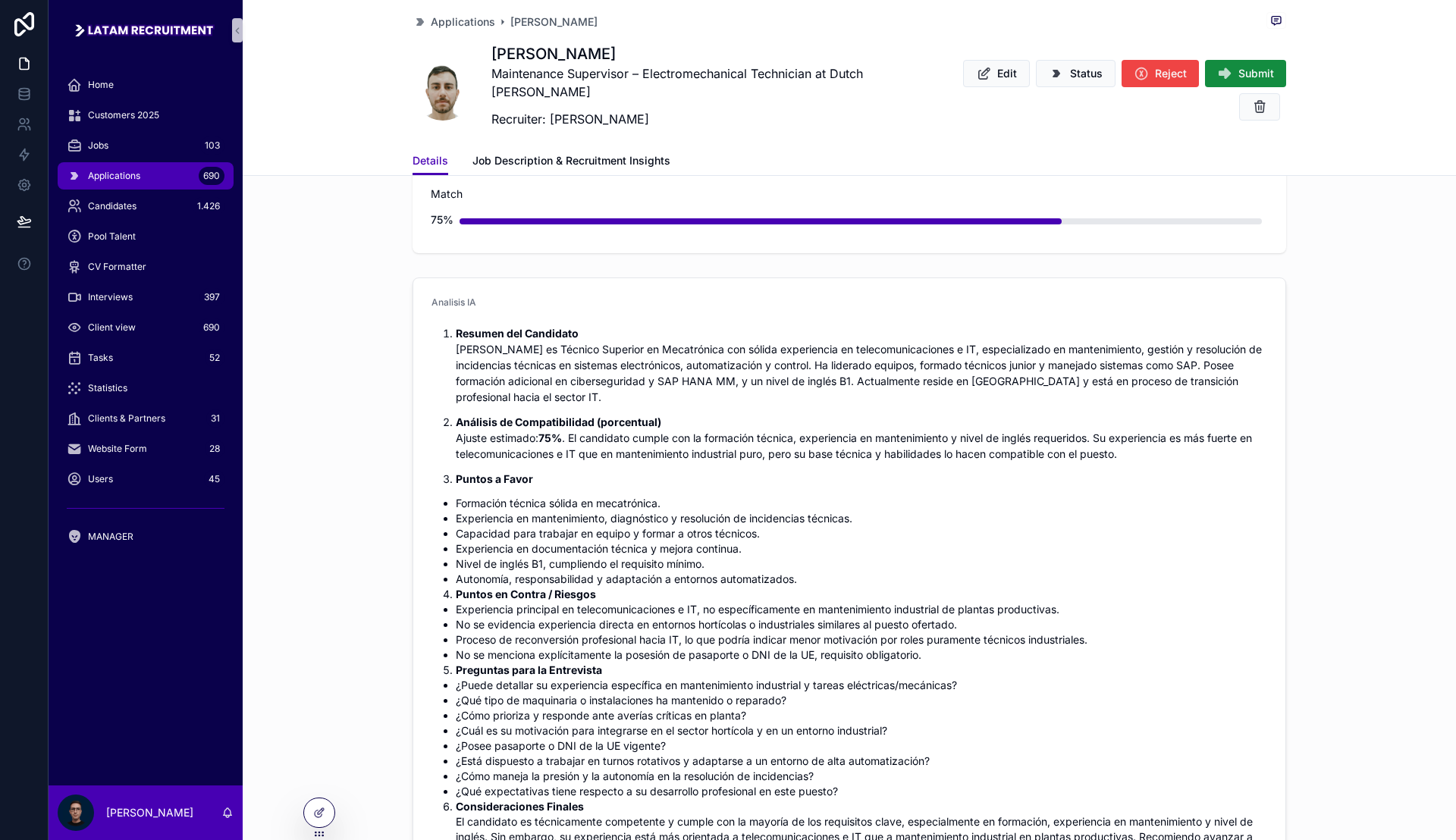
scroll to position [284, 0]
click at [999, 468] on p "Puntos a Favor" at bounding box center [861, 476] width 812 height 16
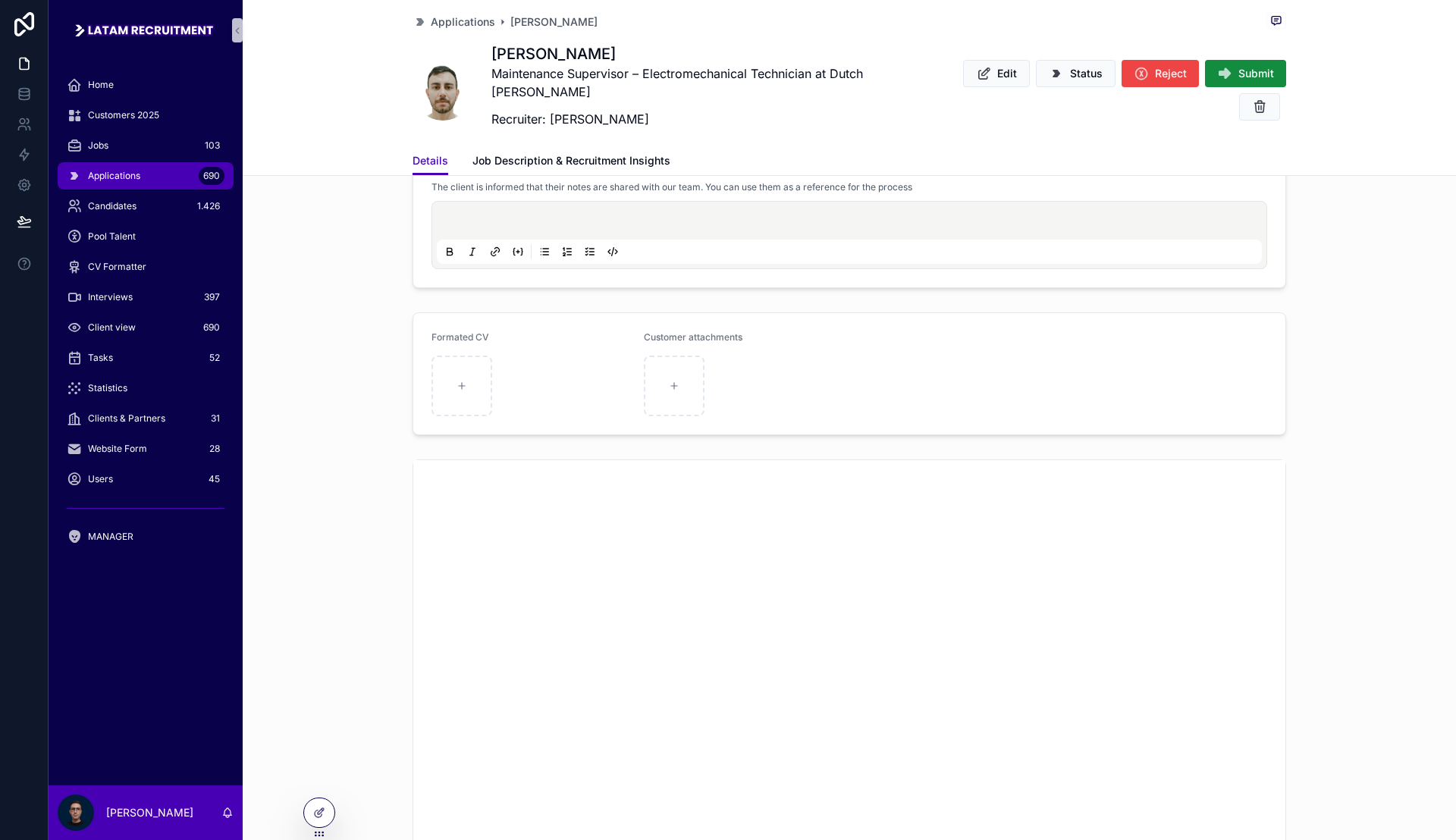
scroll to position [1422, 0]
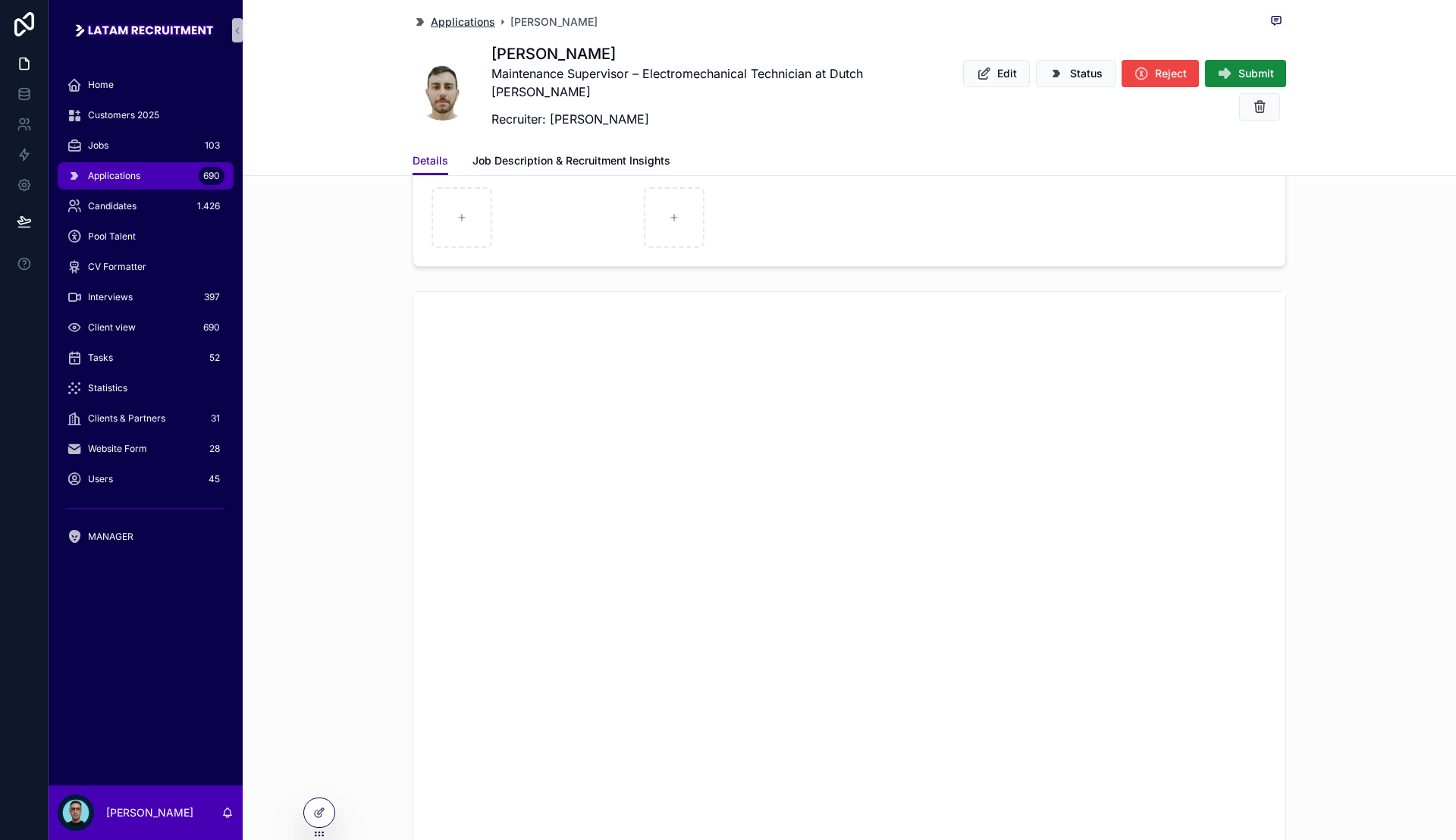
click at [458, 14] on span "Applications" at bounding box center [463, 22] width 65 height 15
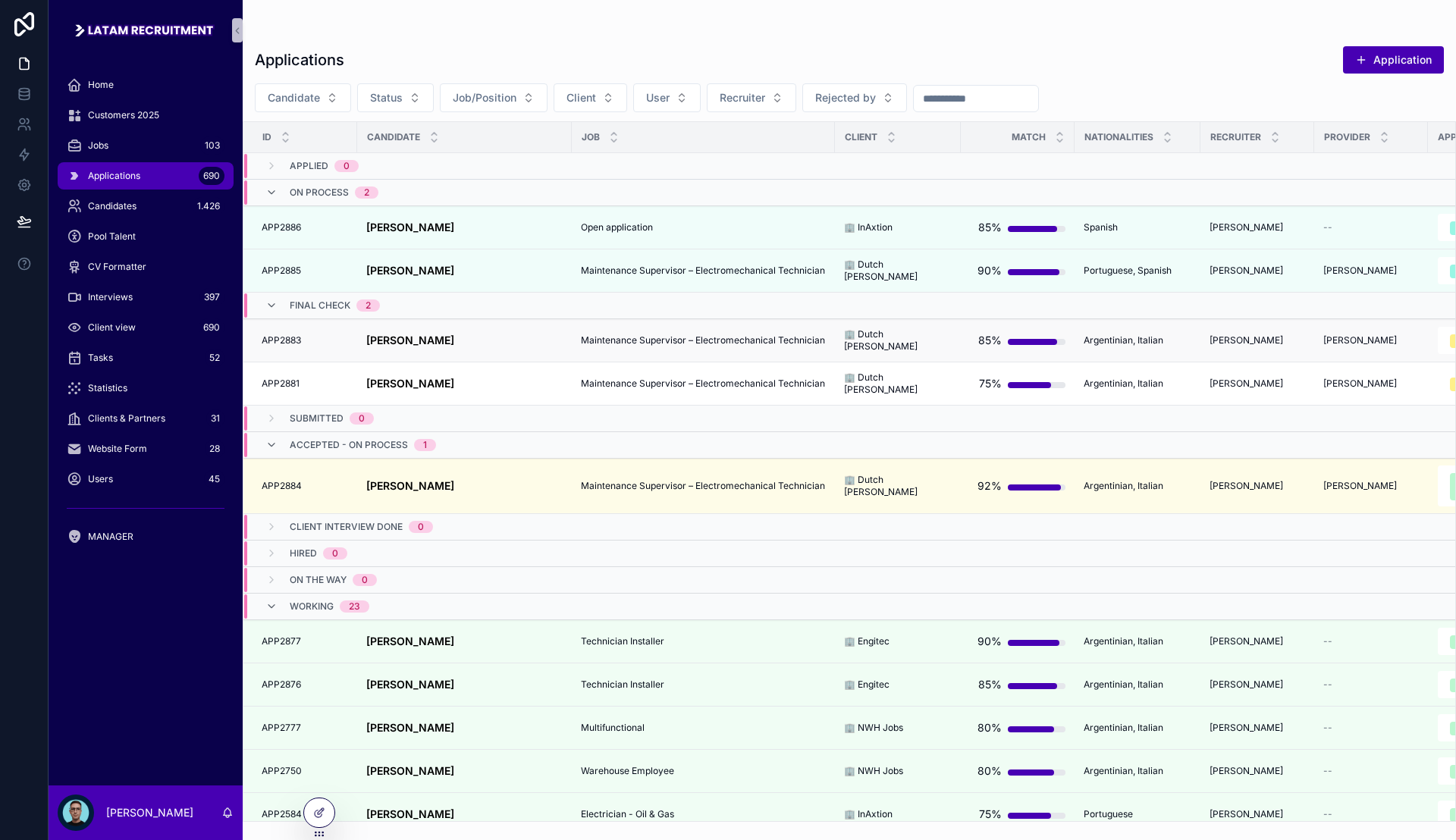
click at [499, 347] on td "Baltxa Iglesias [PERSON_NAME]" at bounding box center [465, 340] width 215 height 43
click at [490, 344] on div "Baltxa Iglesias [PERSON_NAME]" at bounding box center [464, 341] width 197 height 13
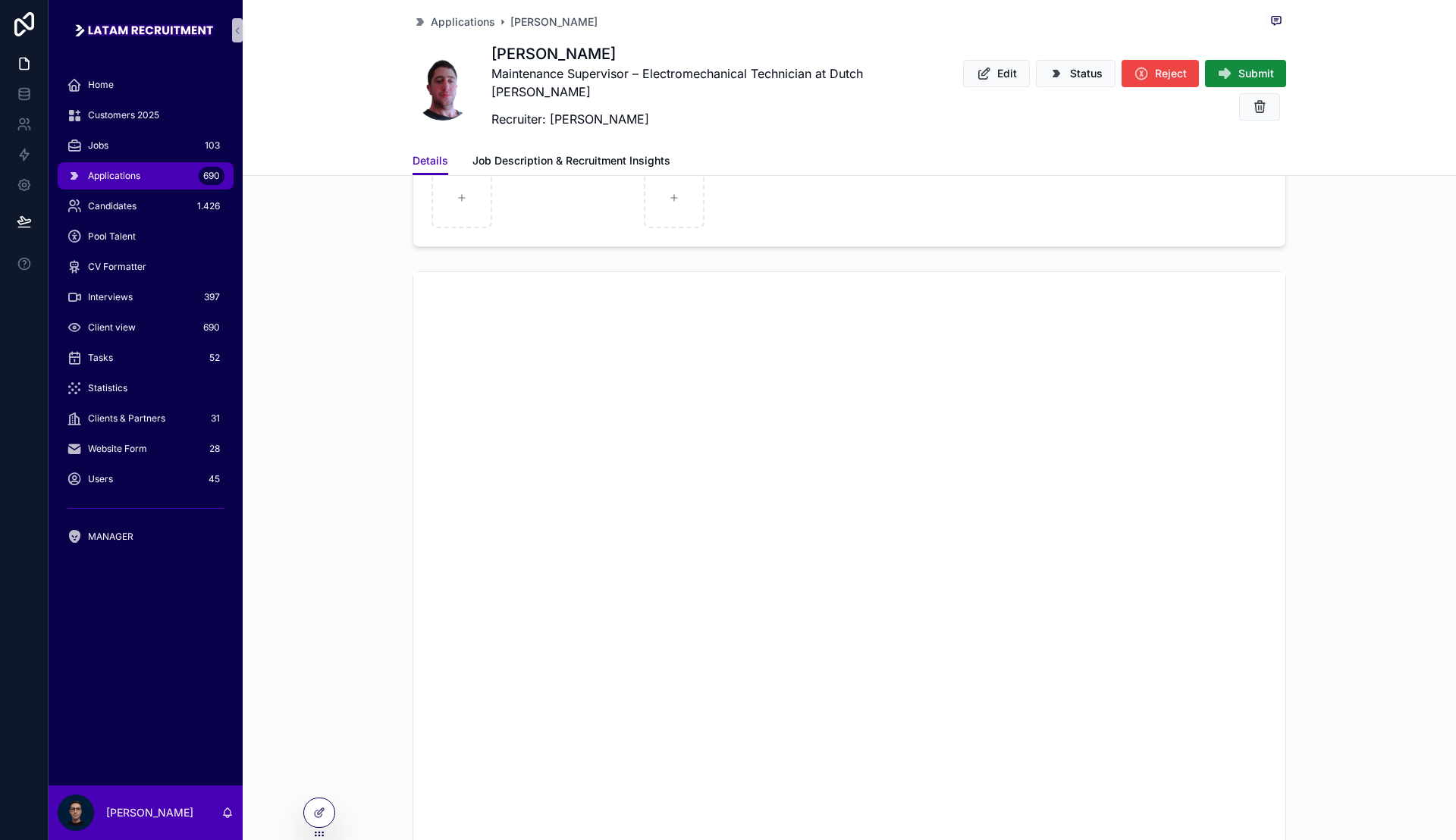
scroll to position [1422, 0]
